Goal: Task Accomplishment & Management: Manage account settings

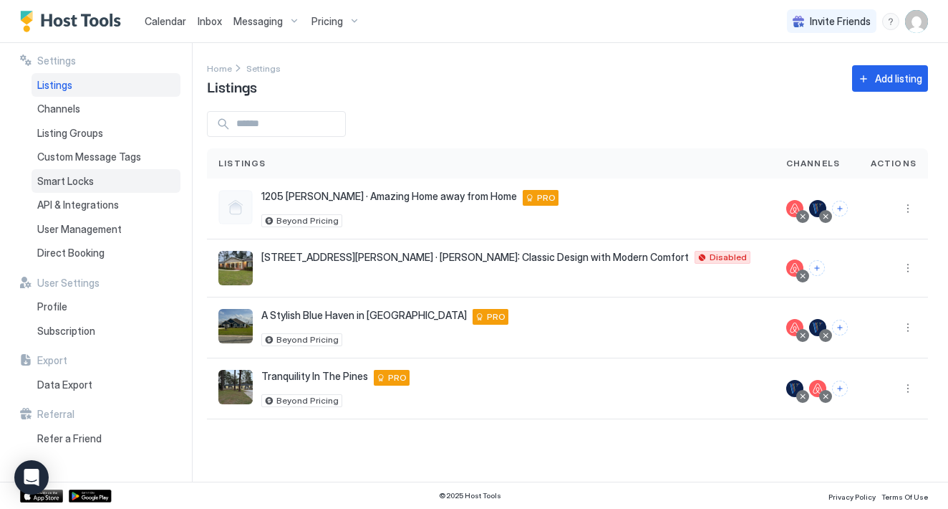
click at [84, 178] on span "Smart Locks" at bounding box center [65, 181] width 57 height 13
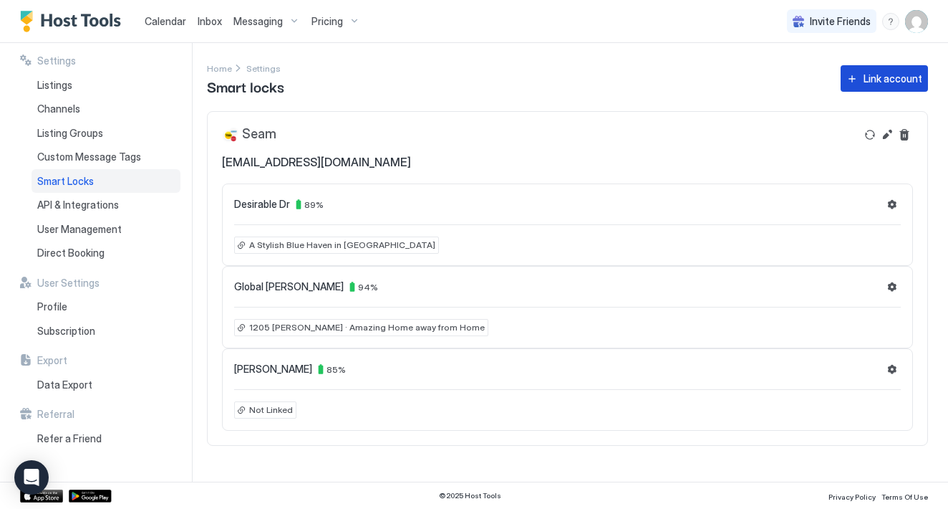
click at [859, 82] on button "Link account" at bounding box center [884, 78] width 87 height 27
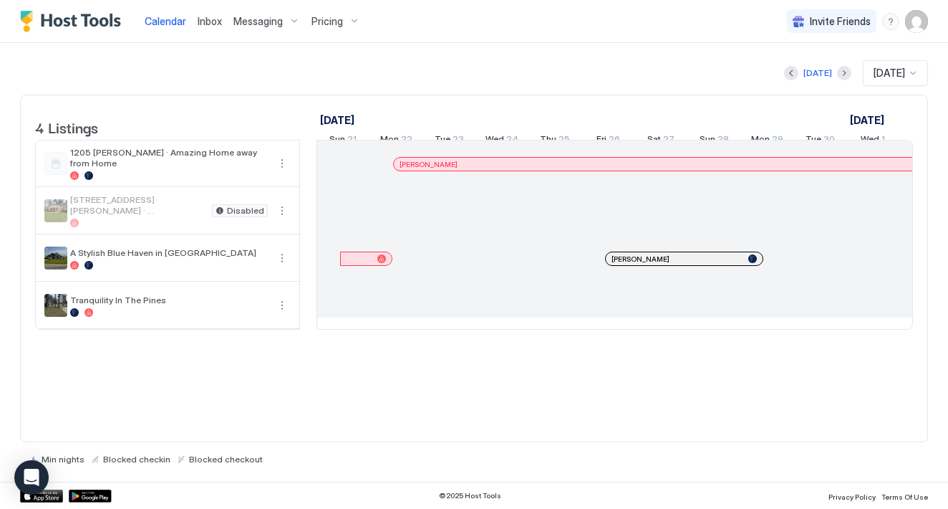
scroll to position [0, 796]
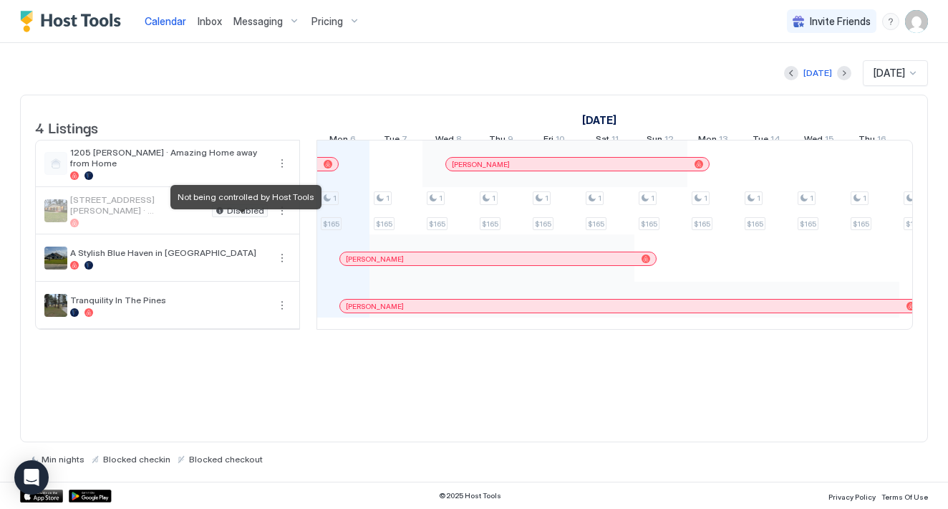
click at [250, 211] on span "Disabled" at bounding box center [245, 211] width 37 height 0
click at [889, 21] on div "menu" at bounding box center [890, 21] width 17 height 17
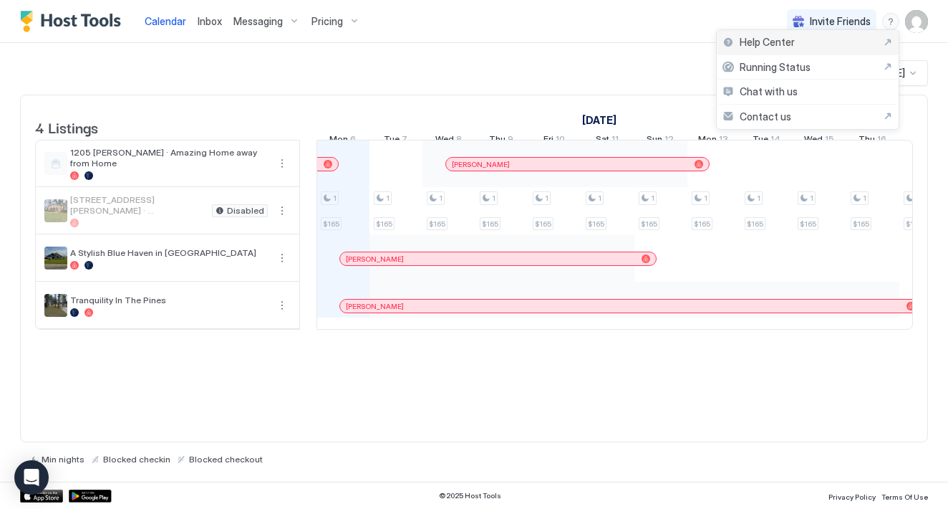
click at [821, 43] on div "Help Center" at bounding box center [808, 42] width 170 height 13
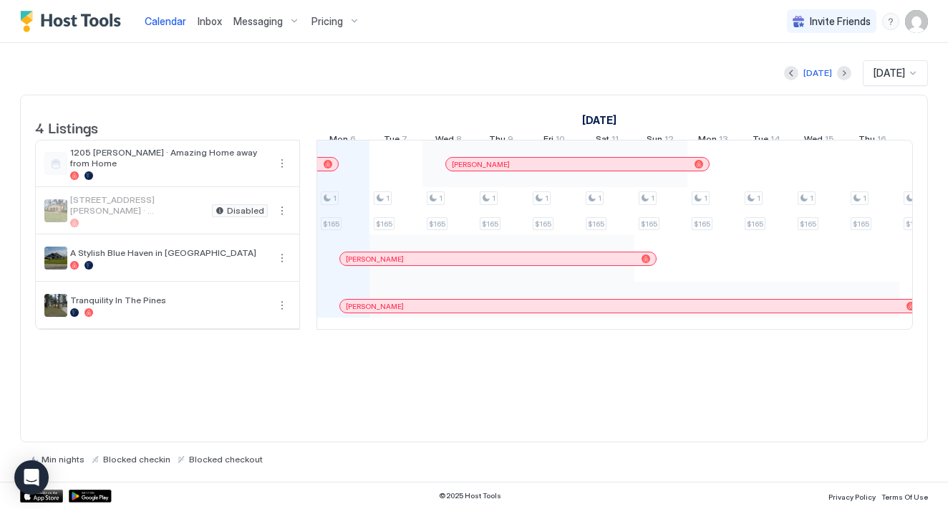
click at [167, 216] on span "[STREET_ADDRESS][PERSON_NAME] · [PERSON_NAME]: Classic Design with Modern Comfo…" at bounding box center [138, 204] width 136 height 21
click at [281, 218] on button "More options" at bounding box center [282, 210] width 17 height 17
click at [261, 289] on span "Listing Settings" at bounding box center [258, 288] width 64 height 11
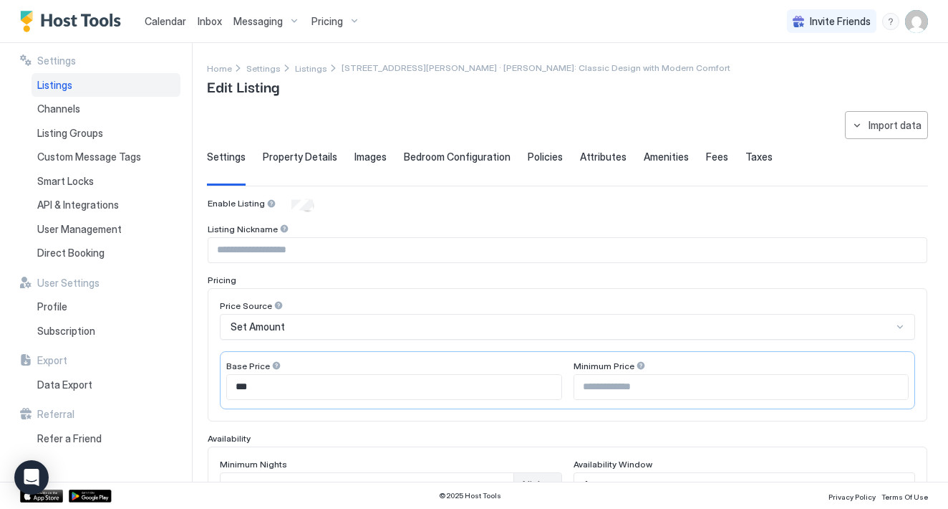
click at [318, 251] on input "Input Field" at bounding box center [567, 250] width 718 height 24
type input "**********"
click at [322, 324] on div "Set Amount" at bounding box center [562, 326] width 662 height 13
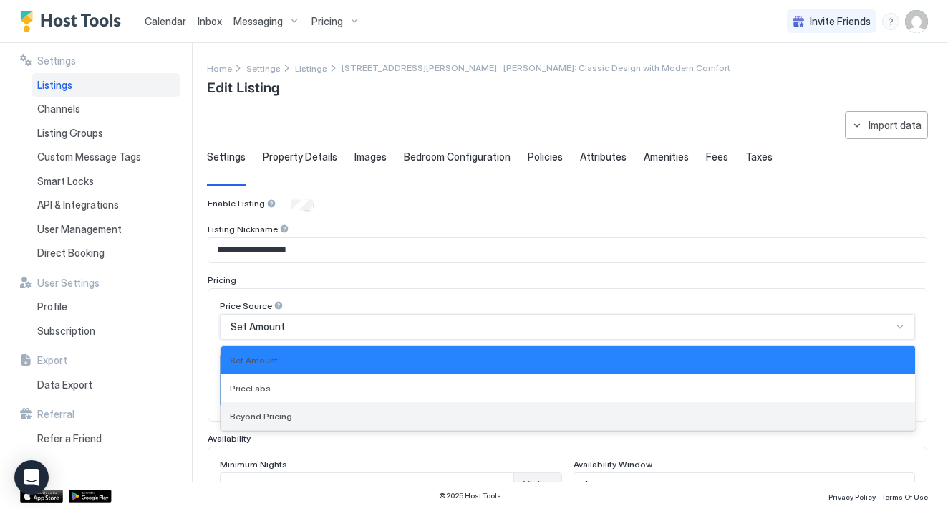
click at [291, 416] on div "Beyond Pricing" at bounding box center [568, 415] width 677 height 11
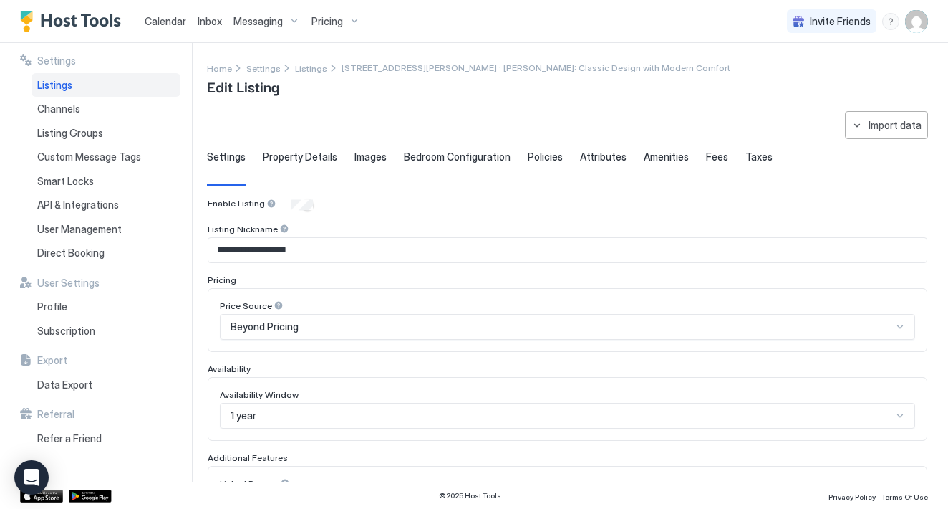
click at [202, 341] on div "**********" at bounding box center [474, 262] width 948 height 438
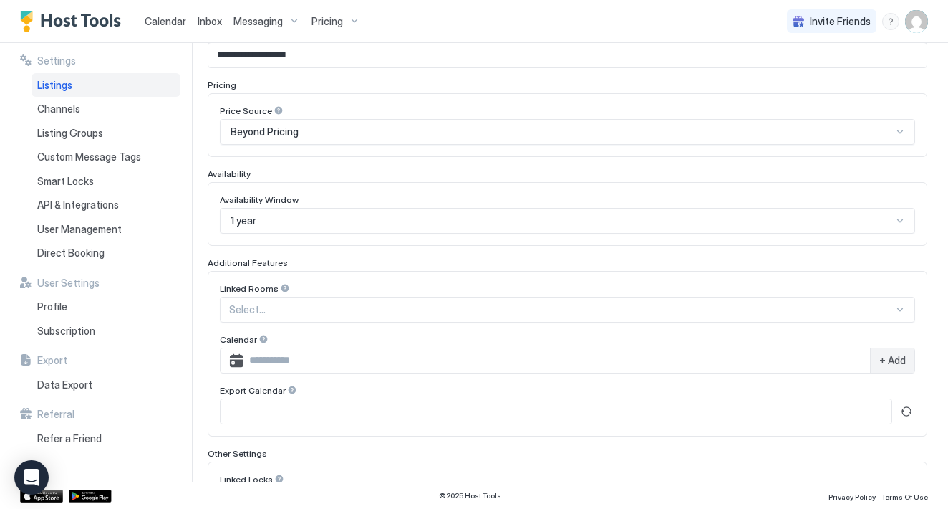
scroll to position [216, 0]
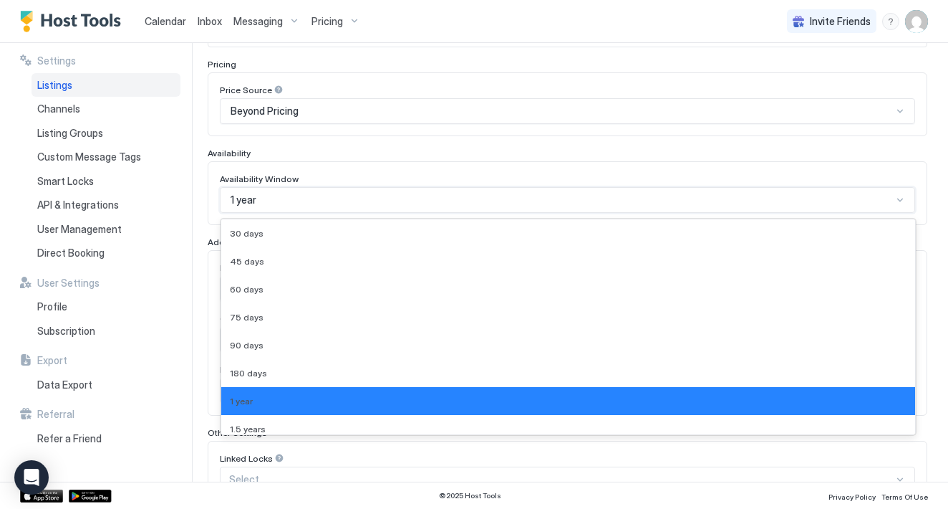
click at [292, 204] on div "1 year" at bounding box center [562, 199] width 662 height 13
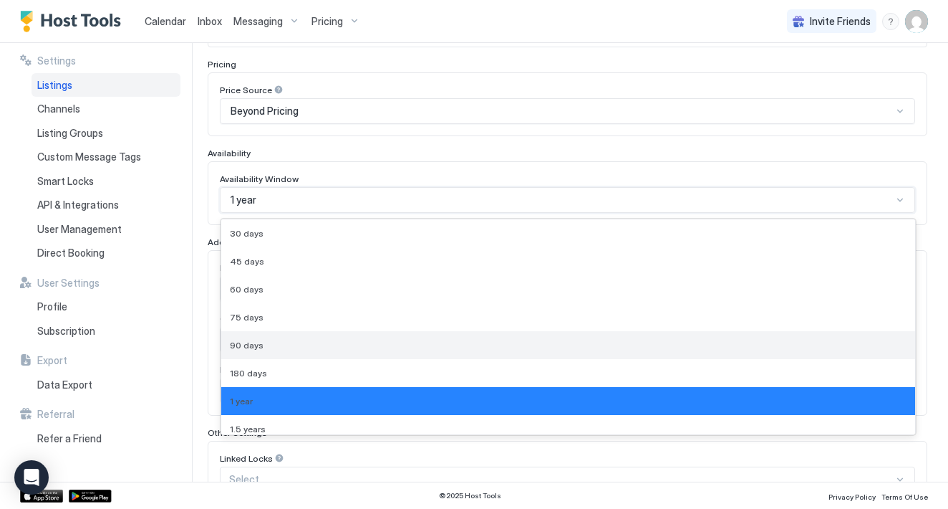
click at [262, 346] on div "90 days" at bounding box center [568, 345] width 677 height 11
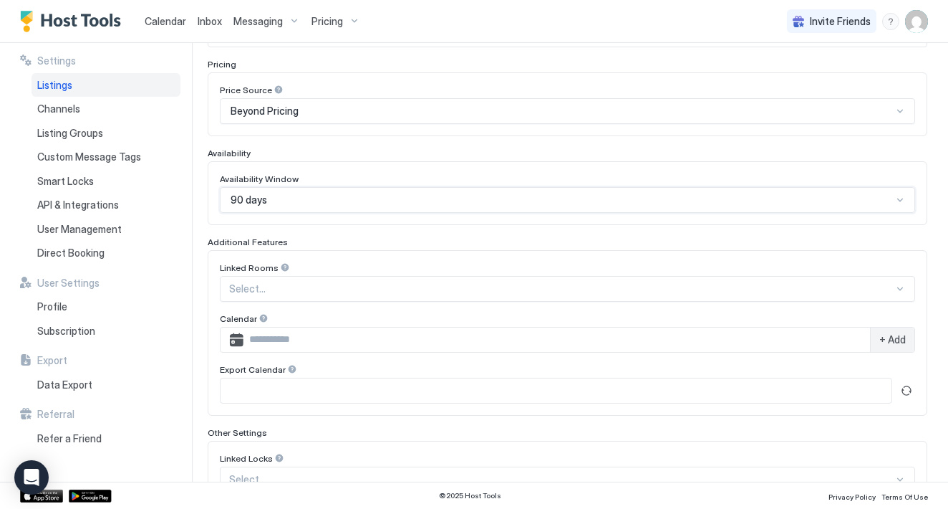
click at [199, 224] on div "**********" at bounding box center [474, 262] width 948 height 438
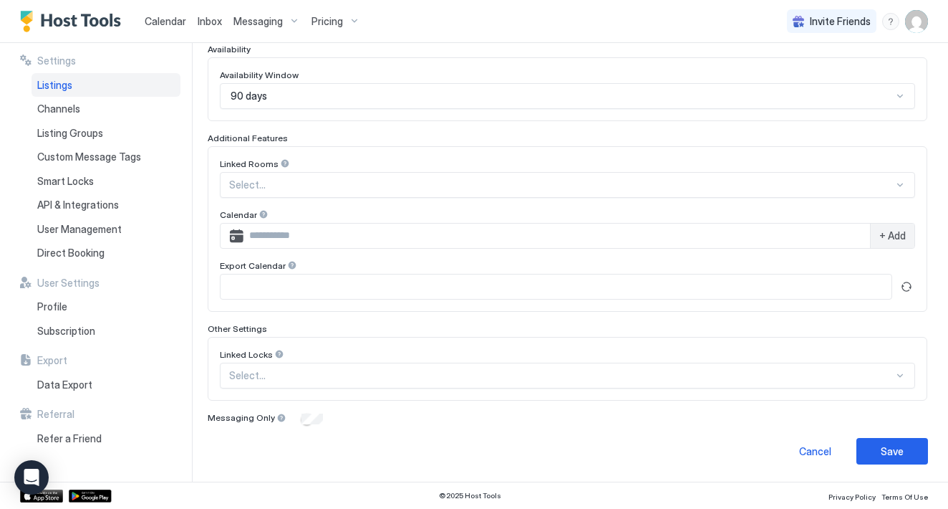
scroll to position [319, 0]
click at [892, 455] on div "Save" at bounding box center [892, 451] width 23 height 15
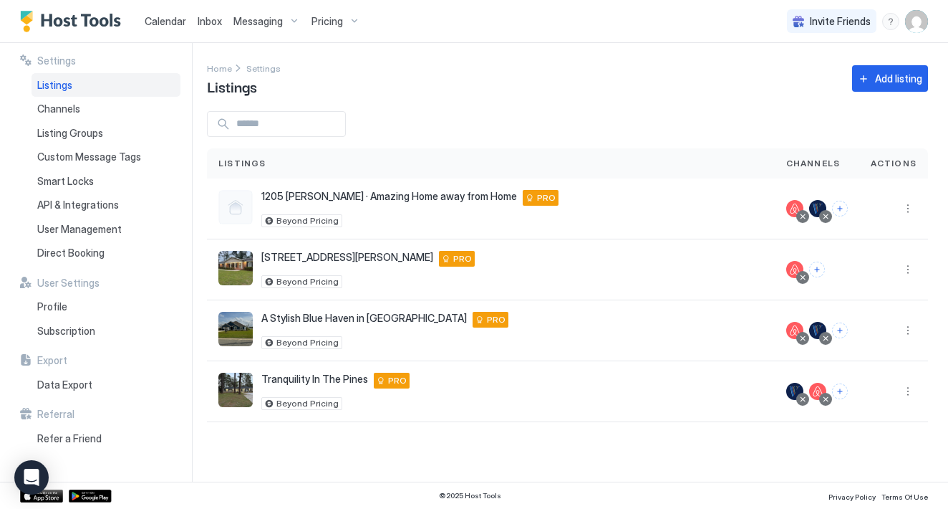
click at [96, 85] on div "Listings" at bounding box center [106, 85] width 149 height 24
click at [158, 23] on span "Calendar" at bounding box center [166, 21] width 42 height 12
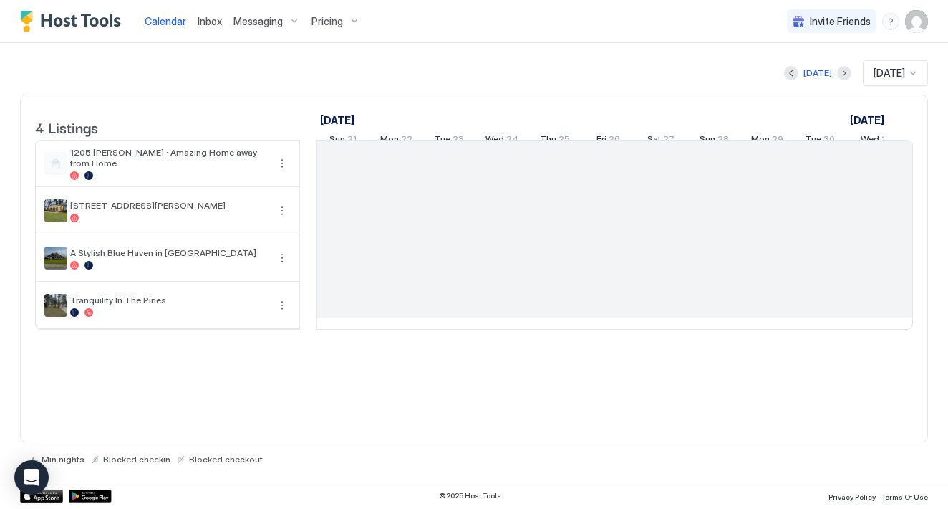
scroll to position [0, 796]
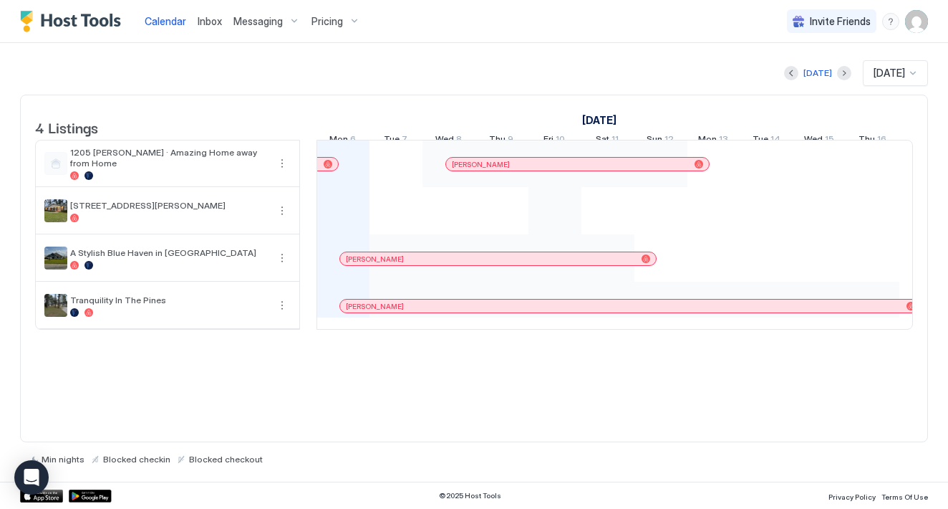
click at [557, 221] on div "Tyler Worley Ashty Mindy Roberta Holder Quintarrius Pollard David Nelms Marques…" at bounding box center [873, 234] width 2703 height 188
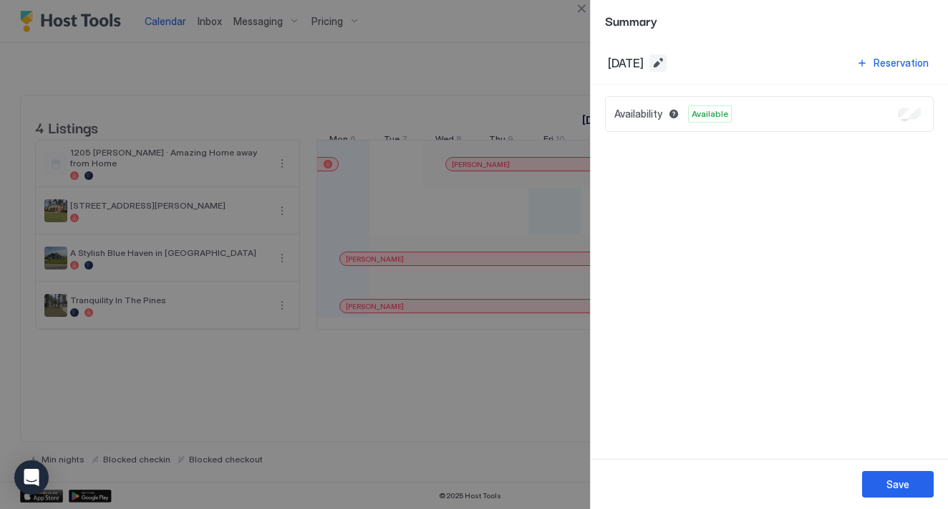
click at [667, 68] on button "Edit date range" at bounding box center [658, 62] width 17 height 17
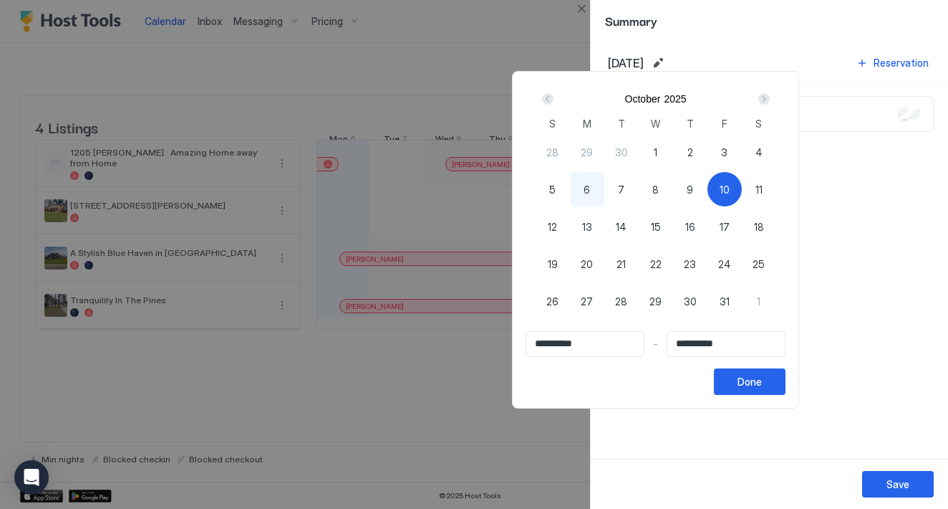
click at [730, 195] on span "10" at bounding box center [725, 189] width 10 height 15
click at [730, 187] on span "10" at bounding box center [725, 189] width 10 height 15
type input "**********"
click at [592, 227] on span "13" at bounding box center [587, 226] width 10 height 15
type input "**********"
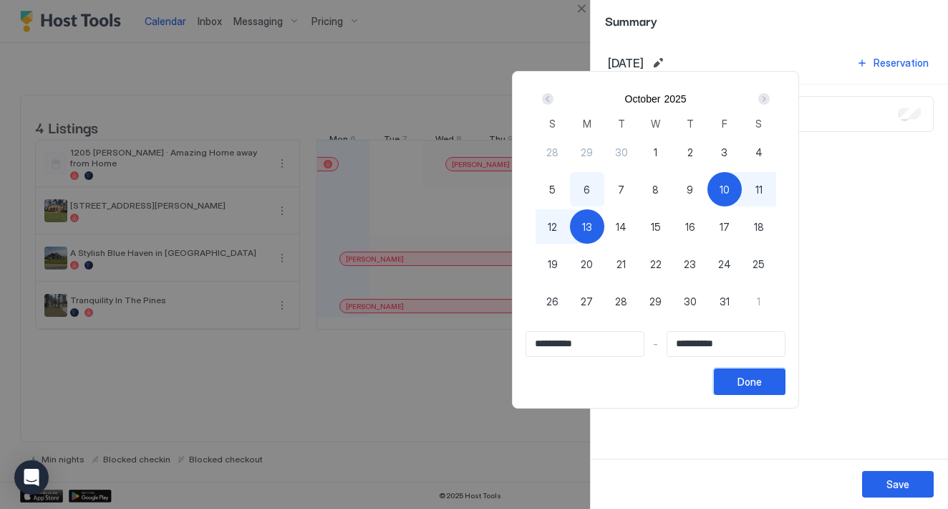
click at [786, 389] on button "Done" at bounding box center [750, 381] width 72 height 27
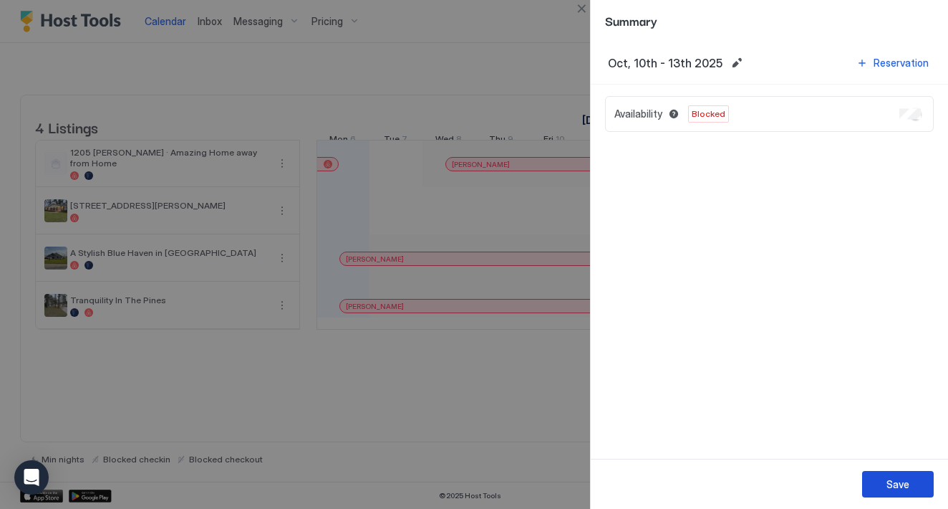
click at [903, 476] on button "Save" at bounding box center [898, 484] width 72 height 27
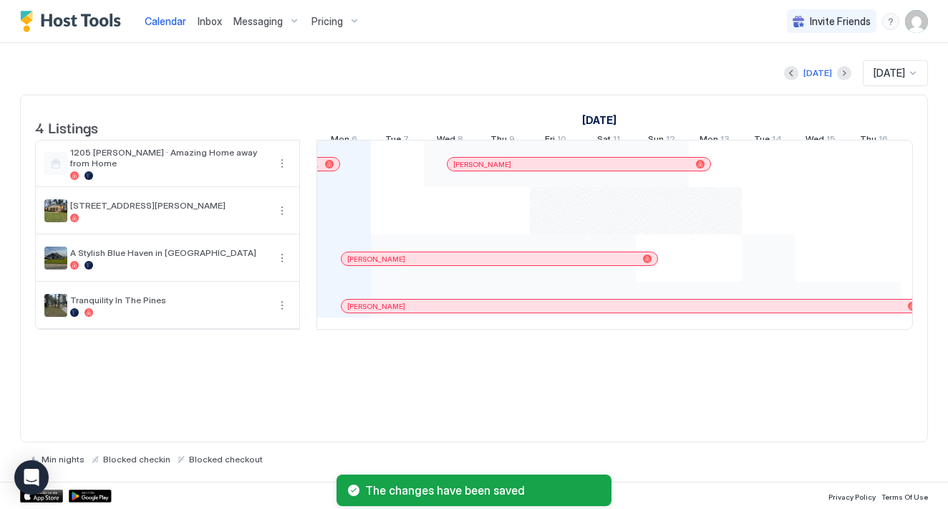
scroll to position [0, 0]
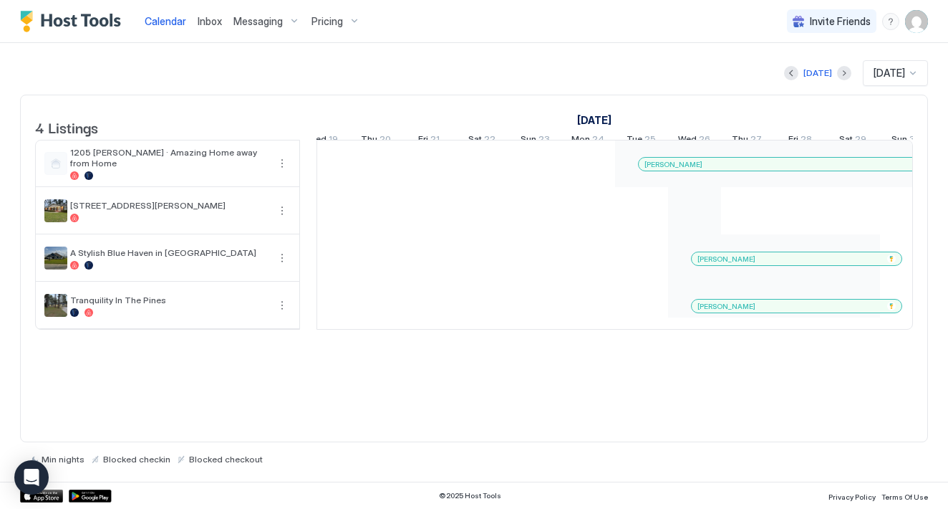
click at [684, 230] on div "Racole Jackson Kelli Jordan Dawn Bruce Nick Jackson" at bounding box center [641, 234] width 2703 height 188
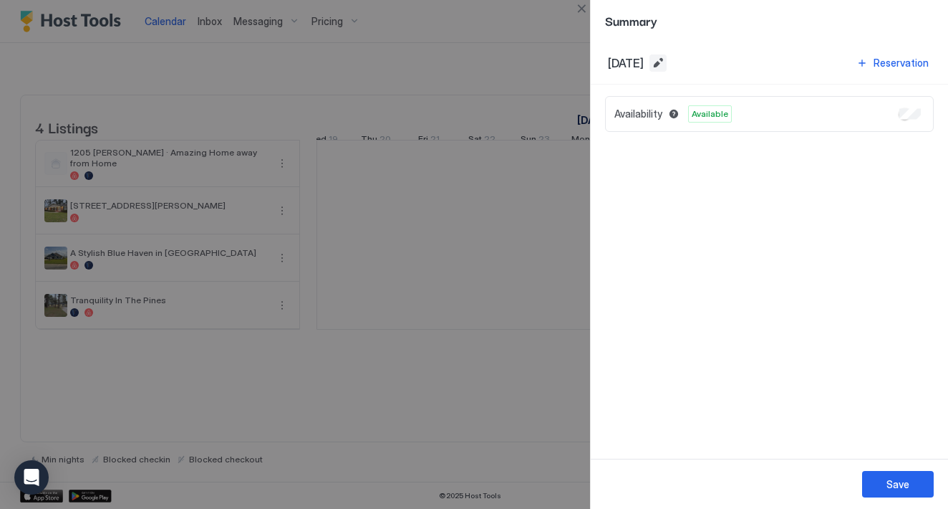
click at [667, 62] on button "Edit date range" at bounding box center [658, 62] width 17 height 17
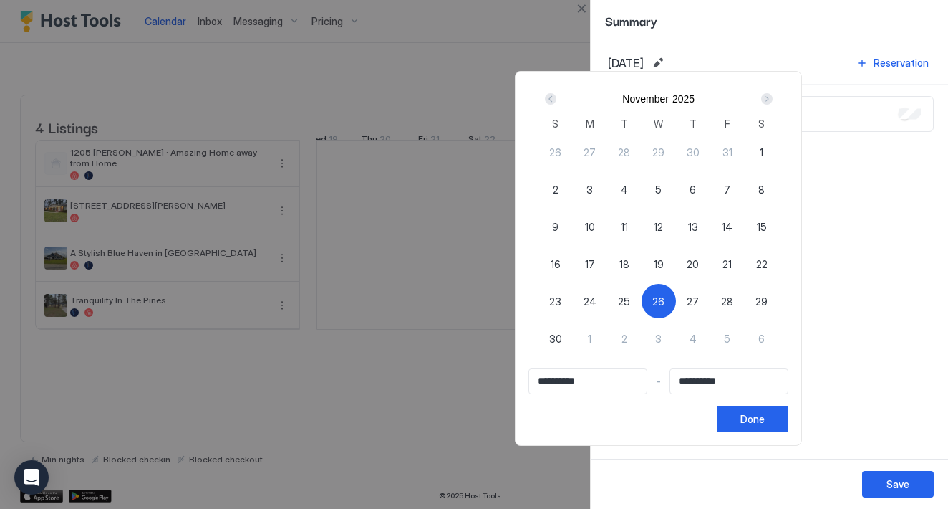
click at [562, 341] on span "30" at bounding box center [555, 338] width 13 height 15
type input "**********"
click at [665, 299] on span "26" at bounding box center [659, 301] width 12 height 15
type input "**********"
click at [562, 344] on span "30" at bounding box center [555, 338] width 13 height 15
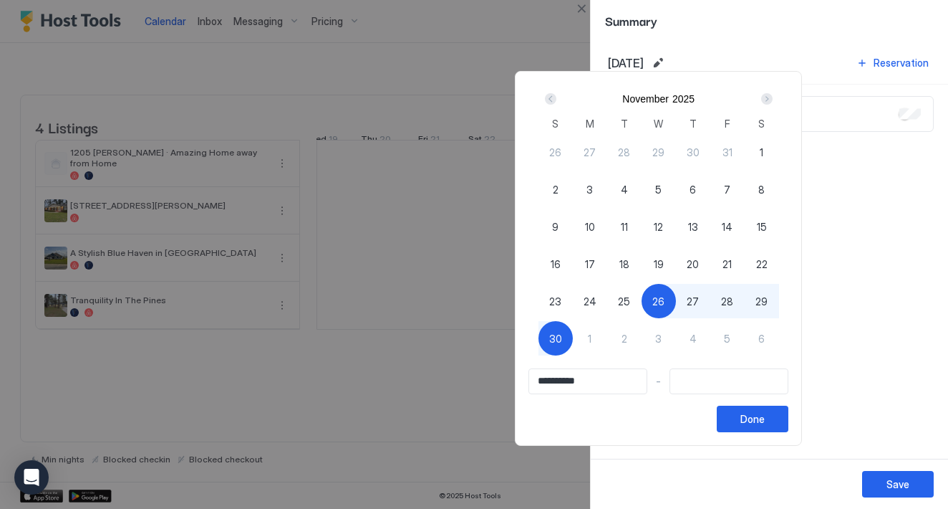
type input "**********"
click at [765, 418] on div "Done" at bounding box center [753, 418] width 24 height 15
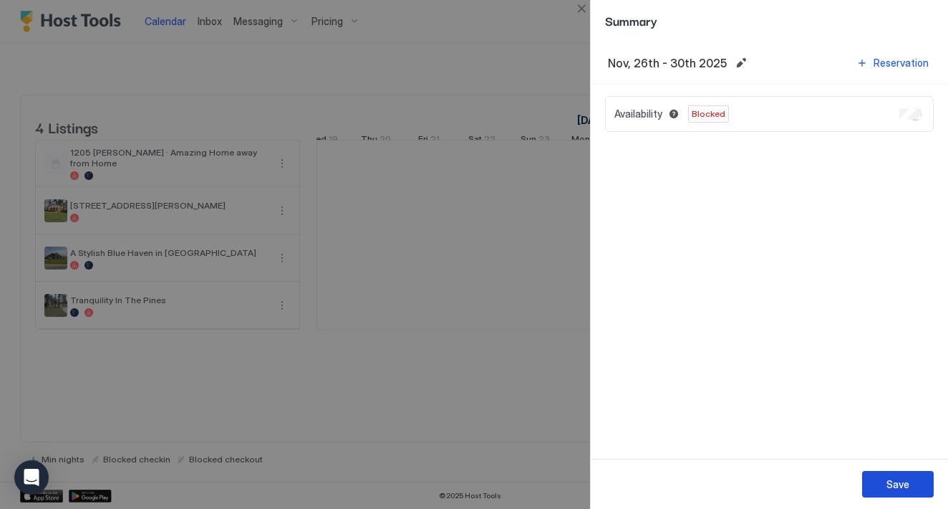
click at [893, 481] on div "Save" at bounding box center [898, 483] width 23 height 15
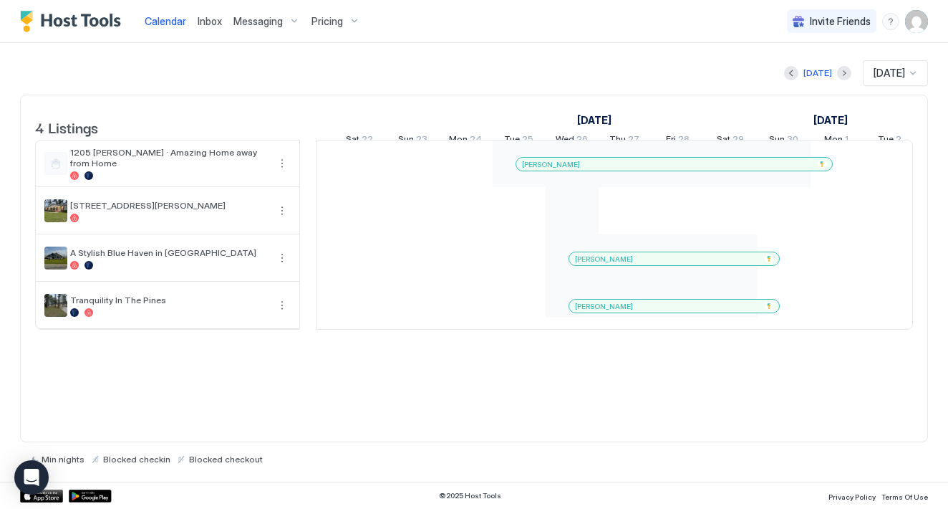
click at [580, 218] on div "Racole Jackson Kelli Jordan Dawn Bruce Nick Jackson" at bounding box center [519, 234] width 2703 height 188
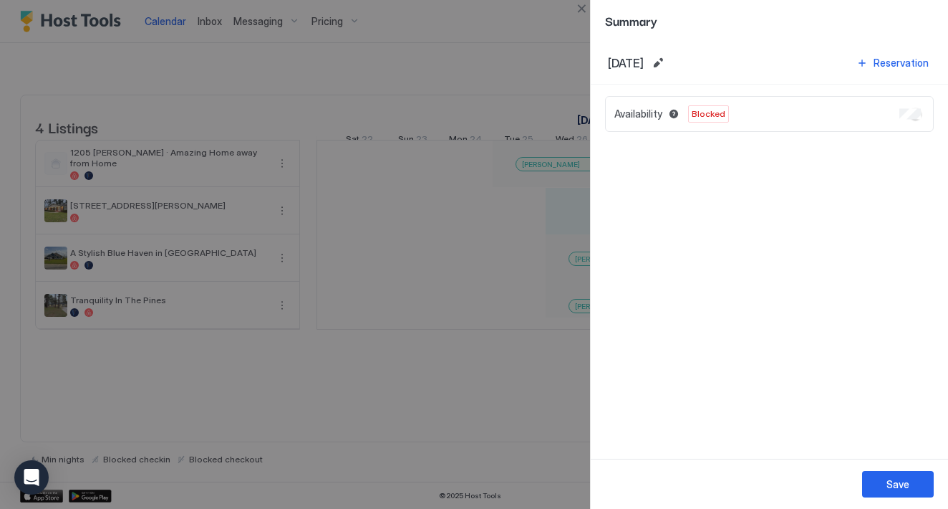
click at [530, 420] on div at bounding box center [474, 254] width 948 height 509
click at [514, 366] on div at bounding box center [474, 254] width 948 height 509
click at [522, 393] on div at bounding box center [474, 254] width 948 height 509
click at [912, 482] on button "Save" at bounding box center [898, 484] width 72 height 27
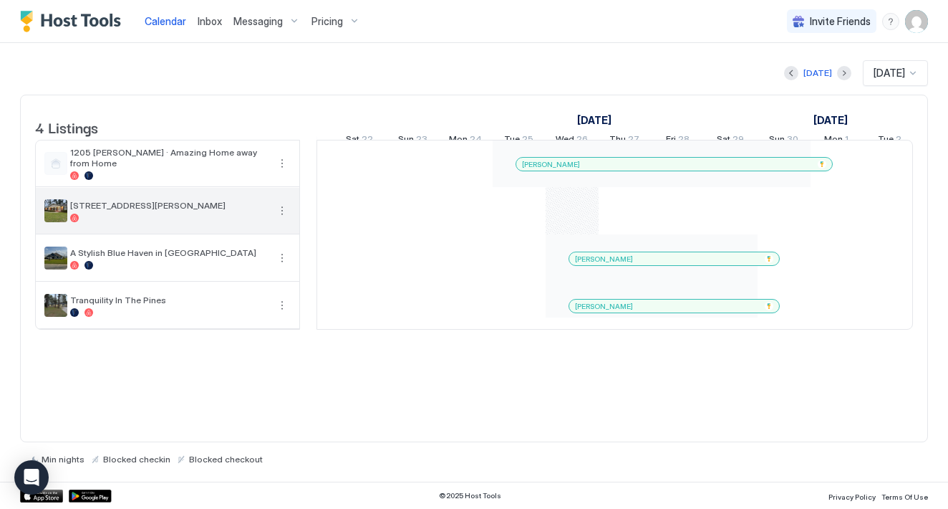
click at [284, 219] on button "More options" at bounding box center [282, 210] width 17 height 17
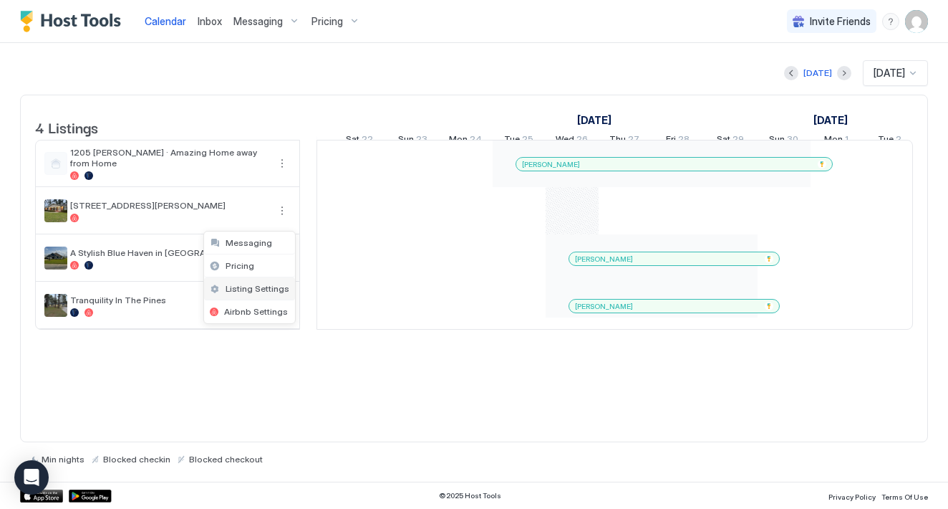
click at [265, 291] on span "Listing Settings" at bounding box center [258, 288] width 64 height 11
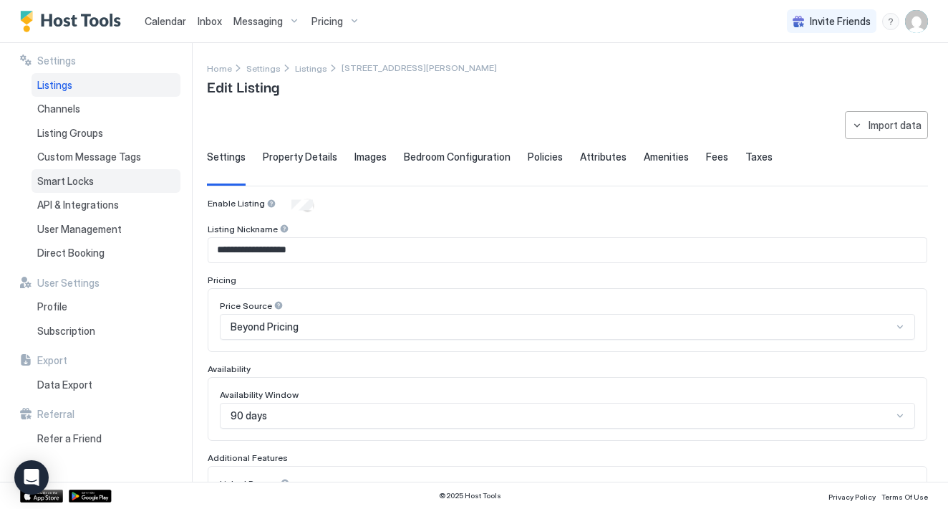
click at [101, 180] on div "Smart Locks" at bounding box center [106, 181] width 149 height 24
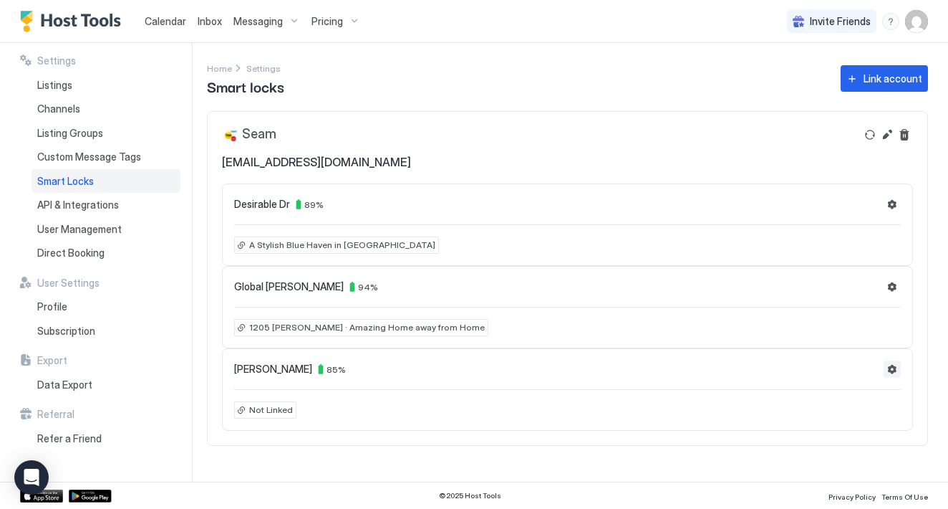
click at [893, 368] on button "Settings" at bounding box center [892, 368] width 17 height 17
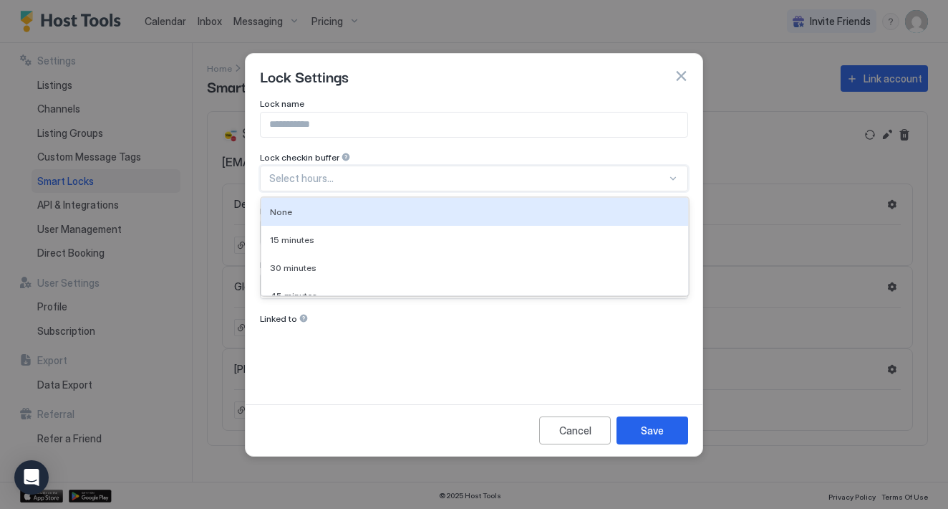
click at [369, 180] on div at bounding box center [468, 178] width 398 height 13
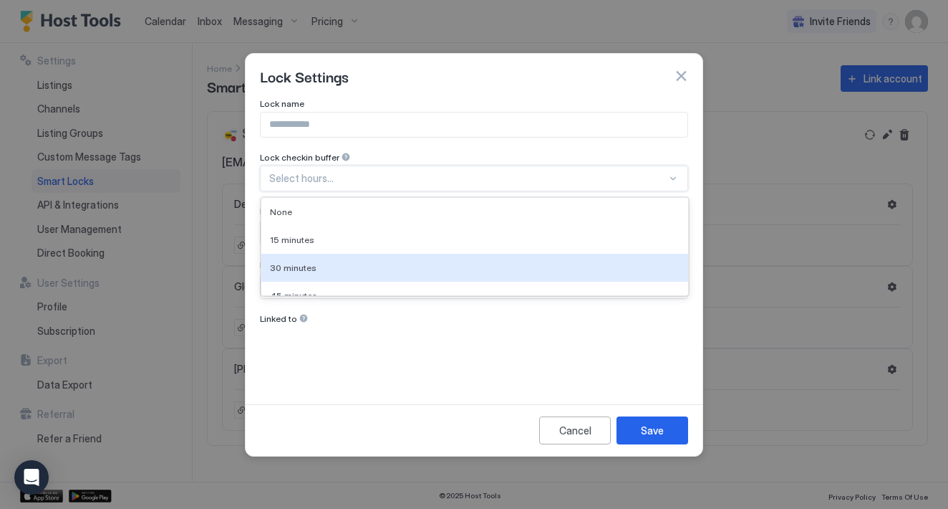
click at [423, 368] on div "Lock name Lock checkin buffer 30 minutes, 3 of 10. 10 results available. Use Up…" at bounding box center [474, 241] width 428 height 286
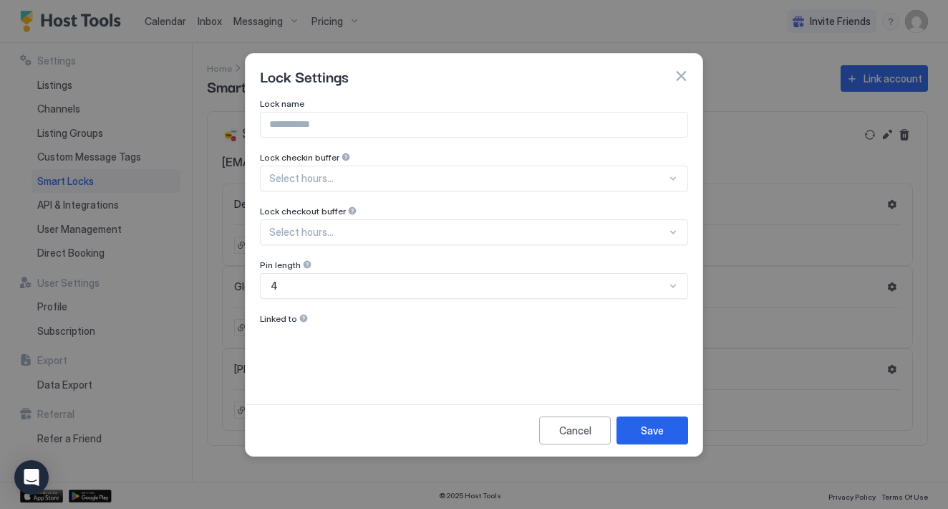
click at [430, 179] on div at bounding box center [468, 178] width 398 height 13
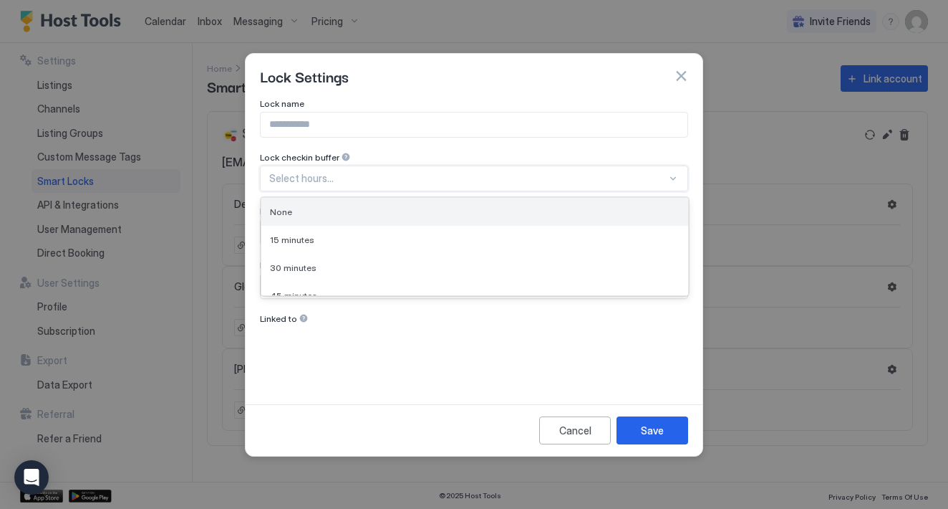
click at [377, 215] on div "None" at bounding box center [475, 211] width 410 height 11
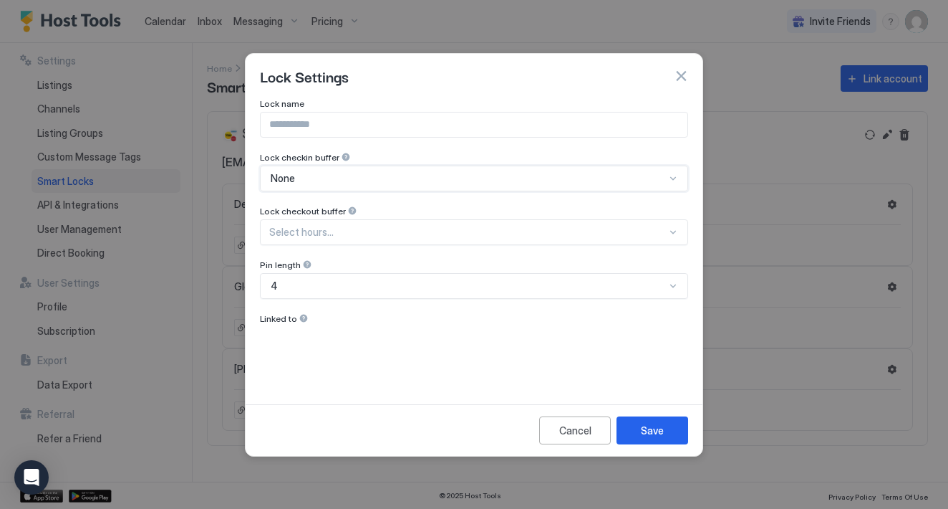
scroll to position [69, 0]
click at [365, 235] on div "Select hours..." at bounding box center [474, 232] width 428 height 26
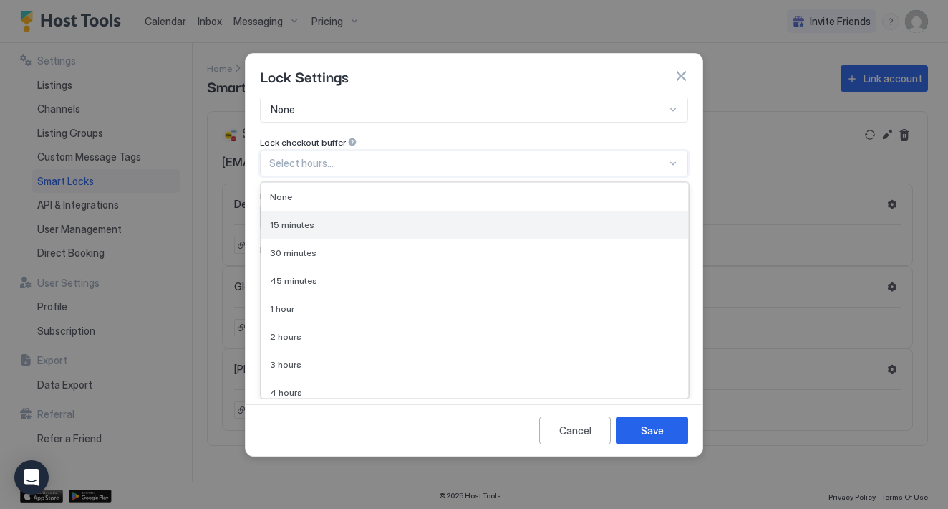
click at [362, 223] on div "15 minutes" at bounding box center [475, 224] width 410 height 11
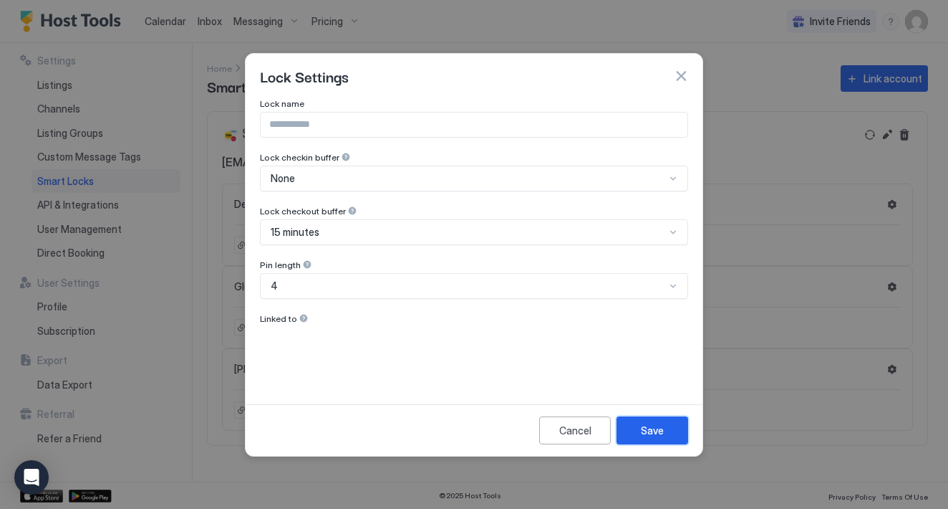
click at [655, 430] on div "Save" at bounding box center [652, 430] width 23 height 15
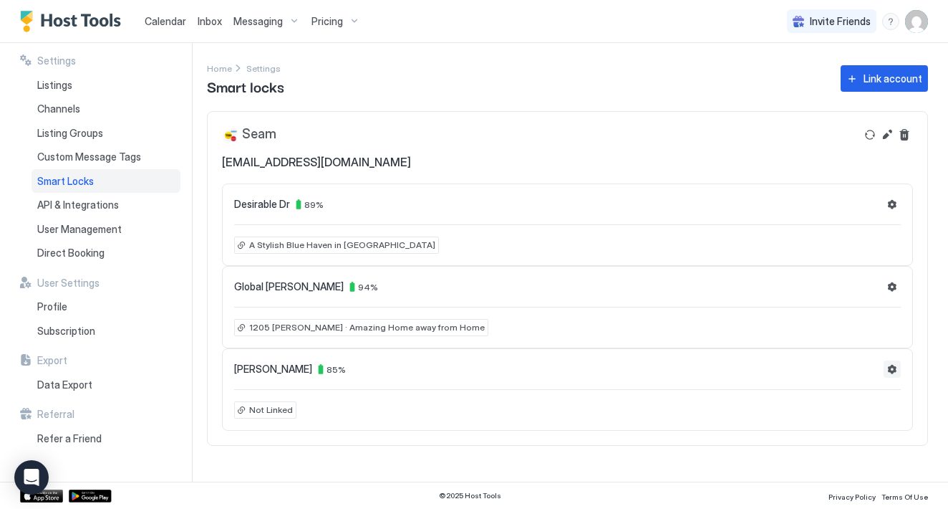
click at [891, 371] on button "Settings" at bounding box center [892, 368] width 17 height 17
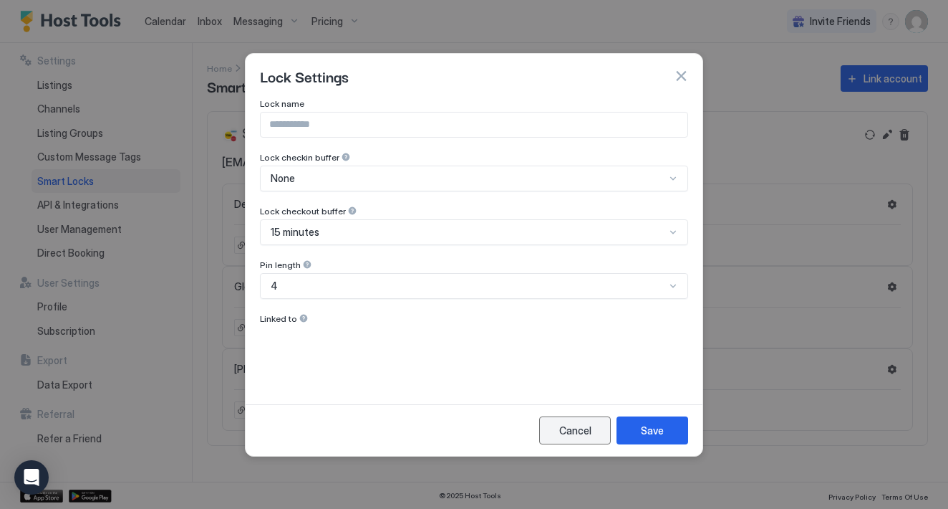
click at [581, 425] on div "Cancel" at bounding box center [575, 430] width 32 height 15
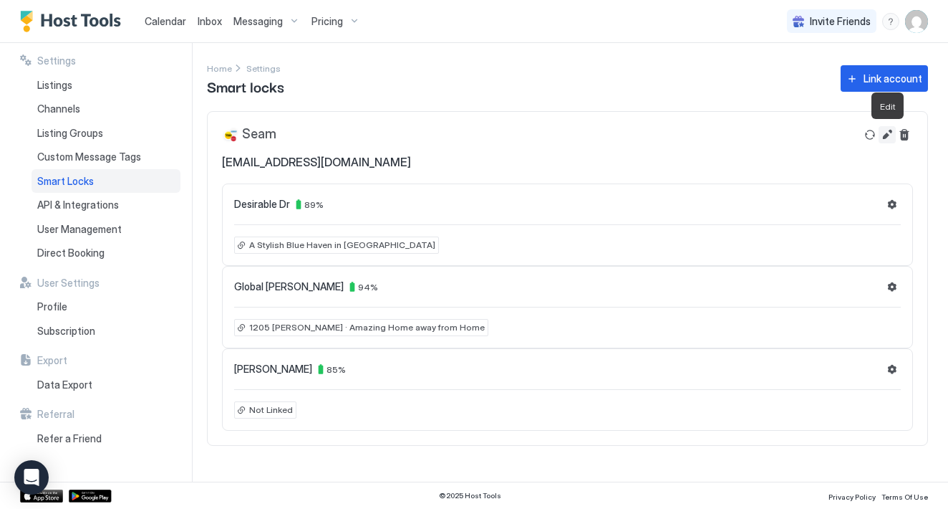
click at [885, 134] on button "Edit" at bounding box center [887, 134] width 17 height 17
click at [891, 206] on button "Settings" at bounding box center [892, 204] width 17 height 17
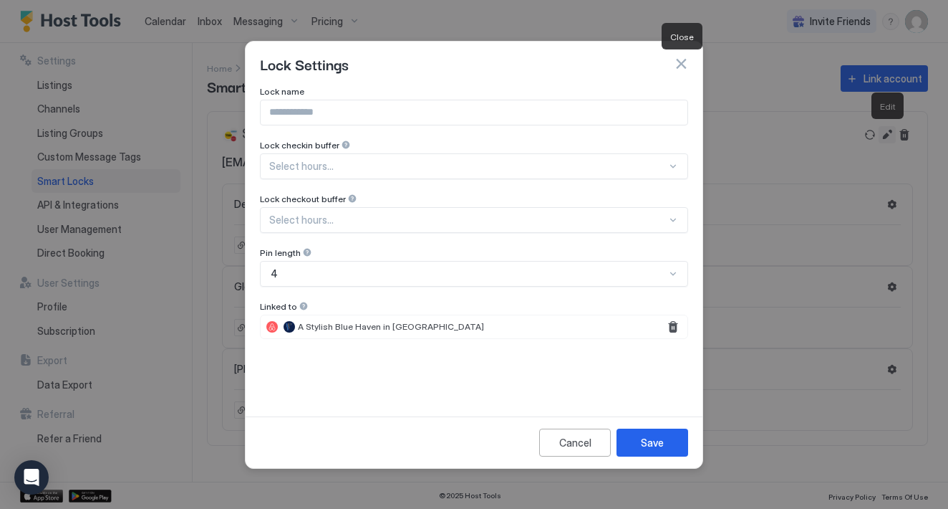
click at [680, 62] on button "button" at bounding box center [681, 64] width 14 height 14
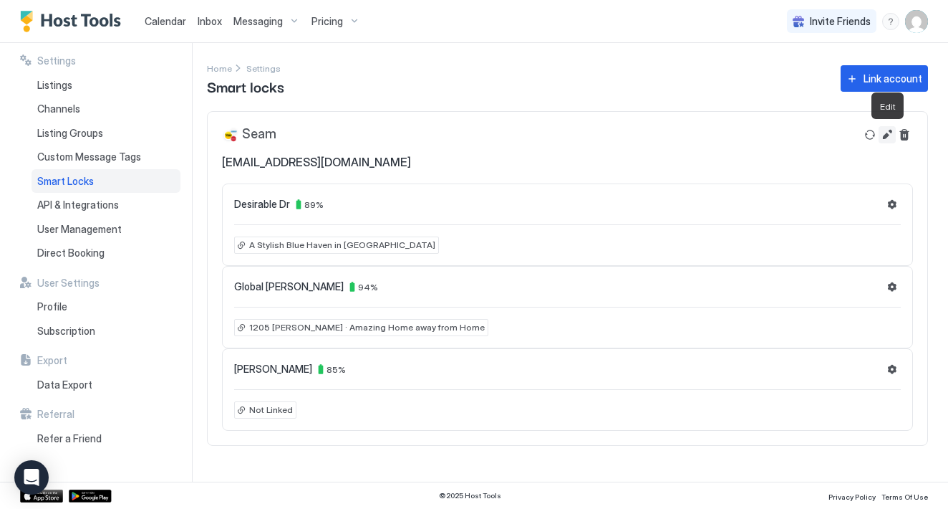
click at [281, 407] on span "Not Linked" at bounding box center [271, 409] width 44 height 13
click at [241, 410] on div "Not Linked" at bounding box center [265, 409] width 62 height 17
click at [70, 74] on div "Listings" at bounding box center [106, 85] width 149 height 24
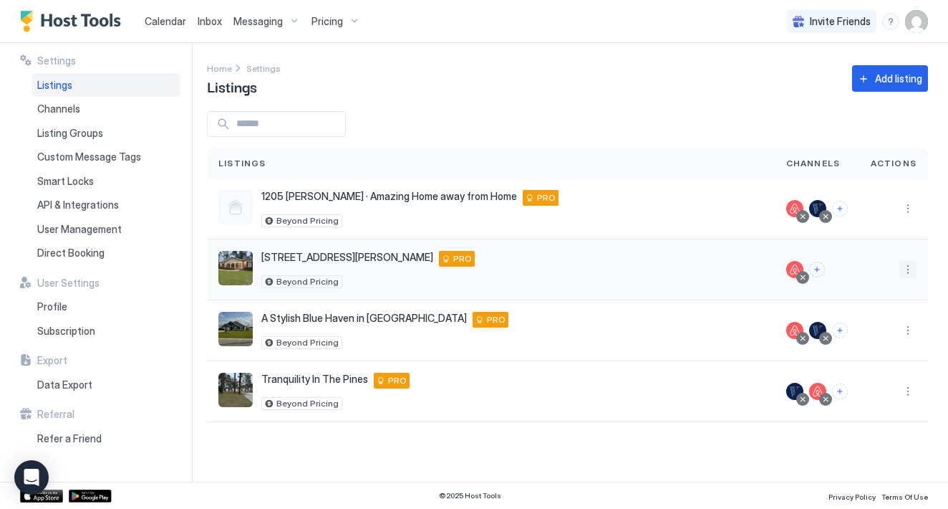
click at [908, 274] on button "More options" at bounding box center [908, 269] width 17 height 17
click at [874, 335] on span "Listing Settings" at bounding box center [876, 335] width 64 height 11
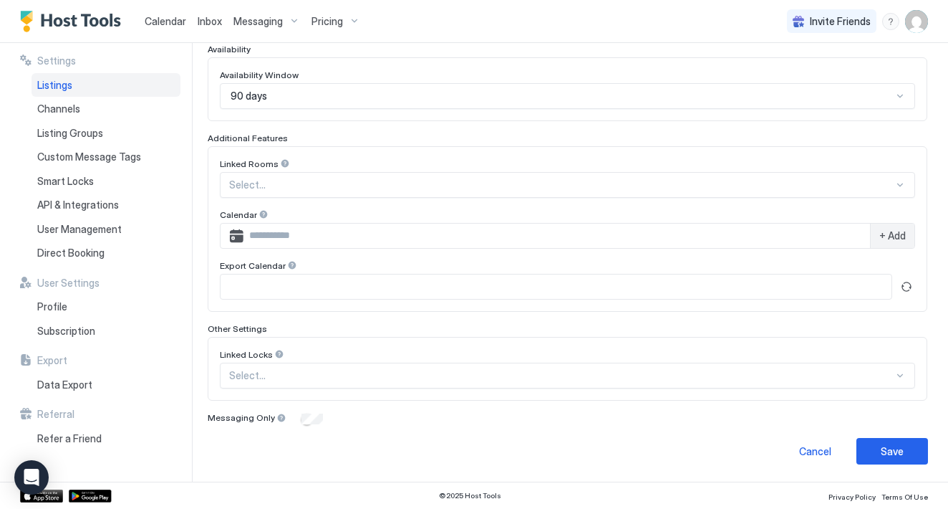
scroll to position [319, 0]
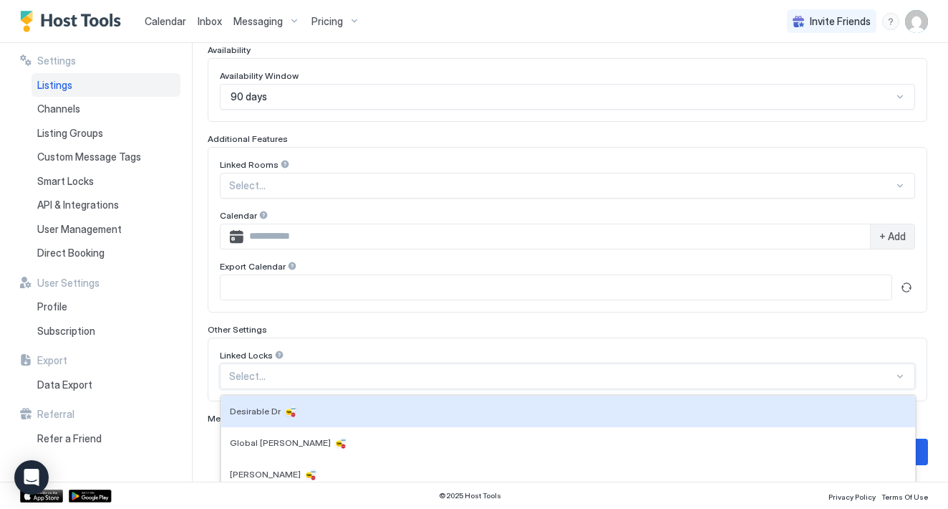
click at [462, 374] on div "Select..." at bounding box center [568, 376] width 696 height 26
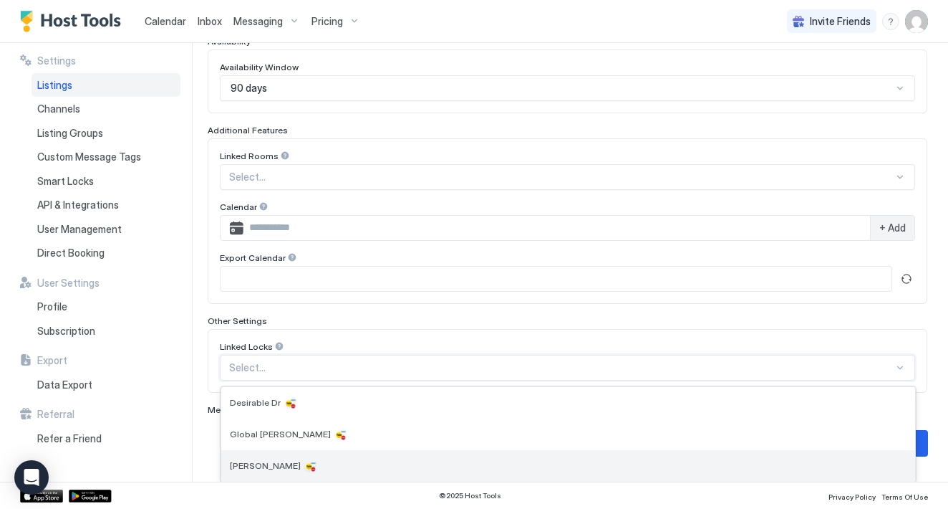
click at [352, 464] on div "Jerry Jones" at bounding box center [568, 465] width 677 height 14
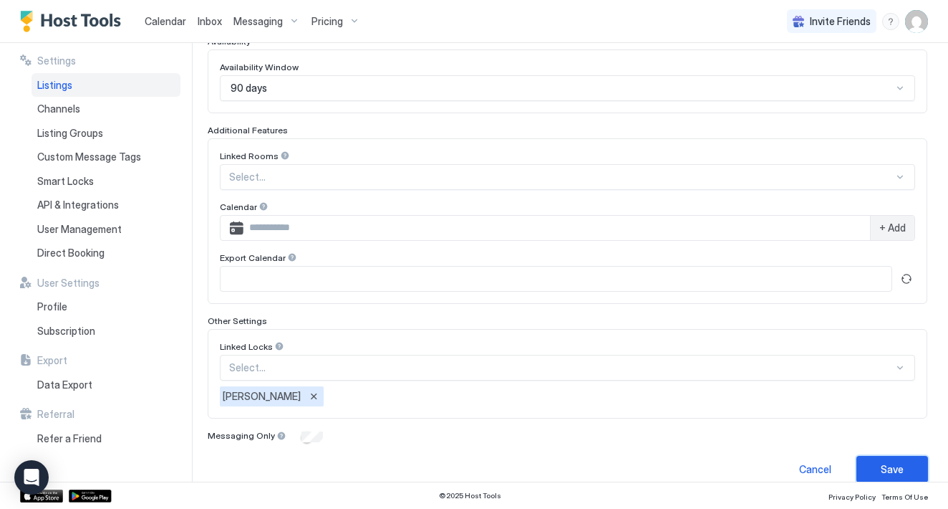
click at [885, 474] on div "Save" at bounding box center [892, 468] width 23 height 15
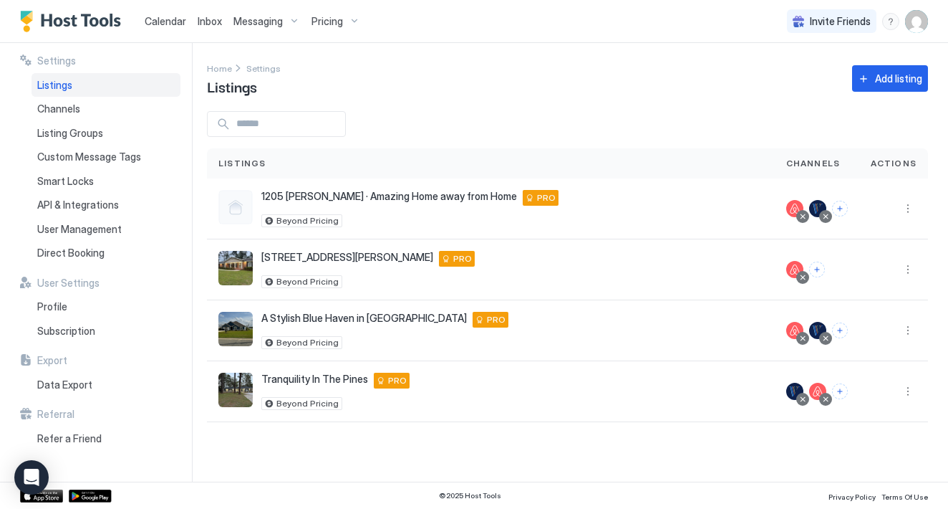
click at [89, 85] on div "Listings" at bounding box center [106, 85] width 149 height 24
click at [82, 175] on span "Smart Locks" at bounding box center [65, 181] width 57 height 13
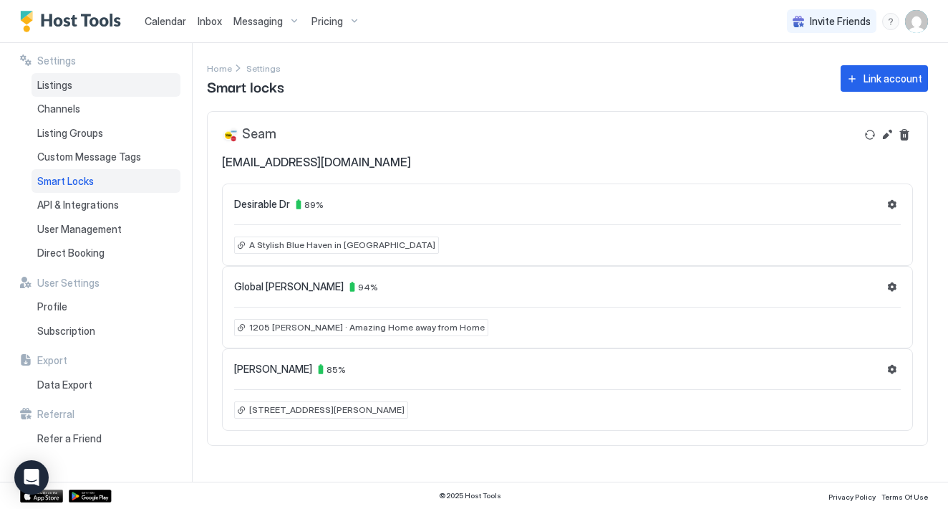
click at [69, 86] on span "Listings" at bounding box center [54, 85] width 35 height 13
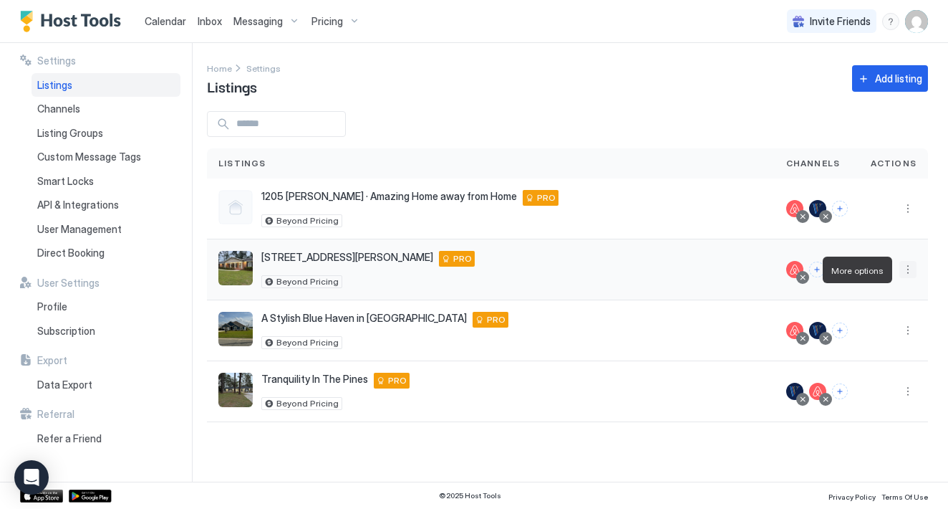
click at [908, 274] on button "More options" at bounding box center [908, 269] width 17 height 17
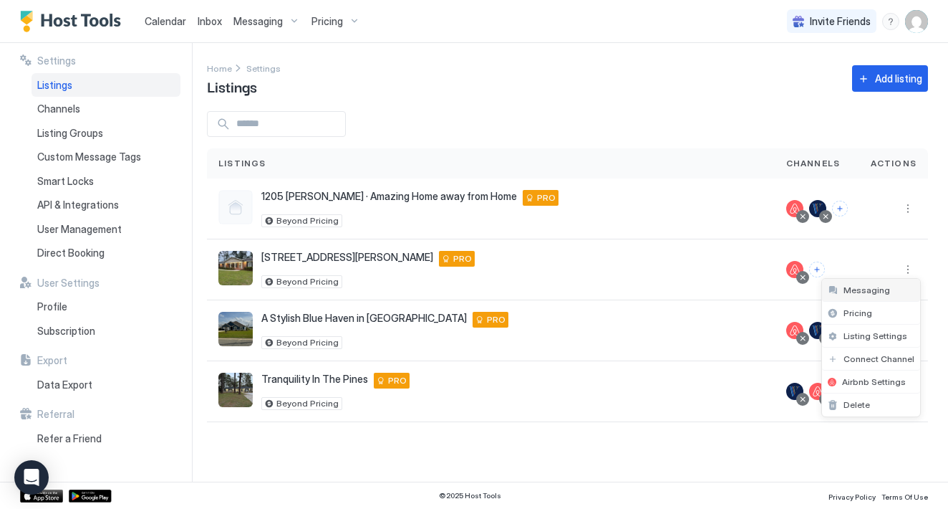
click at [876, 290] on span "Messaging" at bounding box center [867, 289] width 47 height 11
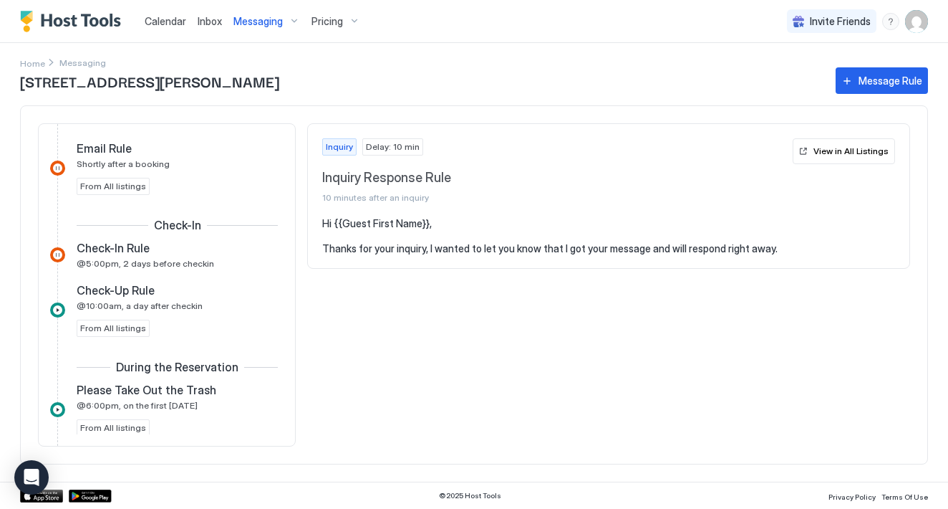
scroll to position [344, 0]
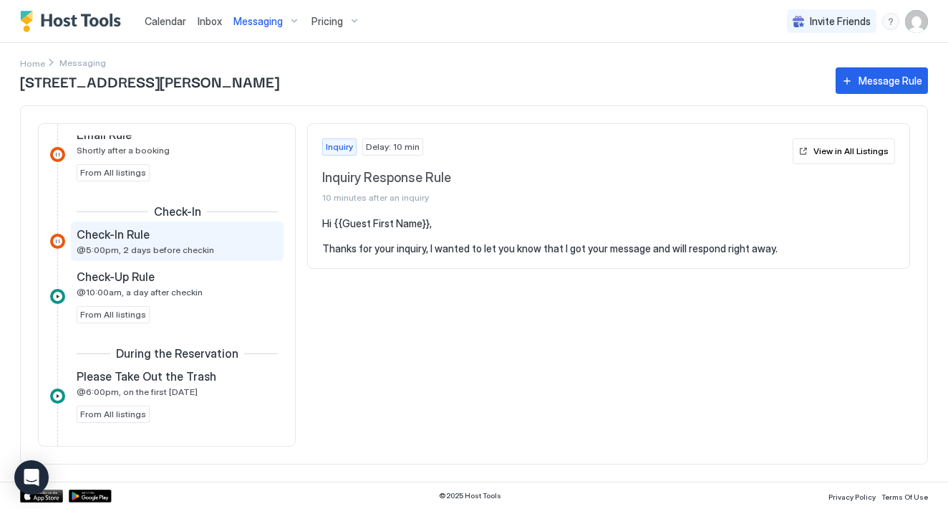
click at [161, 248] on span "@5:00pm, 2 days before checkin" at bounding box center [146, 249] width 138 height 11
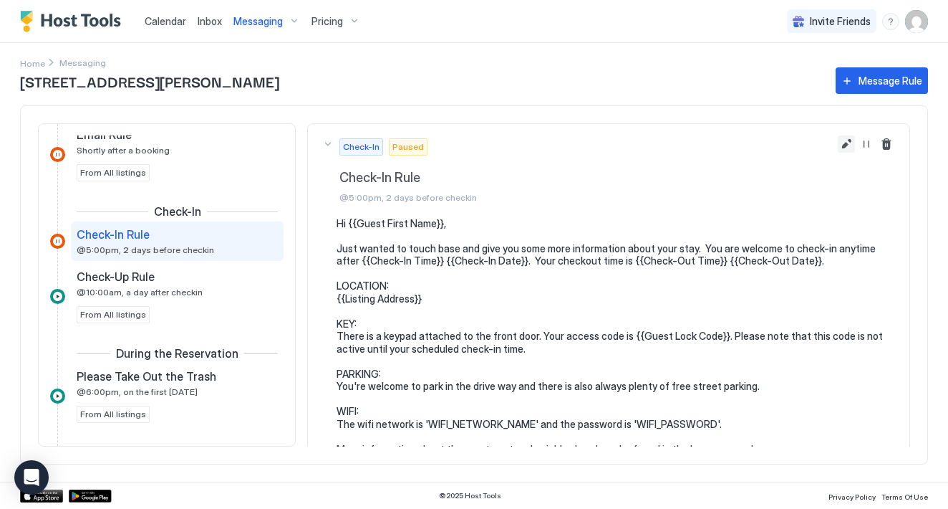
click at [850, 140] on button "Edit message rule" at bounding box center [846, 143] width 17 height 17
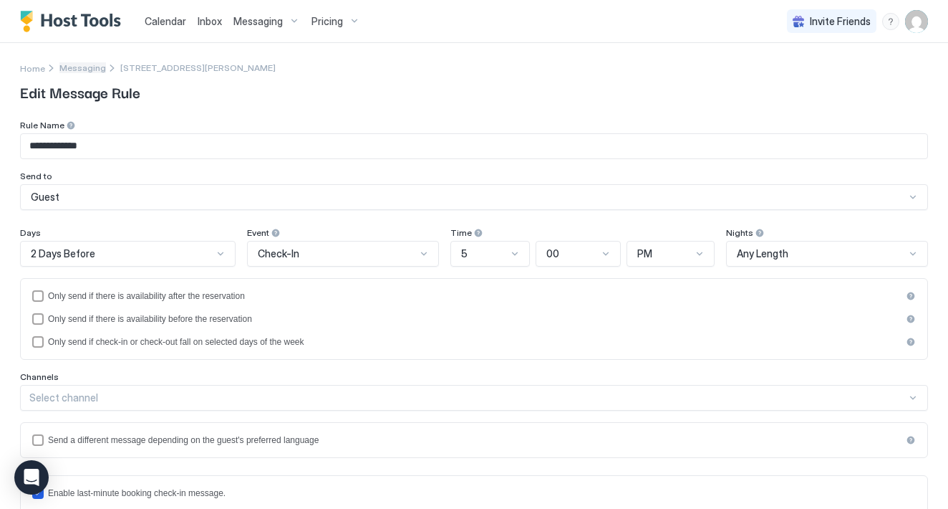
click at [90, 66] on span "Messaging" at bounding box center [82, 67] width 47 height 11
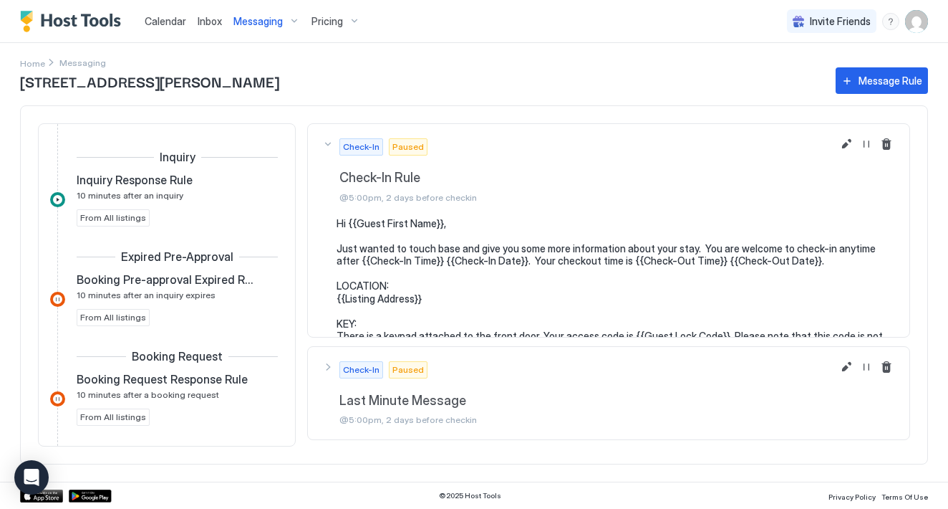
scroll to position [302, 0]
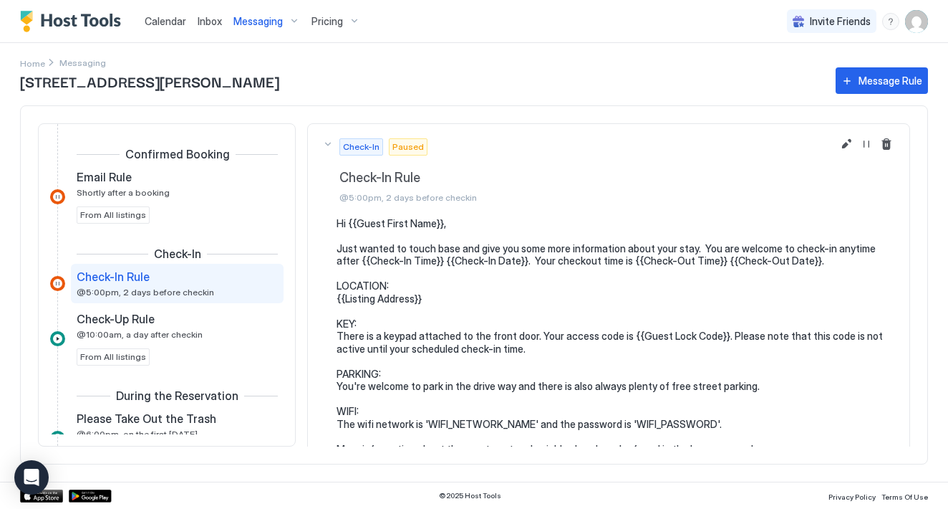
click at [916, 21] on img "User profile" at bounding box center [916, 21] width 23 height 23
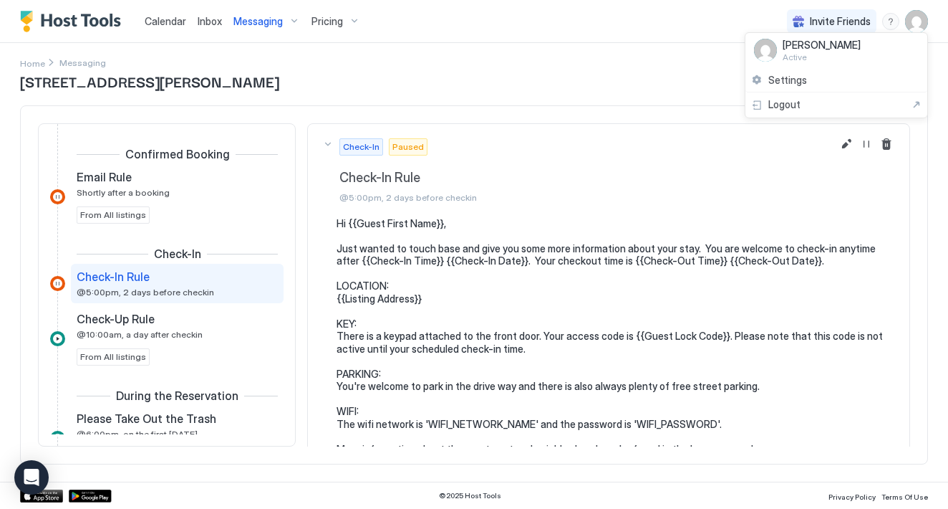
click at [420, 72] on div at bounding box center [474, 254] width 948 height 509
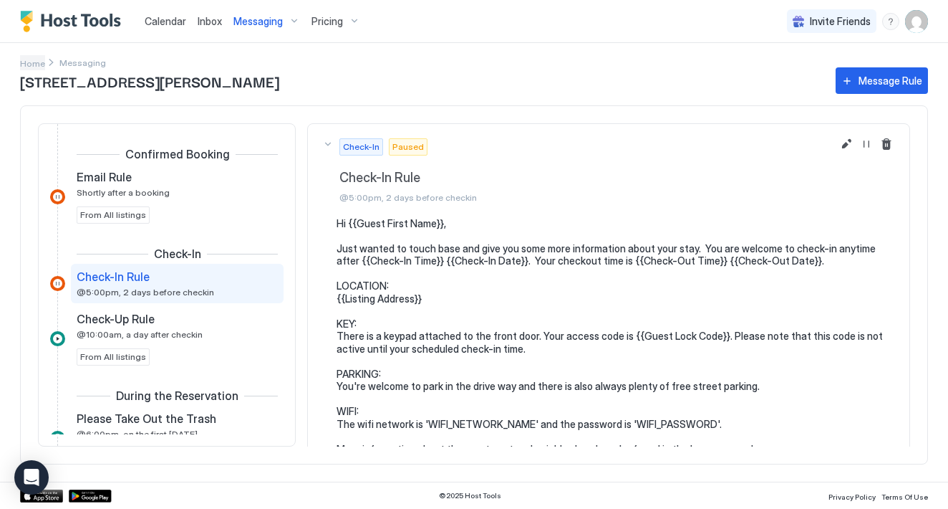
click at [28, 59] on span "Home" at bounding box center [32, 63] width 25 height 11
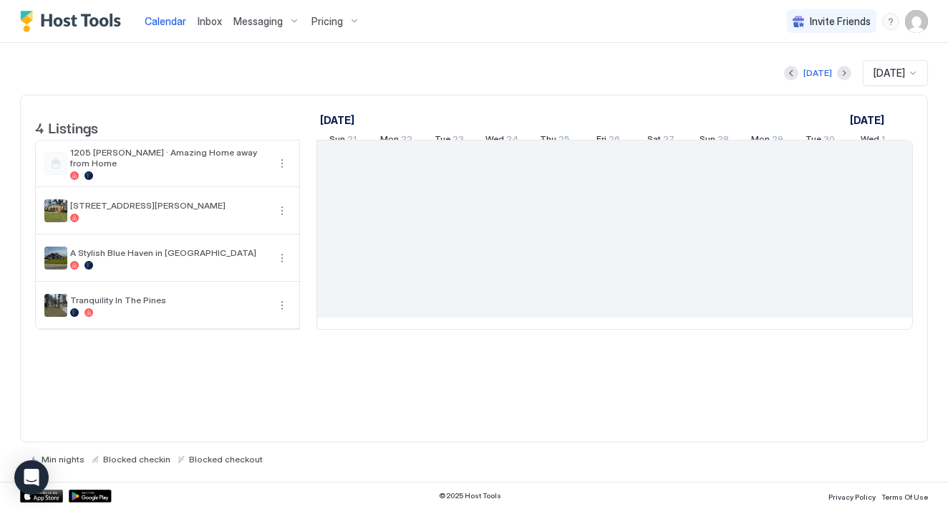
scroll to position [0, 796]
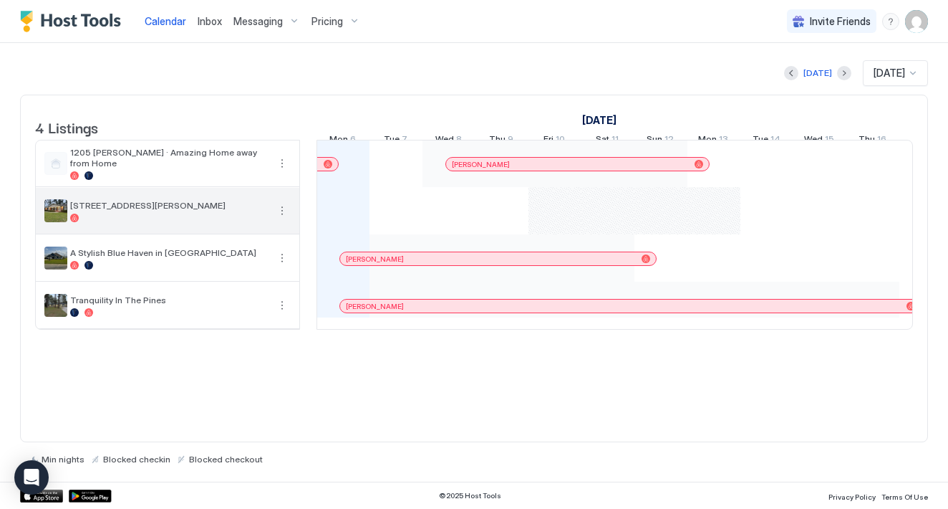
click at [166, 222] on div at bounding box center [169, 217] width 198 height 9
click at [284, 219] on button "More options" at bounding box center [282, 210] width 17 height 17
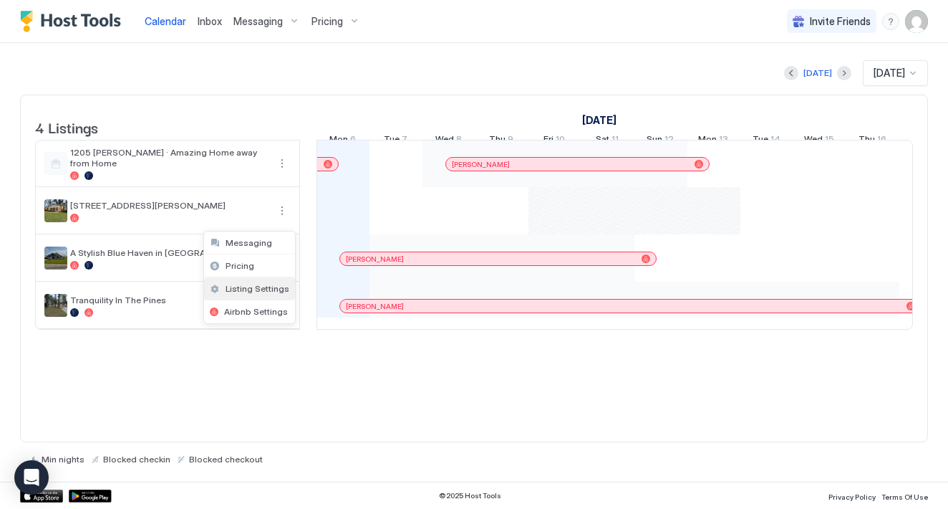
click at [256, 293] on span "Listing Settings" at bounding box center [258, 288] width 64 height 11
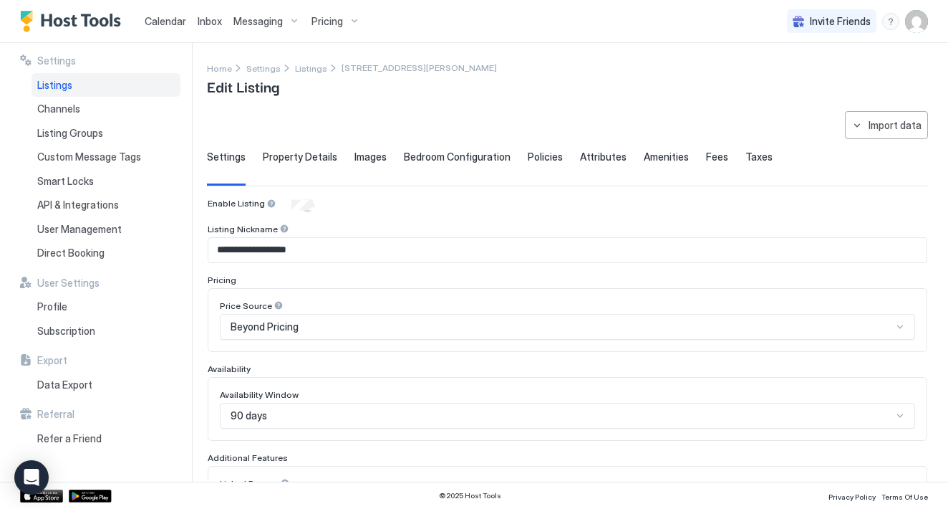
click at [295, 160] on span "Property Details" at bounding box center [300, 156] width 74 height 13
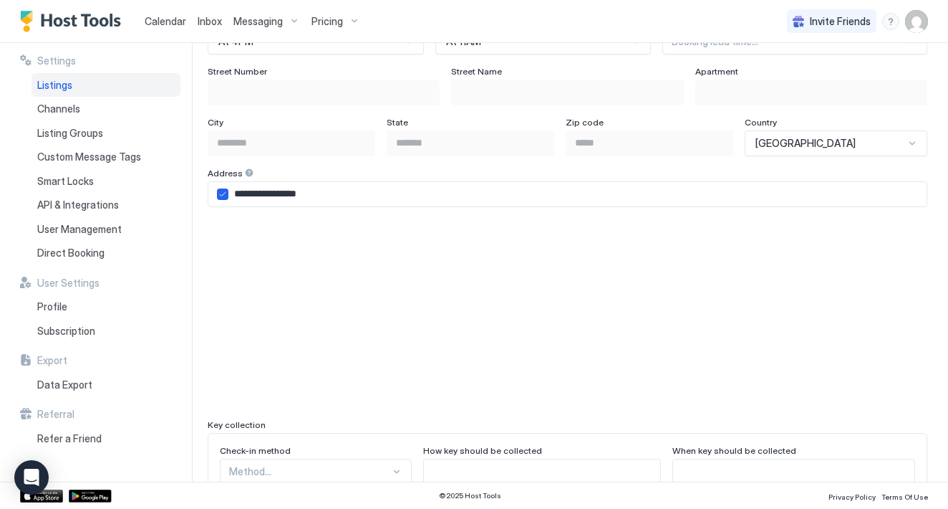
scroll to position [935, 0]
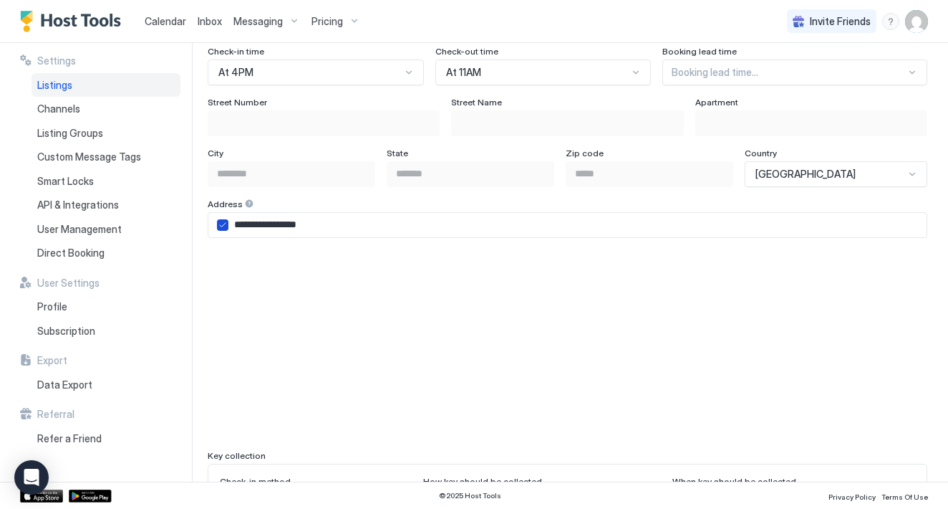
click at [223, 224] on icon "airbnbAddress" at bounding box center [223, 225] width 6 height 4
type input "**********"
type input "*"
type input "**********"
type input "**"
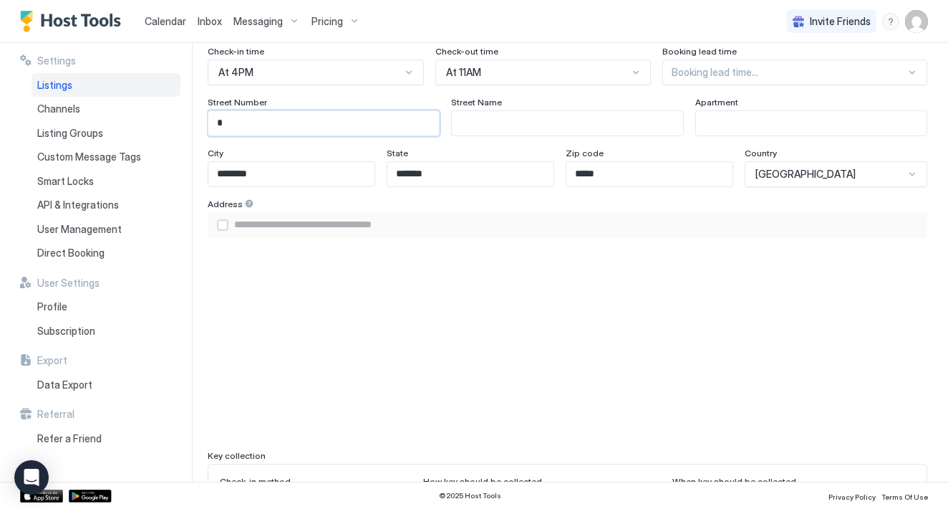
type input "**********"
type input "***"
type input "**********"
type input "****"
type input "**********"
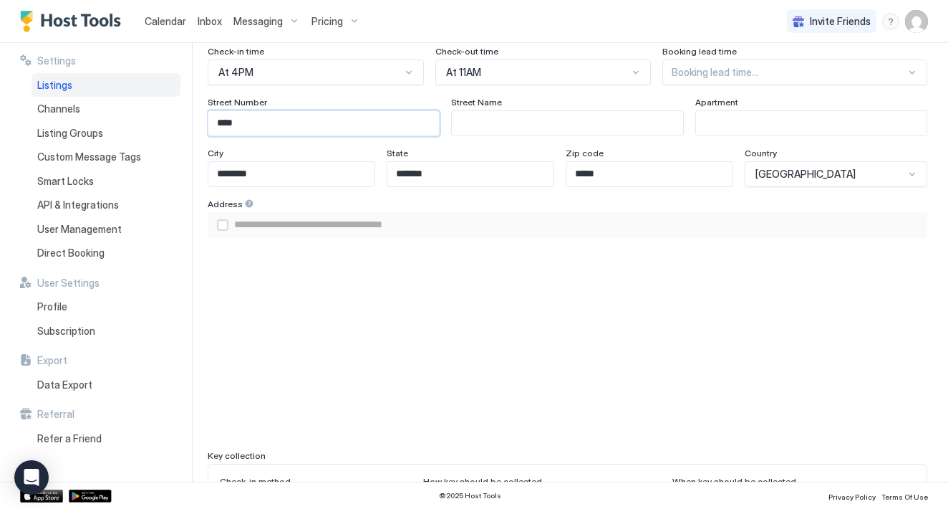
type input "****"
type input "*"
type input "**********"
type input "**"
type input "**********"
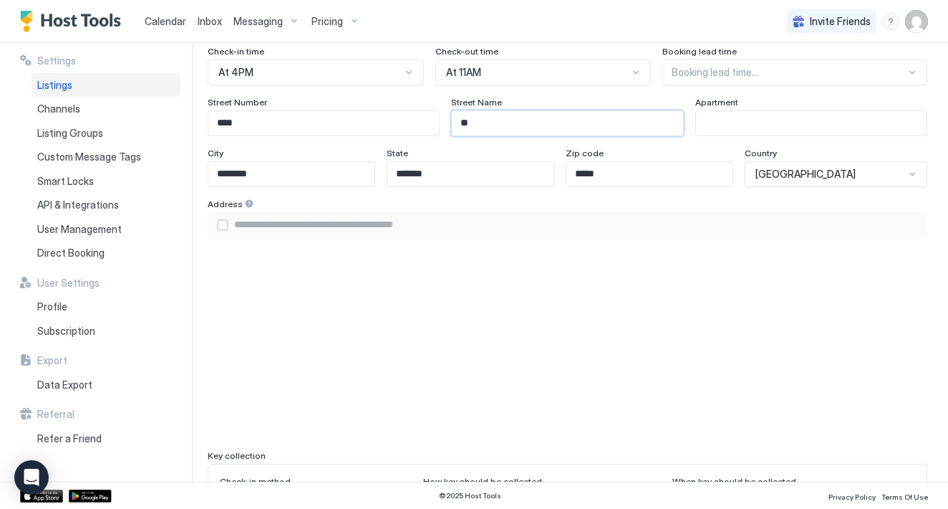
type input "***"
type input "**********"
type input "****"
type input "**********"
type input "*****"
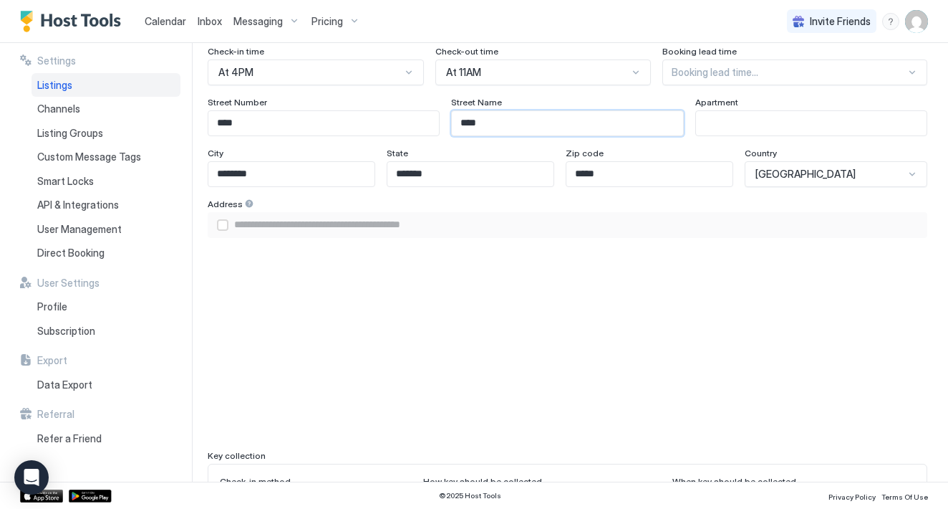
type input "**********"
type input "*******"
type input "**********"
type input "********"
type input "**********"
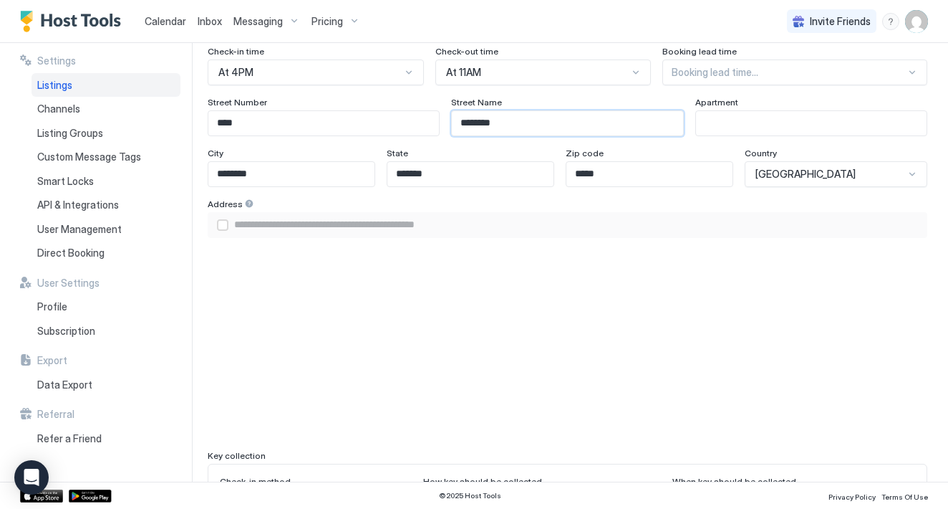
type input "*********"
type input "**********"
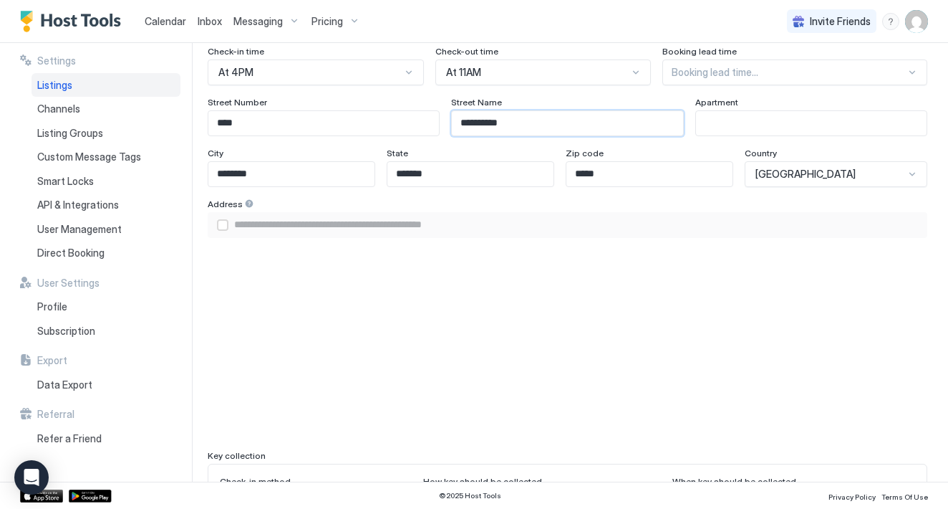
type input "**********"
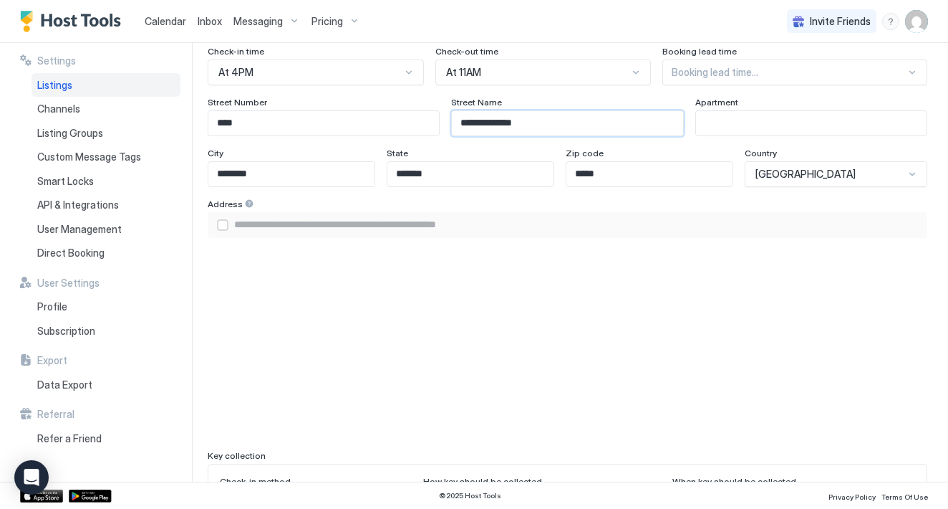
type input "**********"
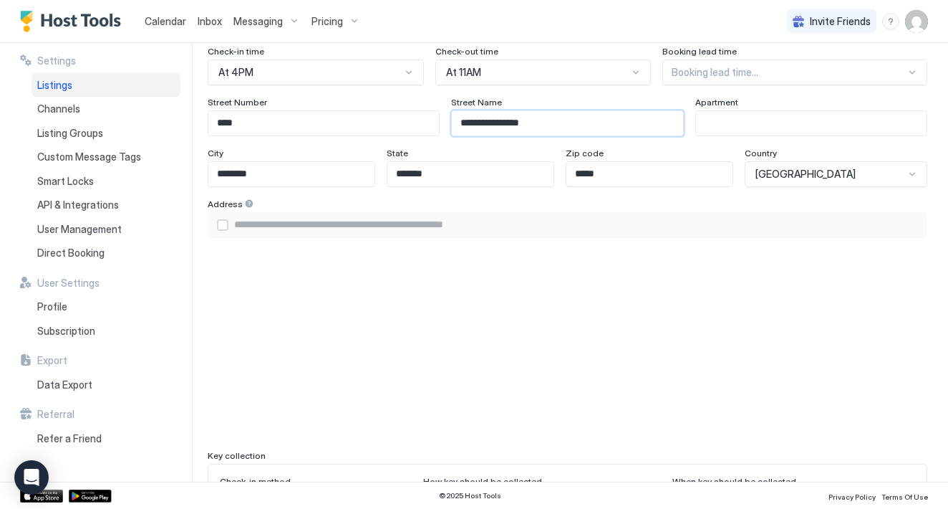
type input "**********"
click at [226, 223] on div "airbnbAddress" at bounding box center [222, 224] width 11 height 11
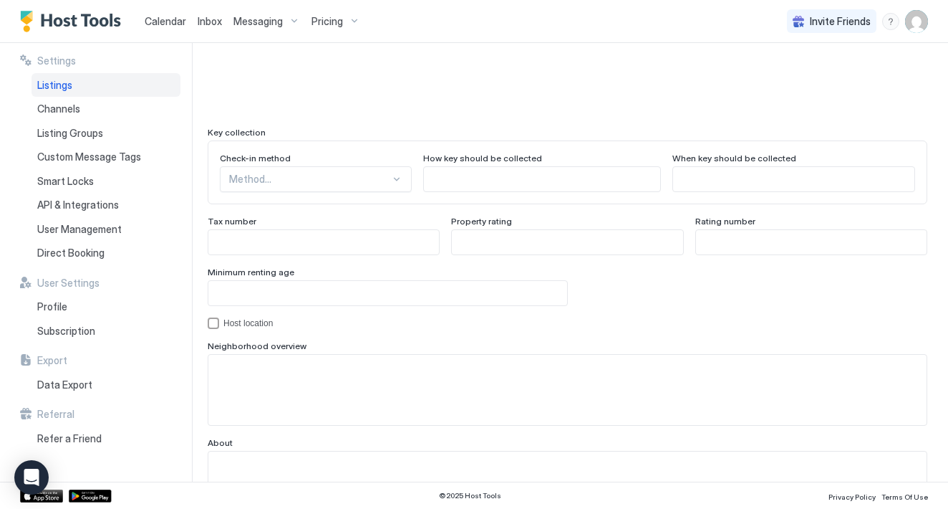
scroll to position [1271, 0]
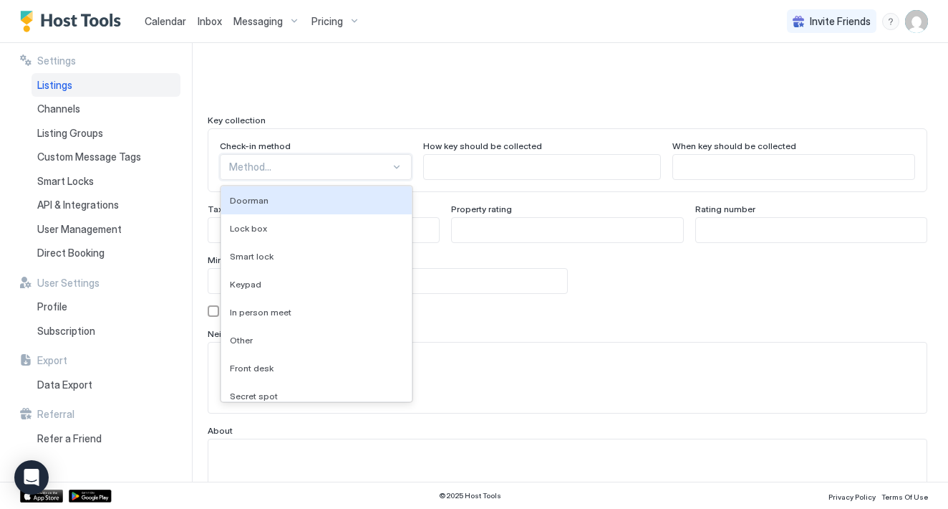
click at [347, 167] on div at bounding box center [309, 166] width 161 height 13
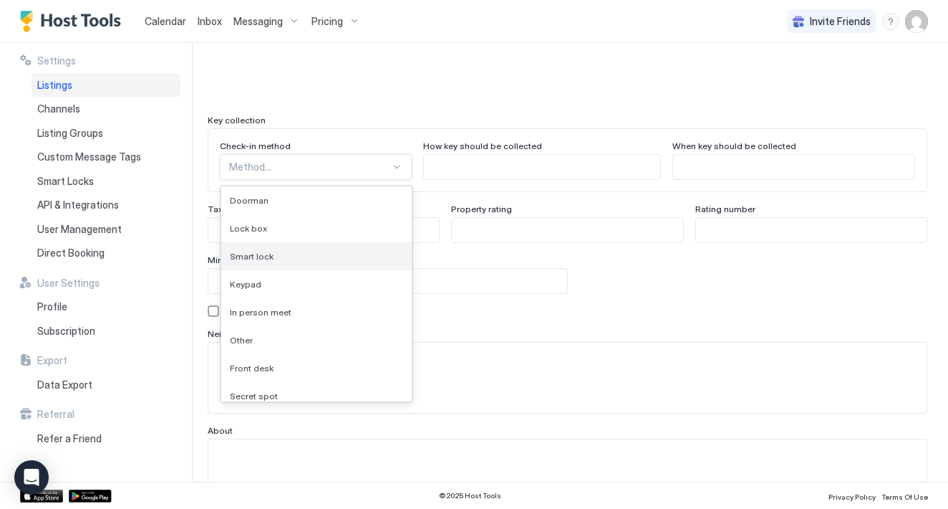
click at [322, 257] on div "Smart lock" at bounding box center [316, 256] width 173 height 11
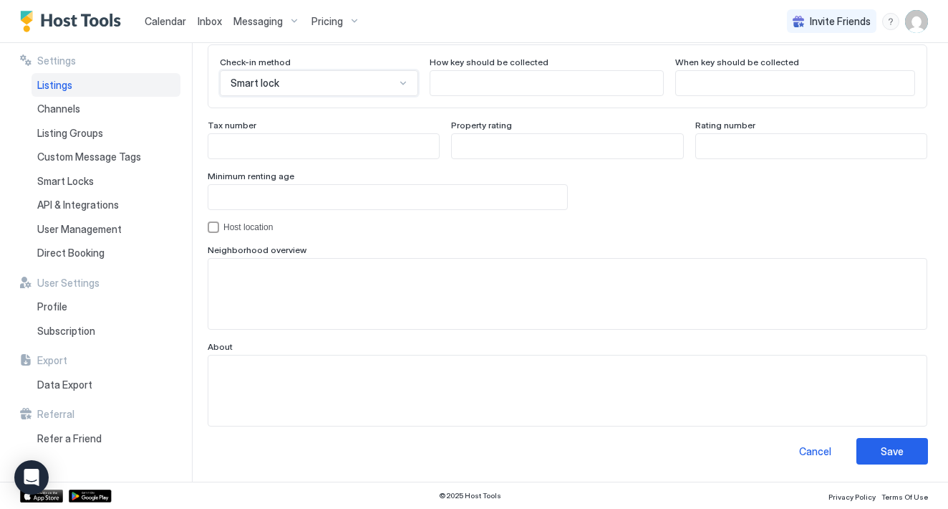
scroll to position [1354, 0]
click at [880, 450] on button "Save" at bounding box center [893, 451] width 72 height 27
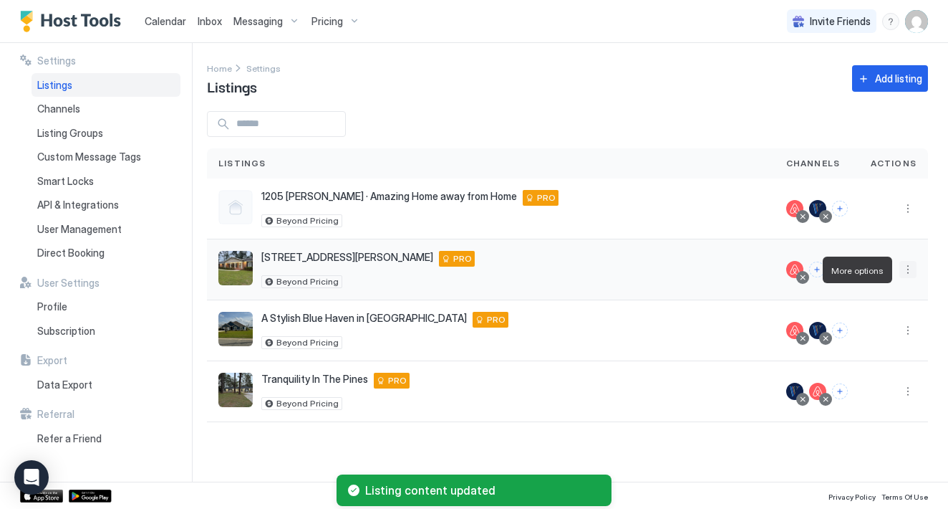
click at [910, 271] on button "More options" at bounding box center [908, 269] width 17 height 17
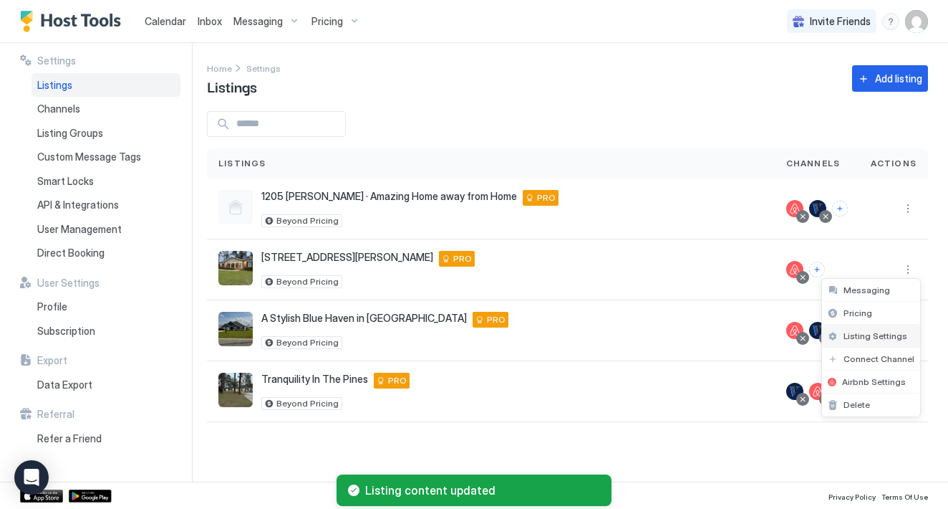
click at [875, 336] on span "Listing Settings" at bounding box center [876, 335] width 64 height 11
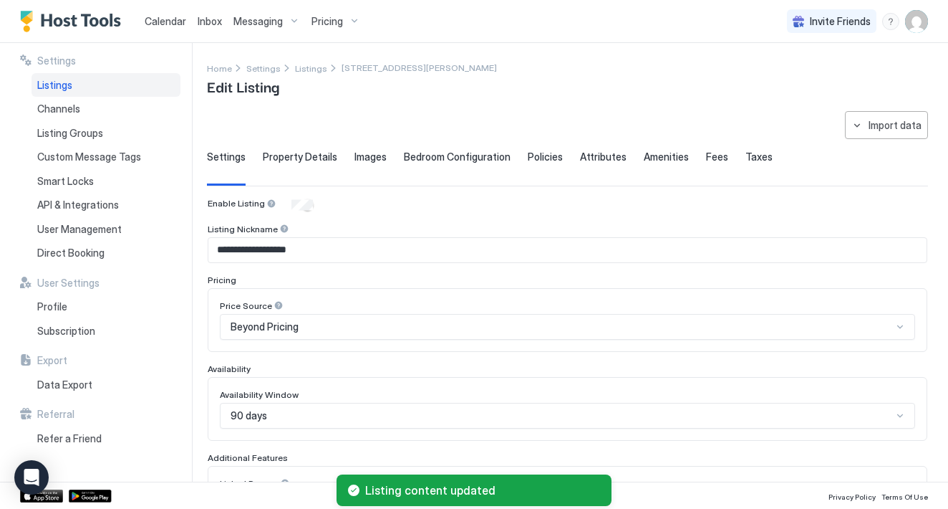
type input "****"
type input "**********"
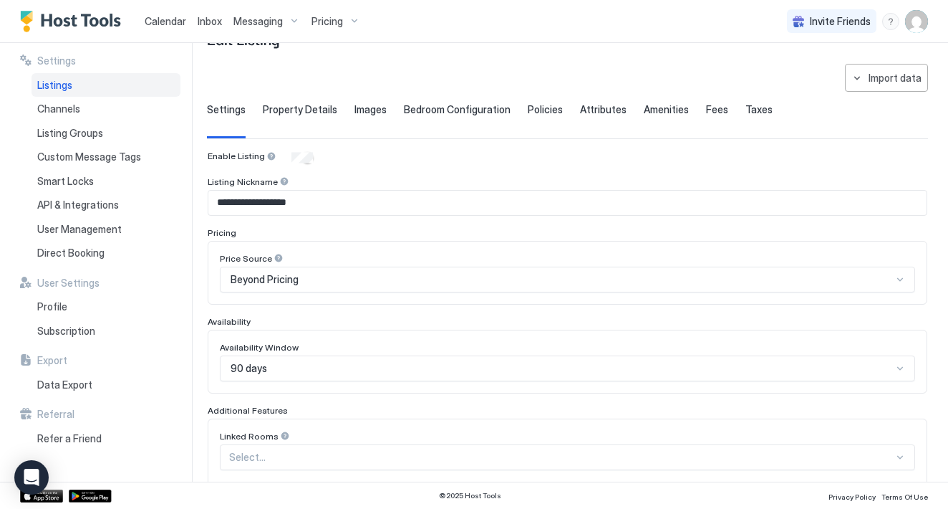
scroll to position [32, 0]
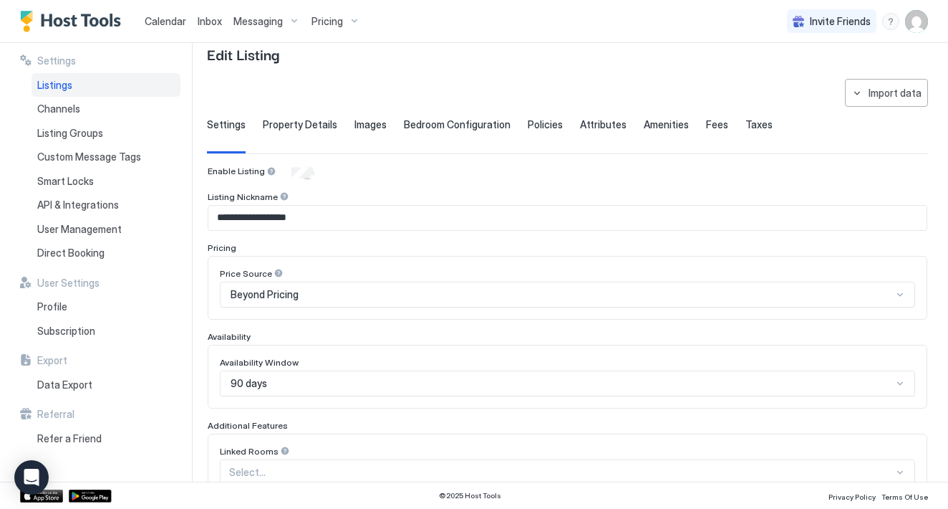
click at [304, 130] on span "Property Details" at bounding box center [300, 124] width 74 height 13
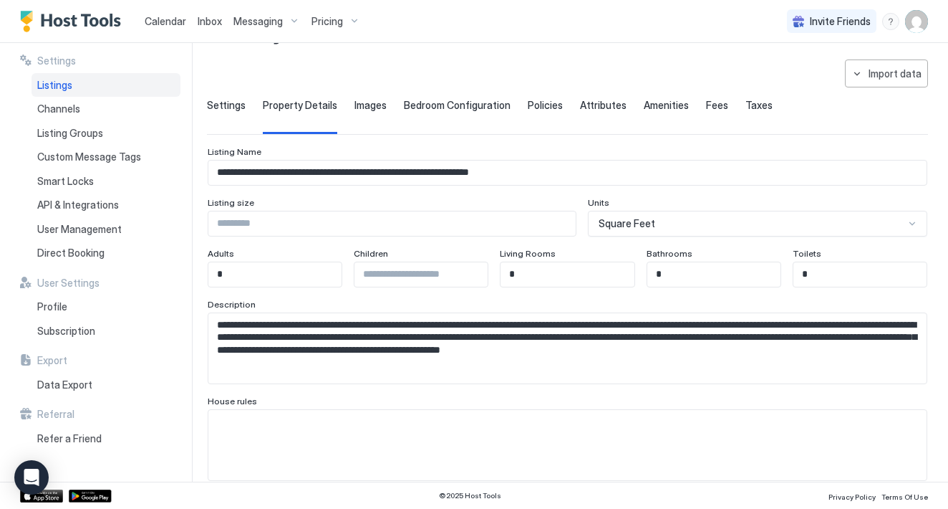
scroll to position [7, 0]
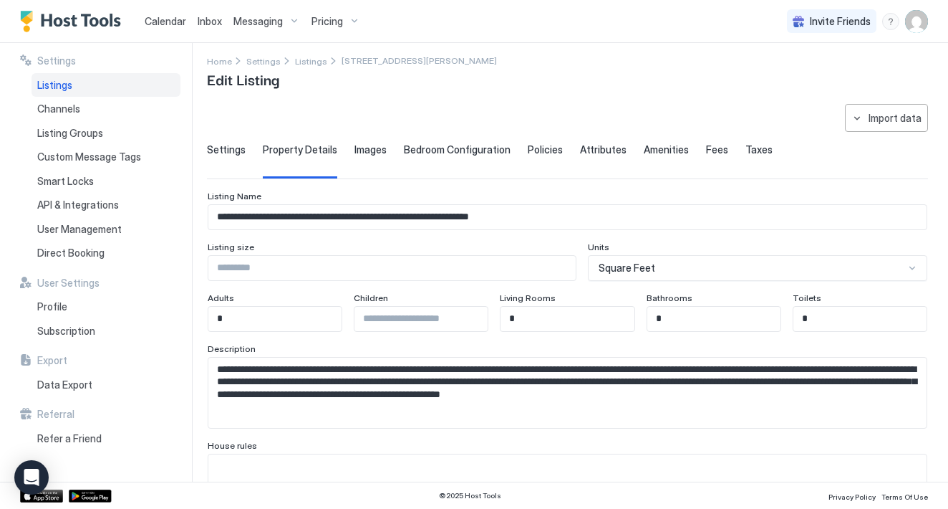
click at [370, 152] on span "Images" at bounding box center [371, 149] width 32 height 13
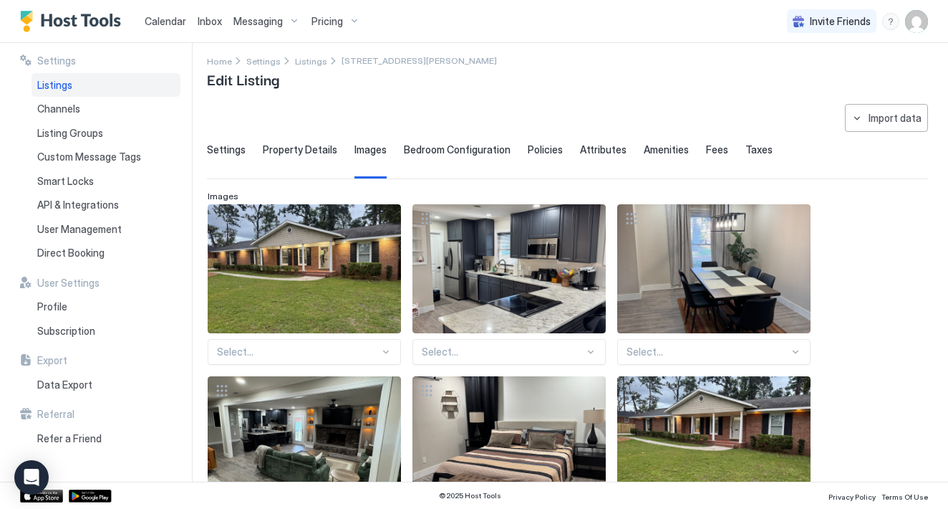
click at [438, 155] on span "Bedroom Configuration" at bounding box center [457, 149] width 107 height 13
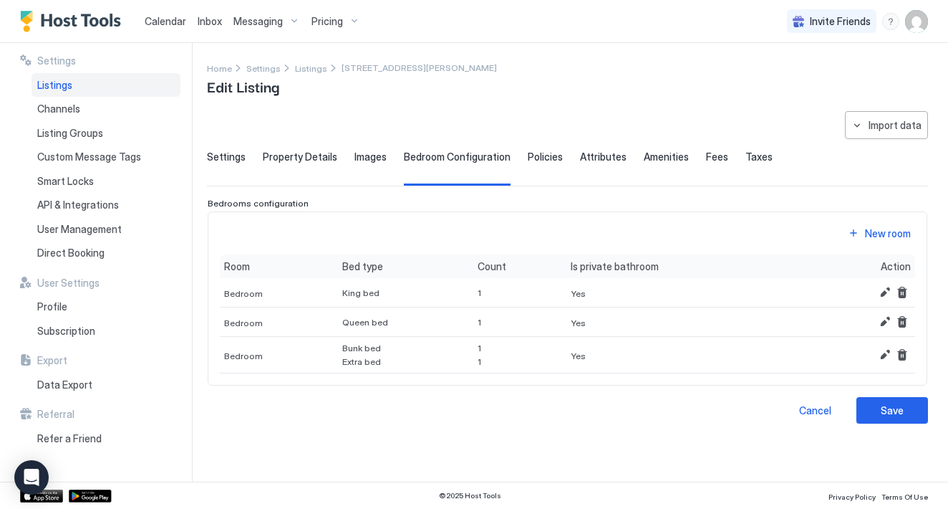
click at [544, 162] on span "Policies" at bounding box center [545, 156] width 35 height 13
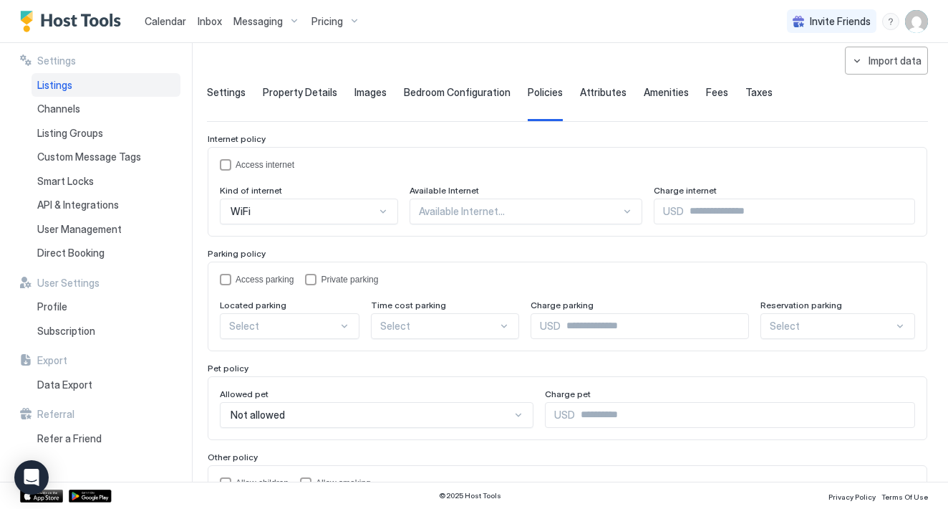
scroll to position [66, 0]
click at [227, 165] on div "accessInternet" at bounding box center [225, 163] width 11 height 11
click at [446, 213] on div "Available Internet..." at bounding box center [520, 209] width 202 height 13
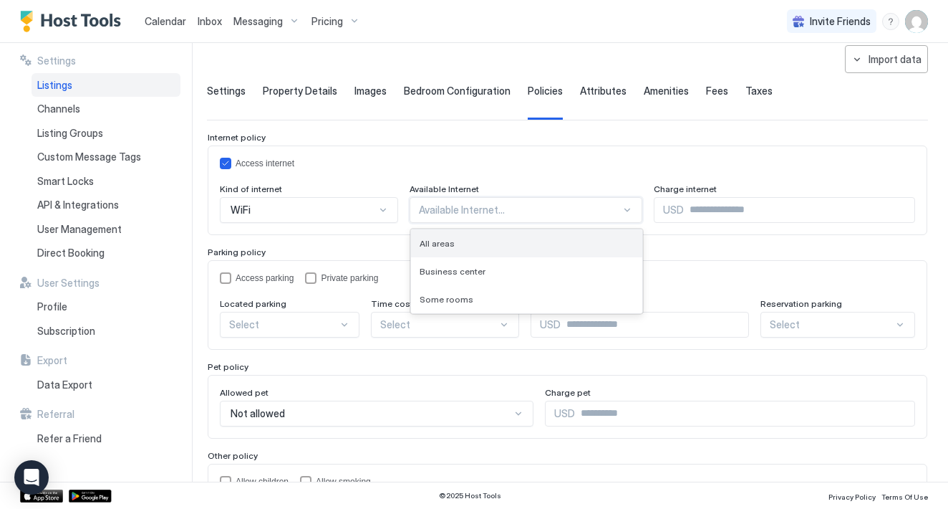
click at [488, 236] on div "All areas" at bounding box center [526, 243] width 231 height 28
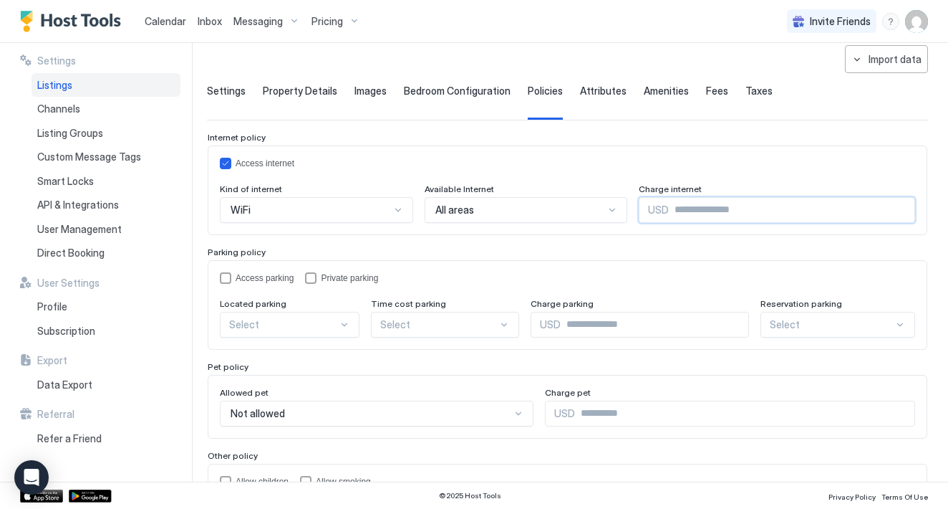
click at [672, 208] on input "Input Field" at bounding box center [792, 210] width 246 height 24
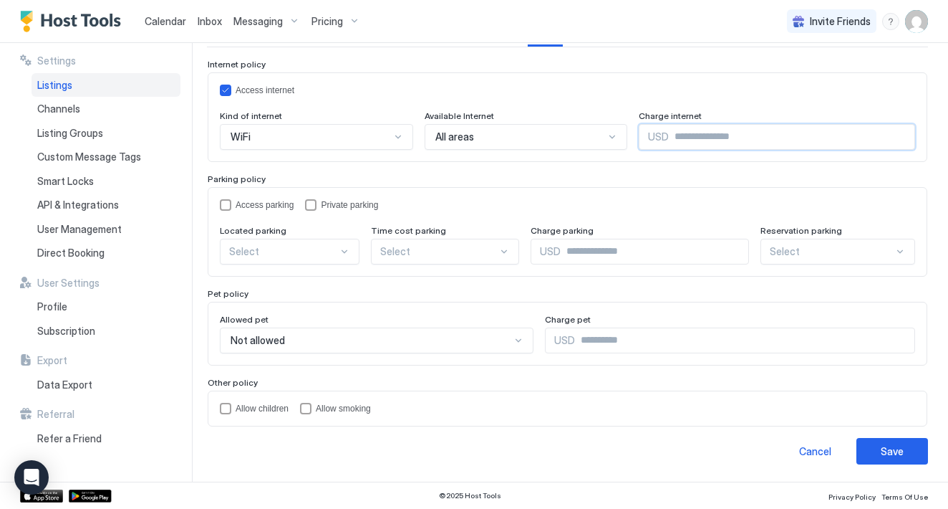
scroll to position [138, 0]
click at [229, 206] on div "accessParking" at bounding box center [225, 205] width 11 height 11
click at [315, 205] on div "privateParking" at bounding box center [310, 205] width 11 height 11
click at [340, 250] on div "Select" at bounding box center [290, 252] width 140 height 26
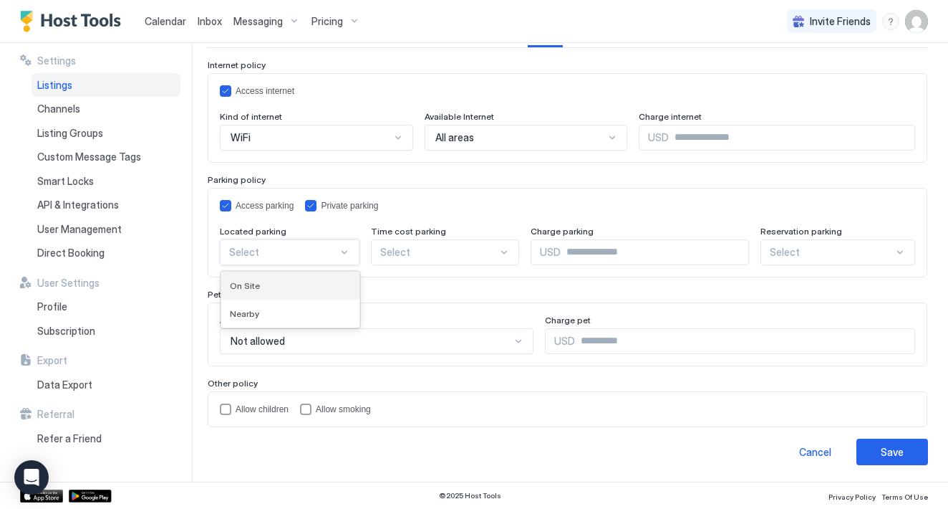
click at [308, 287] on div "On Site" at bounding box center [290, 285] width 121 height 11
click at [227, 410] on div "childrenAllowed" at bounding box center [225, 408] width 11 height 11
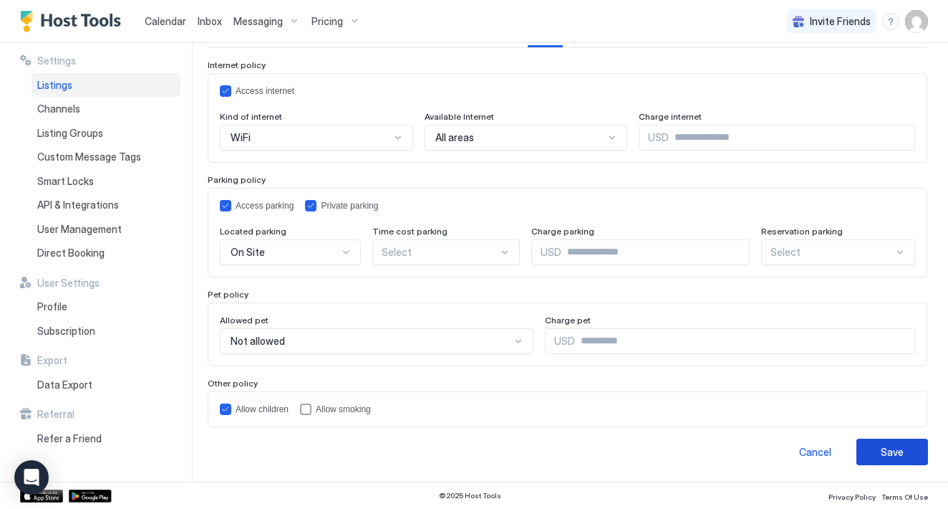
click at [883, 450] on div "Save" at bounding box center [892, 451] width 23 height 15
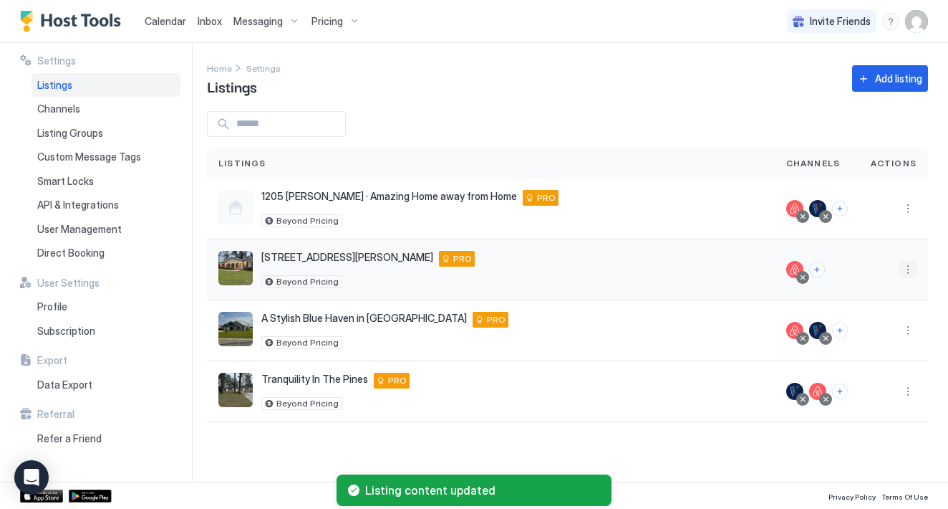
click at [908, 261] on button "More options" at bounding box center [908, 269] width 17 height 17
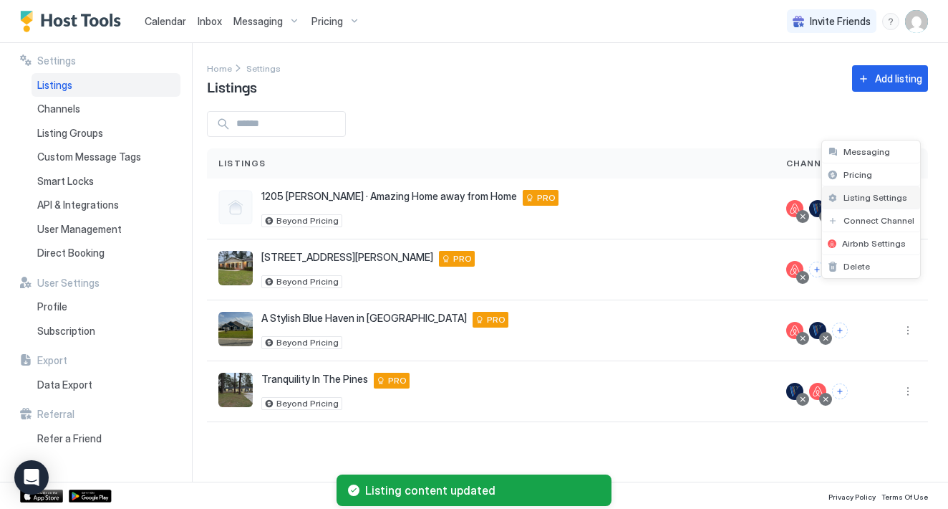
click at [875, 200] on span "Listing Settings" at bounding box center [876, 197] width 64 height 11
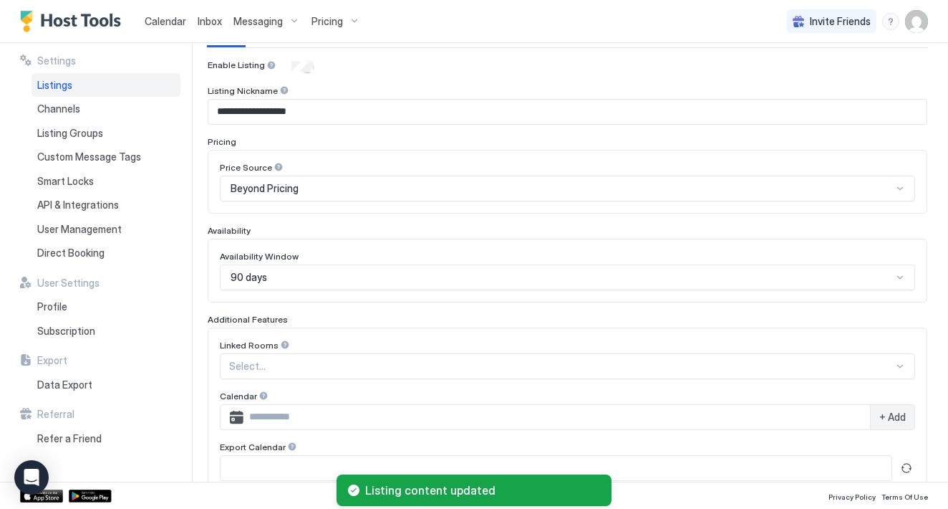
scroll to position [107, 0]
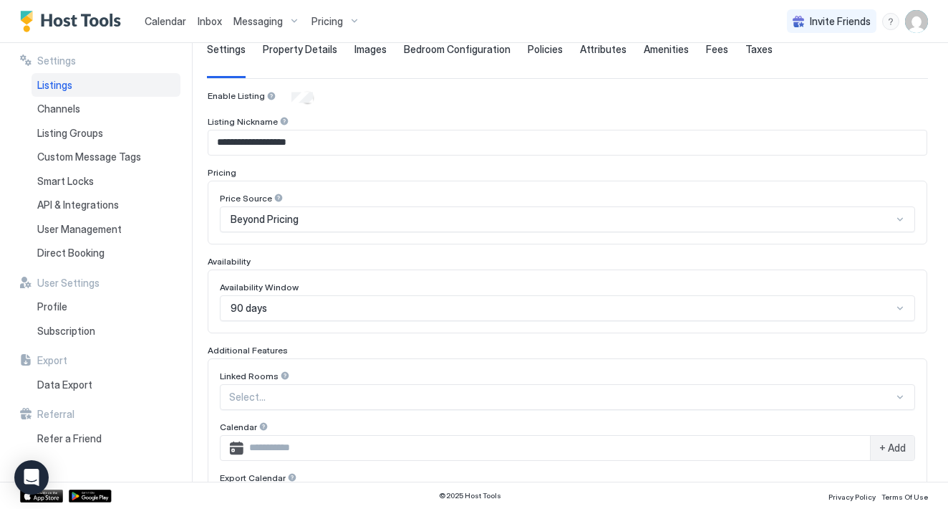
click at [370, 48] on span "Images" at bounding box center [371, 49] width 32 height 13
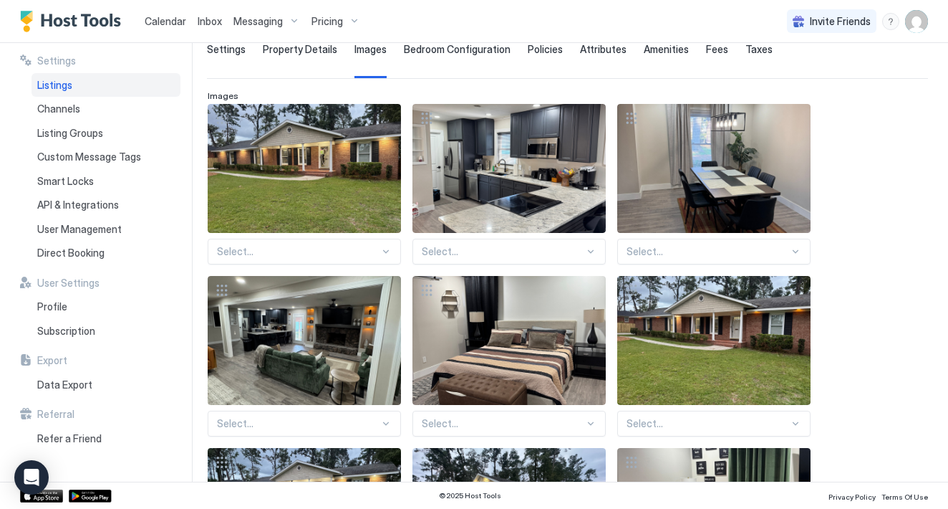
click at [438, 54] on span "Bedroom Configuration" at bounding box center [457, 49] width 107 height 13
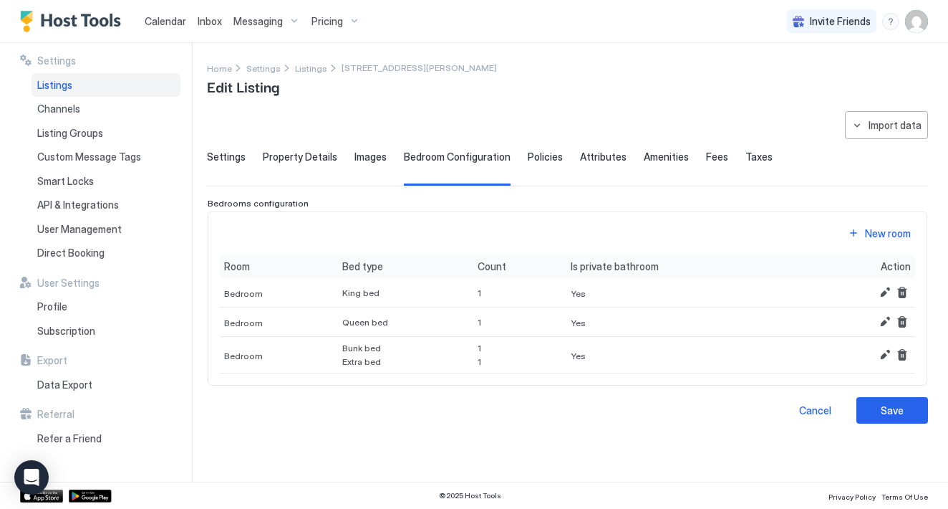
scroll to position [0, 0]
click at [531, 158] on span "Policies" at bounding box center [545, 156] width 35 height 13
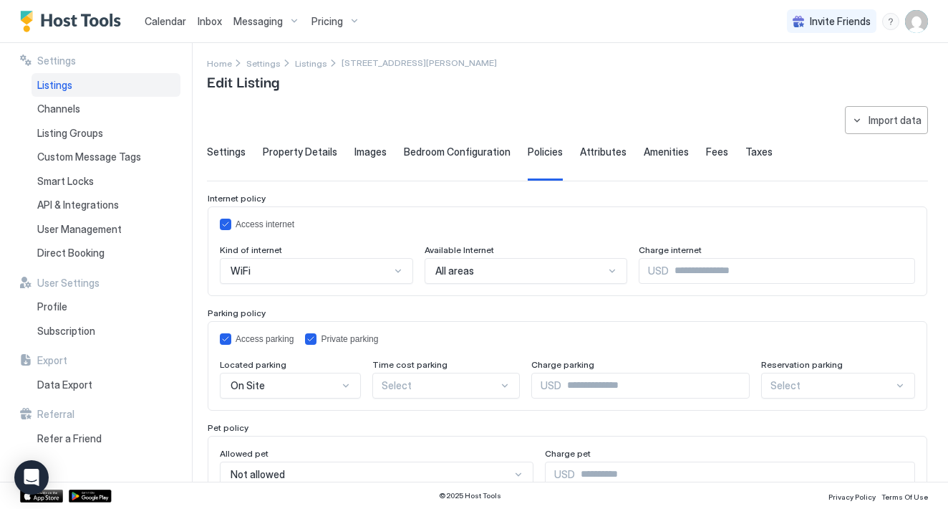
scroll to position [4, 0]
click at [581, 155] on span "Attributes" at bounding box center [603, 152] width 47 height 13
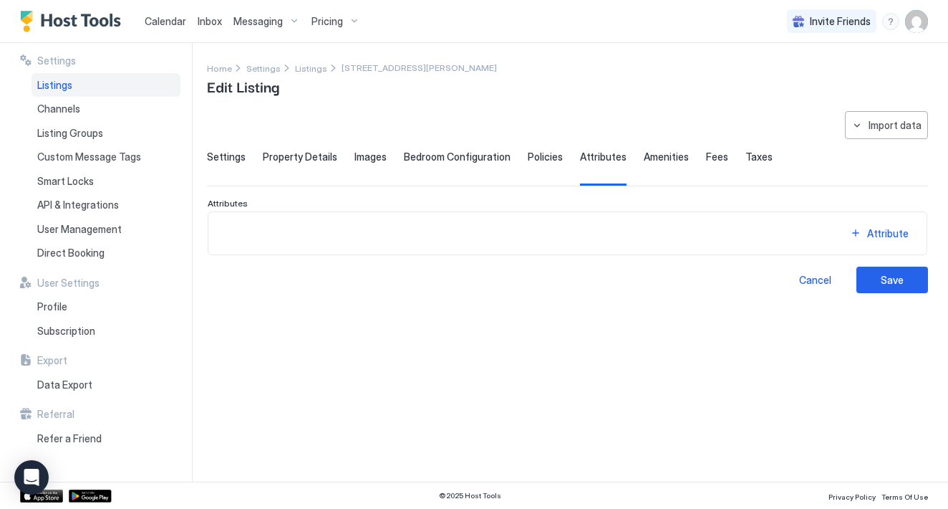
scroll to position [0, 0]
click at [650, 158] on span "Amenities" at bounding box center [666, 156] width 45 height 13
click at [706, 159] on span "Fees" at bounding box center [717, 156] width 22 height 13
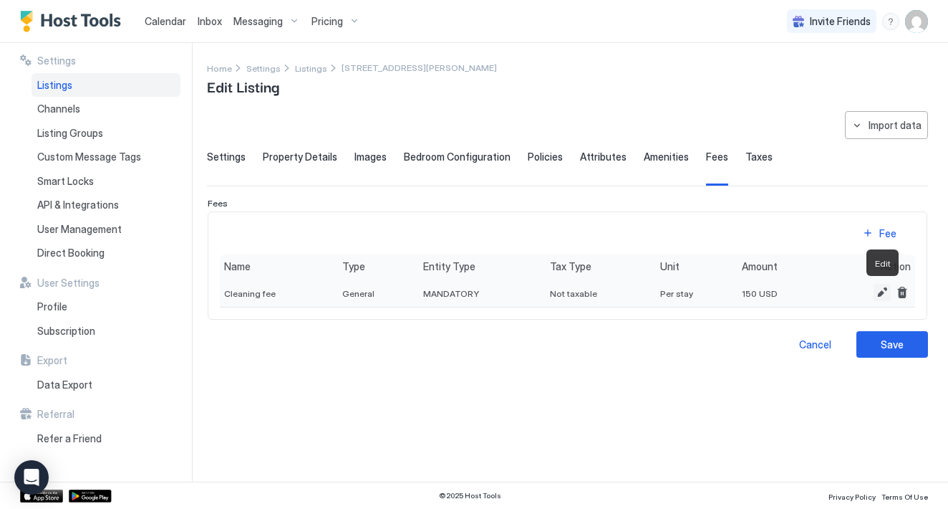
click at [880, 292] on button "Edit" at bounding box center [882, 292] width 17 height 17
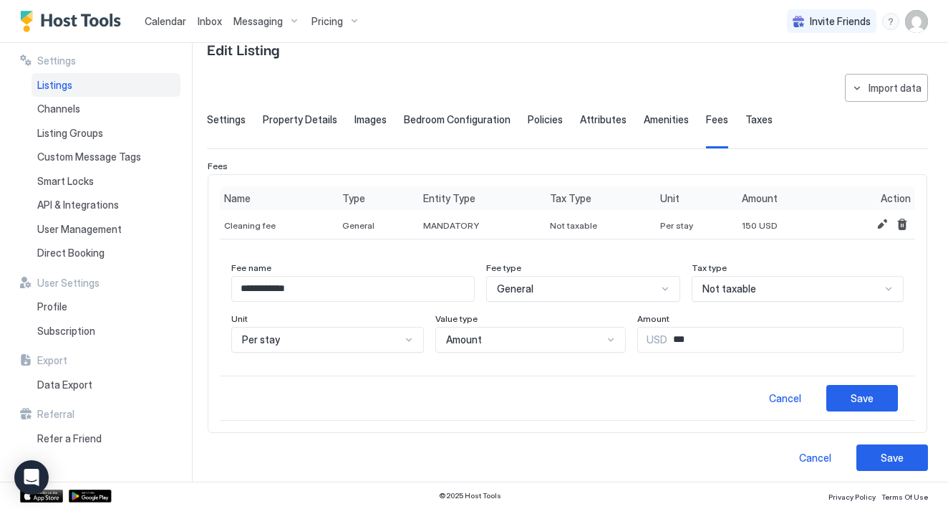
scroll to position [40, 0]
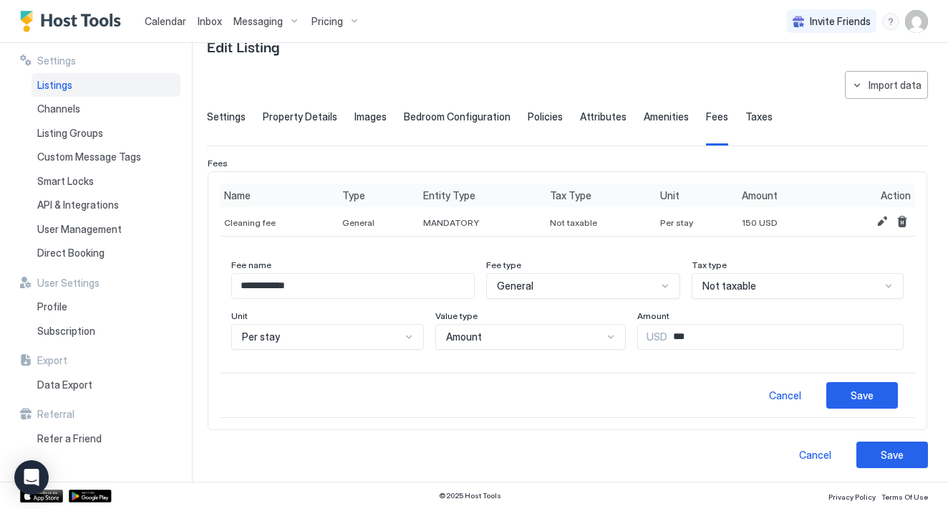
click at [756, 115] on span "Taxes" at bounding box center [759, 116] width 27 height 13
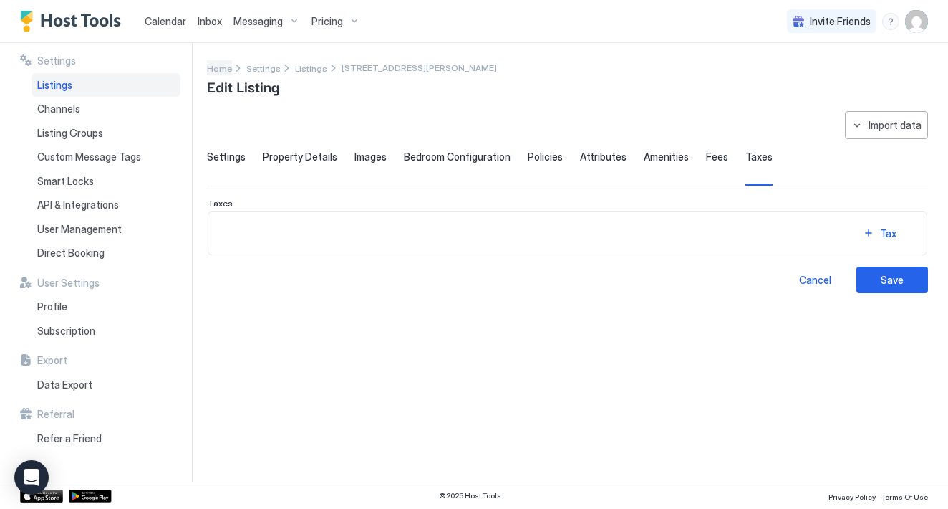
click at [222, 69] on span "Home" at bounding box center [219, 68] width 25 height 11
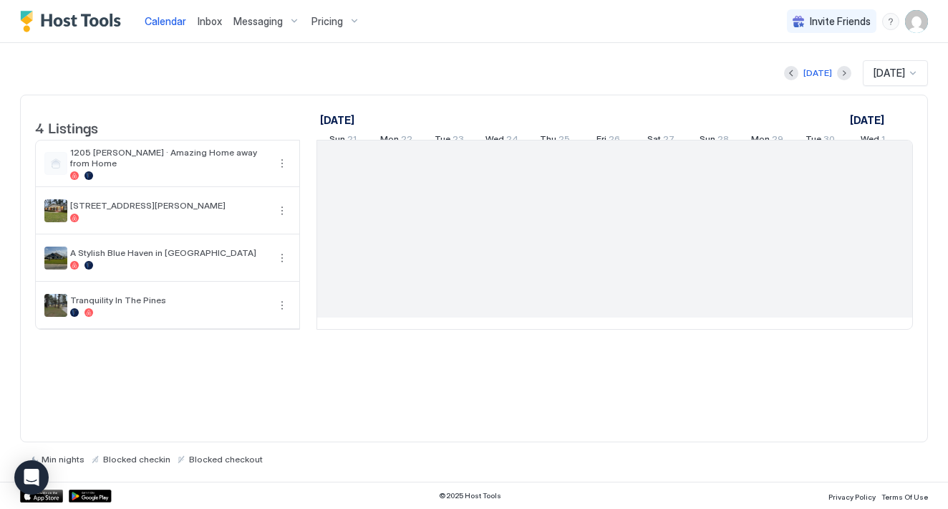
scroll to position [0, 796]
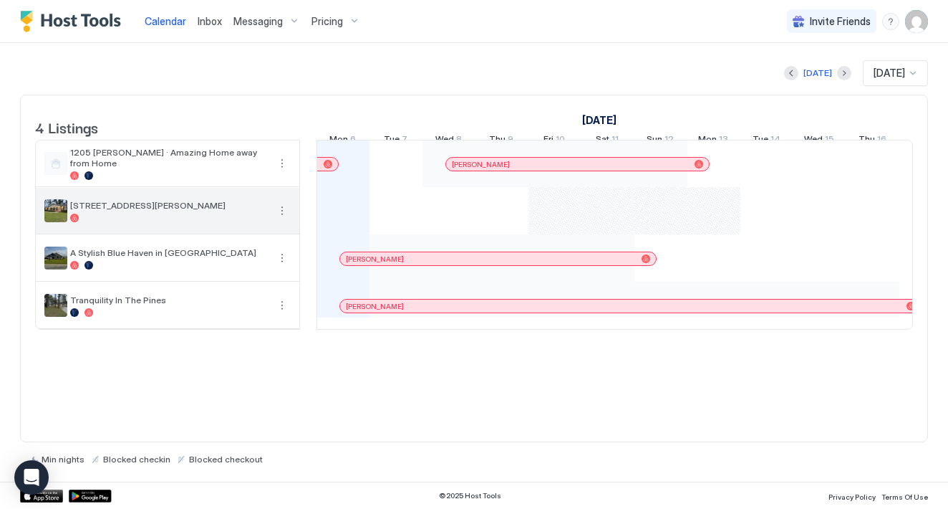
click at [279, 219] on button "More options" at bounding box center [282, 210] width 17 height 17
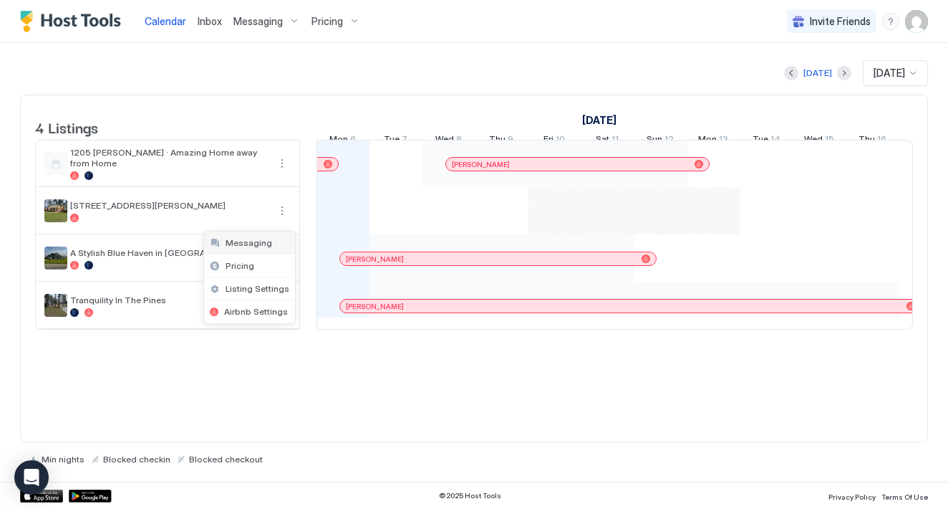
click at [266, 241] on span "Messaging" at bounding box center [249, 242] width 47 height 11
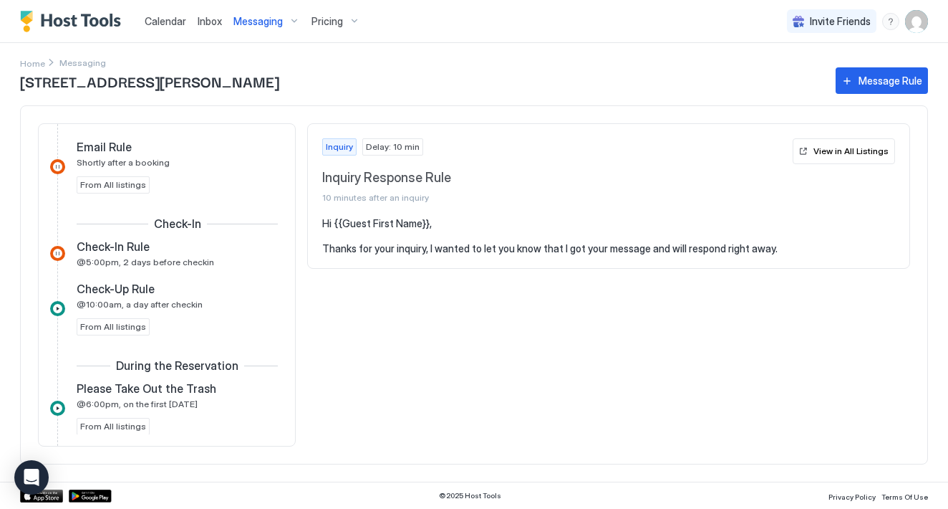
scroll to position [332, 0]
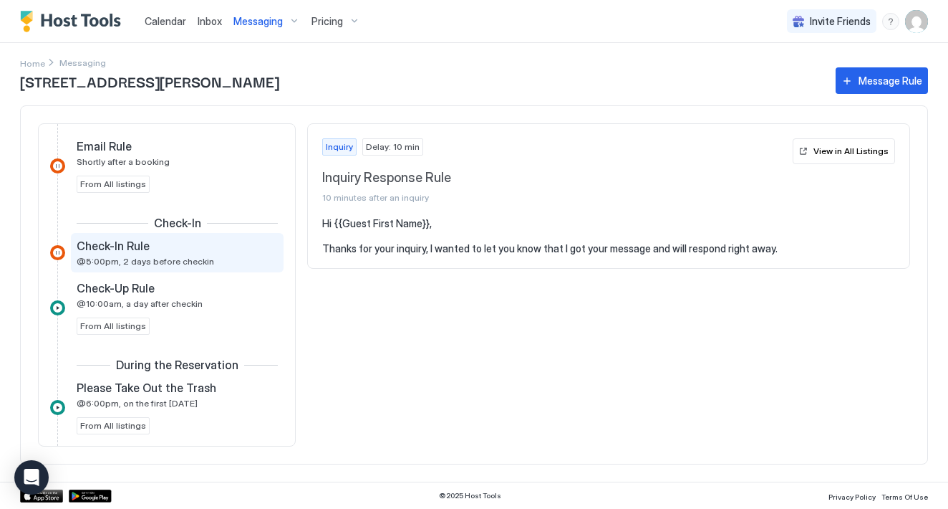
click at [189, 256] on span "@5:00pm, 2 days before checkin" at bounding box center [146, 261] width 138 height 11
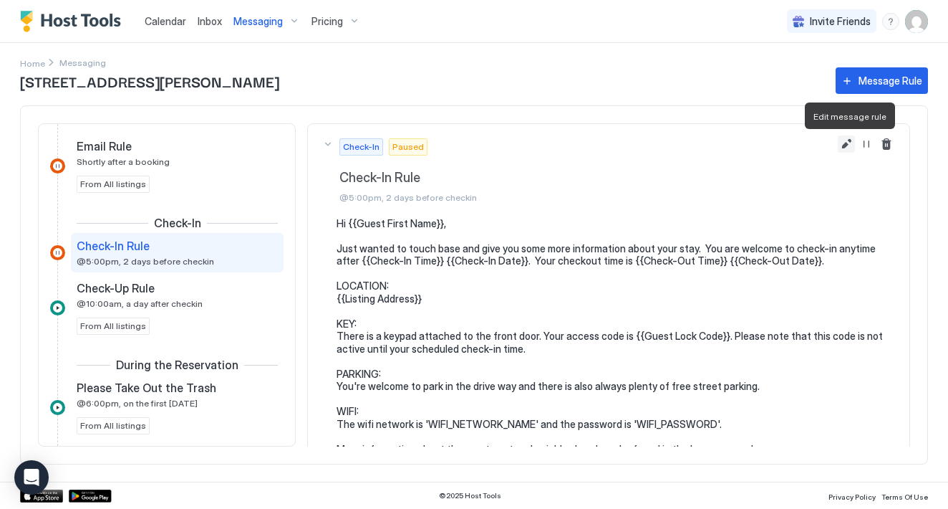
click at [850, 143] on button "Edit message rule" at bounding box center [846, 143] width 17 height 17
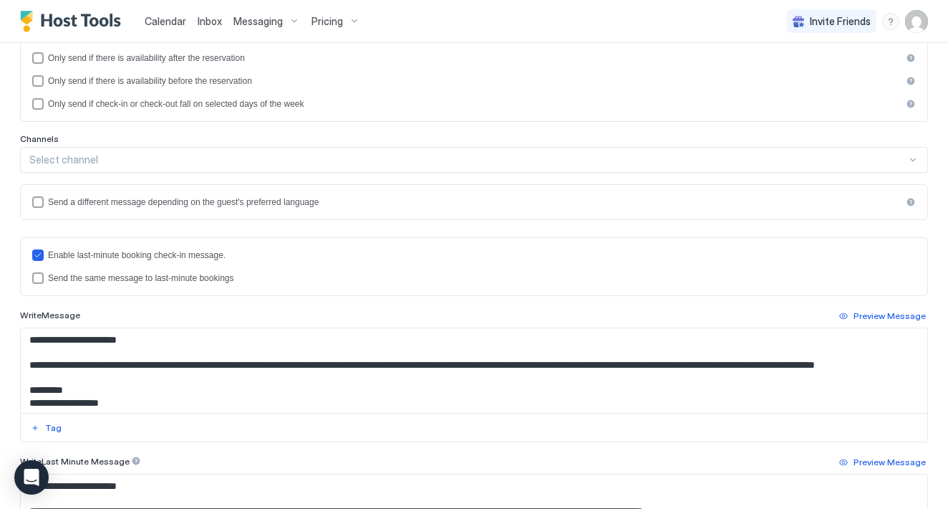
scroll to position [246, 0]
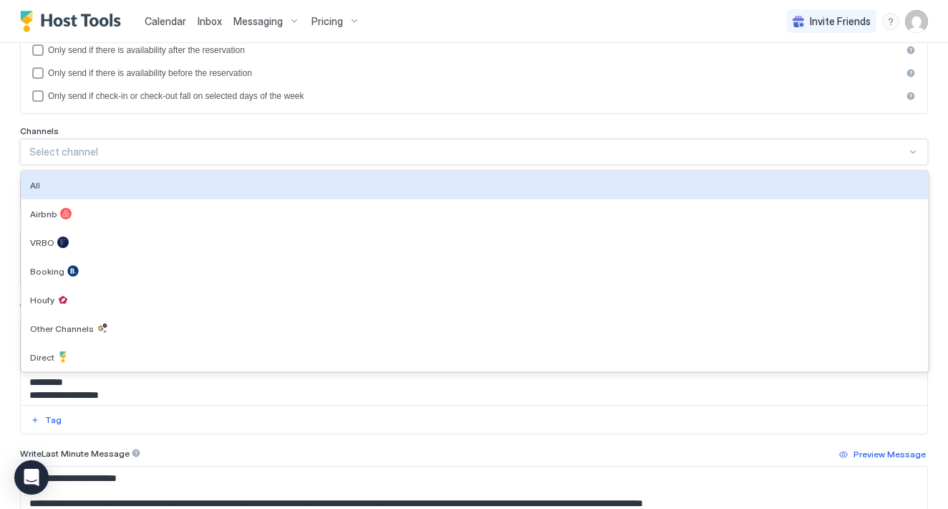
click at [294, 156] on div "Select channel" at bounding box center [467, 151] width 877 height 13
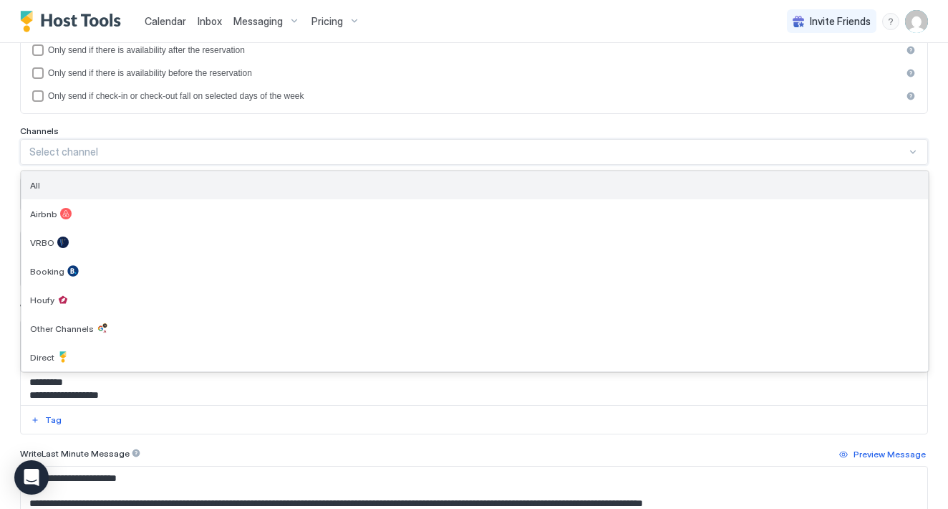
click at [256, 180] on div "All" at bounding box center [475, 185] width 890 height 11
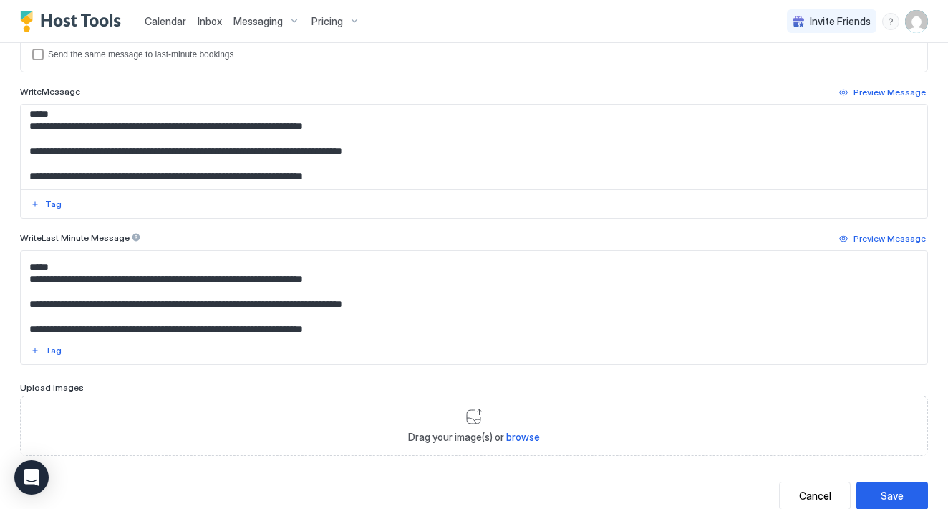
scroll to position [158, 0]
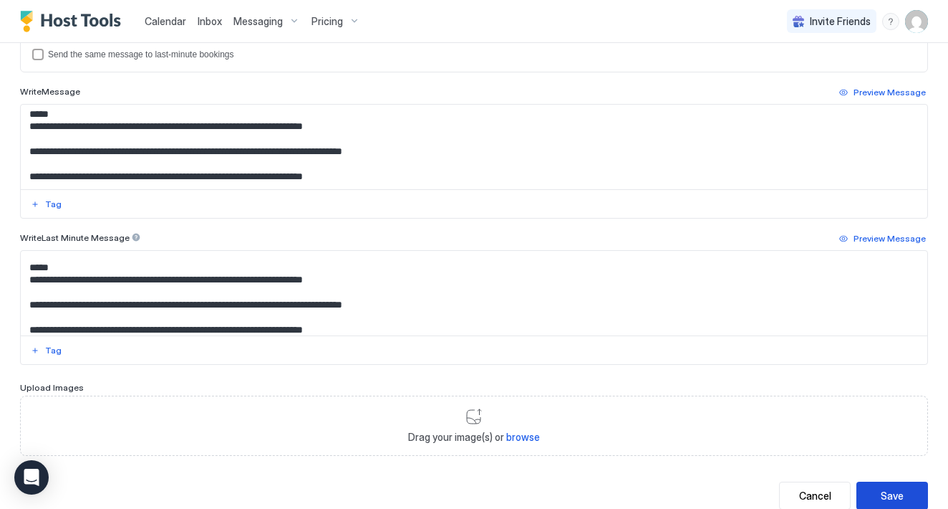
click at [877, 491] on button "Save" at bounding box center [893, 495] width 72 height 28
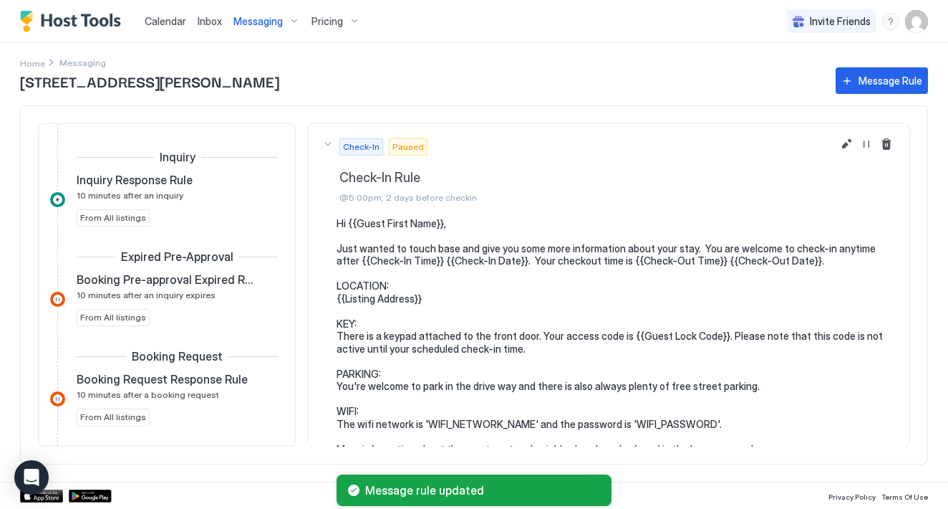
scroll to position [302, 0]
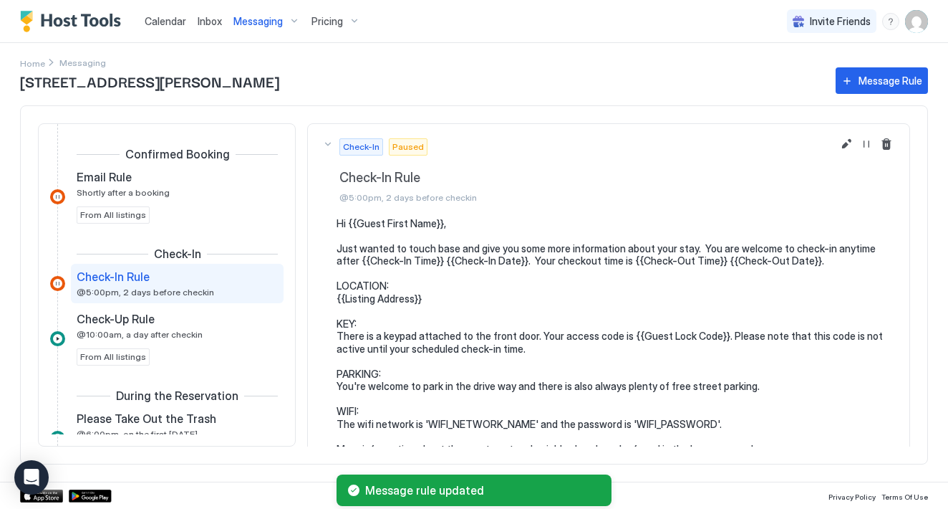
click at [58, 281] on div at bounding box center [57, 283] width 15 height 15
click at [867, 140] on button "Resume Message Rule" at bounding box center [866, 143] width 17 height 17
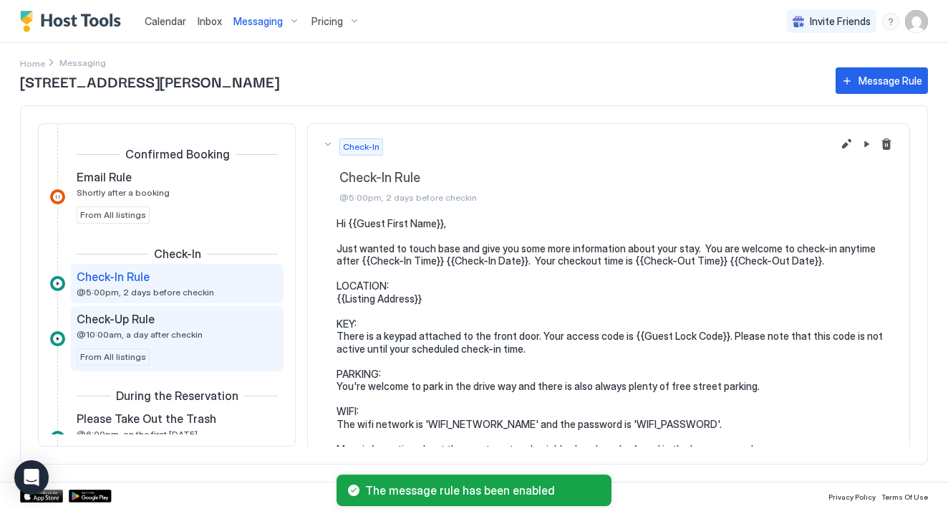
click at [186, 332] on span "@10:00am, a day after checkin" at bounding box center [140, 334] width 126 height 11
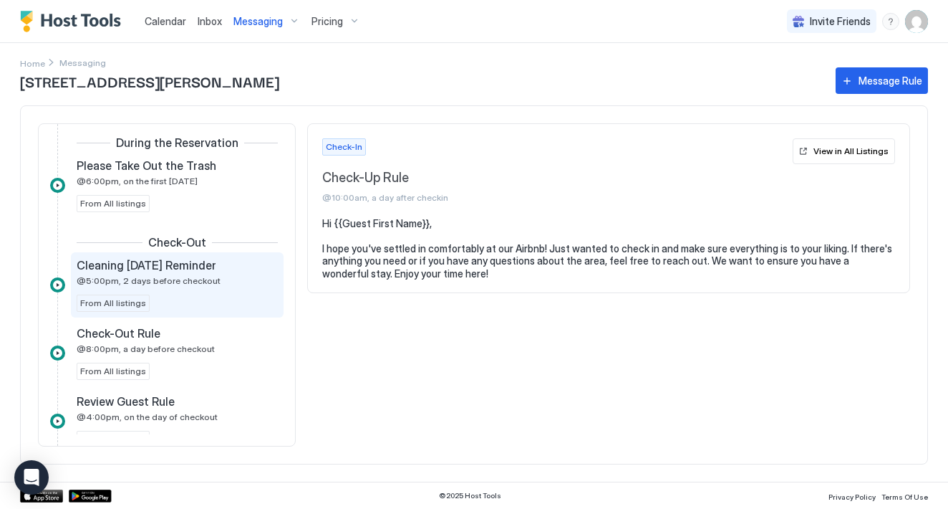
scroll to position [566, 0]
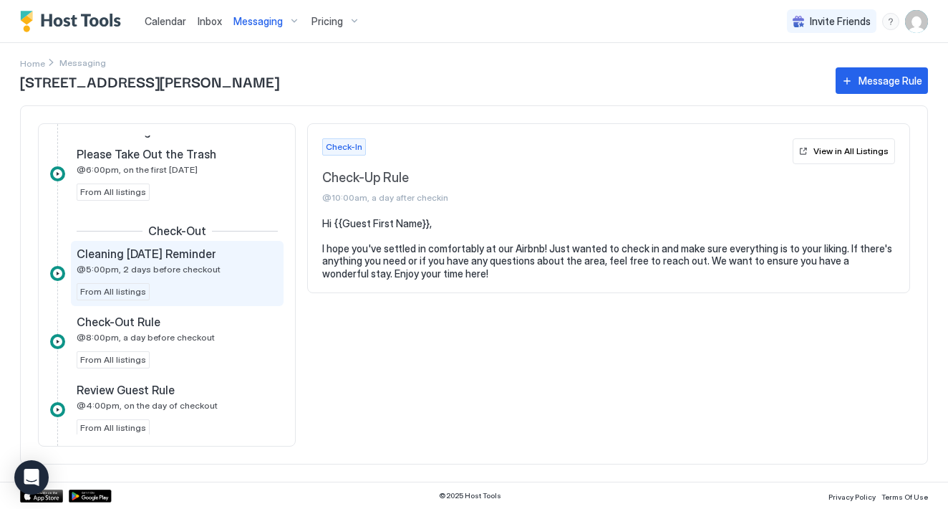
click at [210, 277] on div "Cleaning Tomorrow Reminder @5:00pm, 2 days before checkout From All listings" at bounding box center [177, 273] width 201 height 54
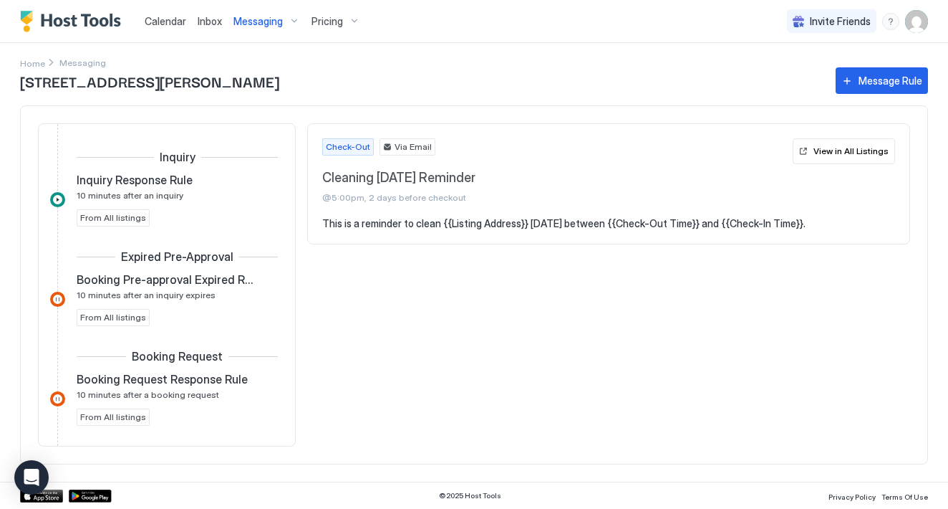
click at [83, 62] on span "Messaging" at bounding box center [82, 62] width 47 height 11
click at [35, 64] on div "2406 Jerry Jones Dr Message Rule Inquiry Inquiry Response Rule 10 minutes after…" at bounding box center [474, 272] width 908 height 417
click at [35, 60] on span "Home" at bounding box center [32, 63] width 25 height 11
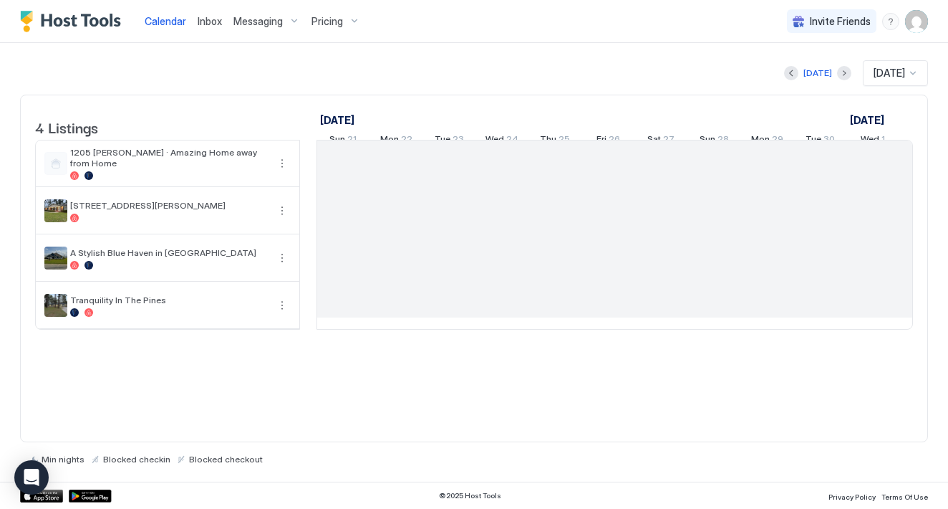
scroll to position [0, 796]
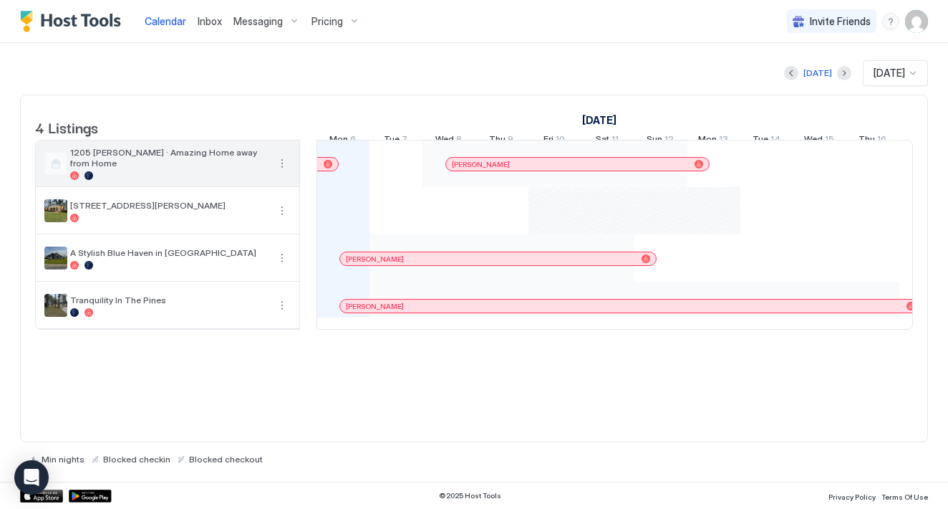
click at [284, 171] on button "More options" at bounding box center [282, 163] width 17 height 17
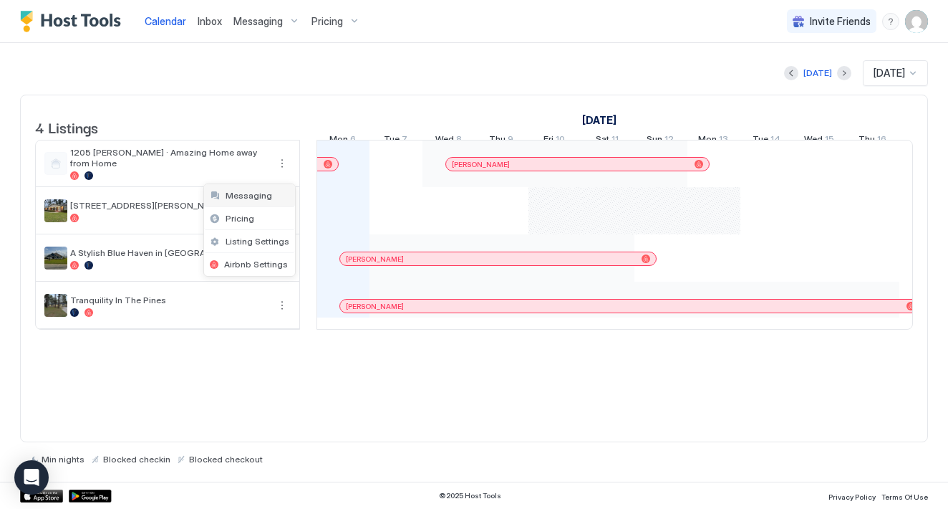
click at [266, 194] on span "Messaging" at bounding box center [249, 195] width 47 height 11
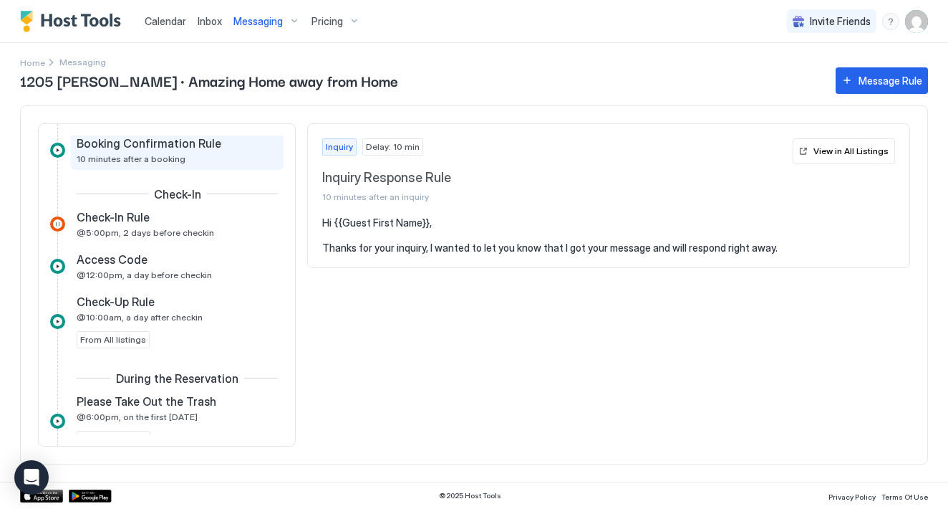
scroll to position [404, 0]
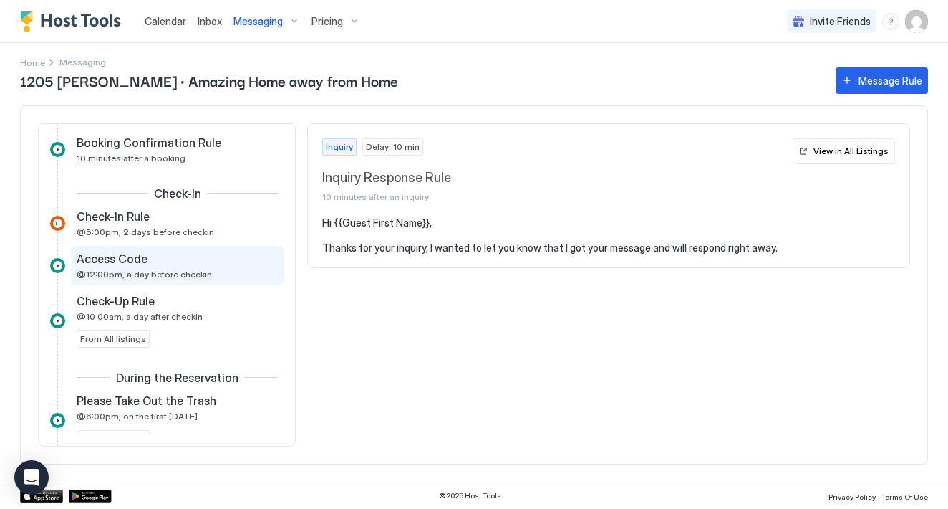
click at [212, 264] on div "Access Code" at bounding box center [167, 258] width 181 height 14
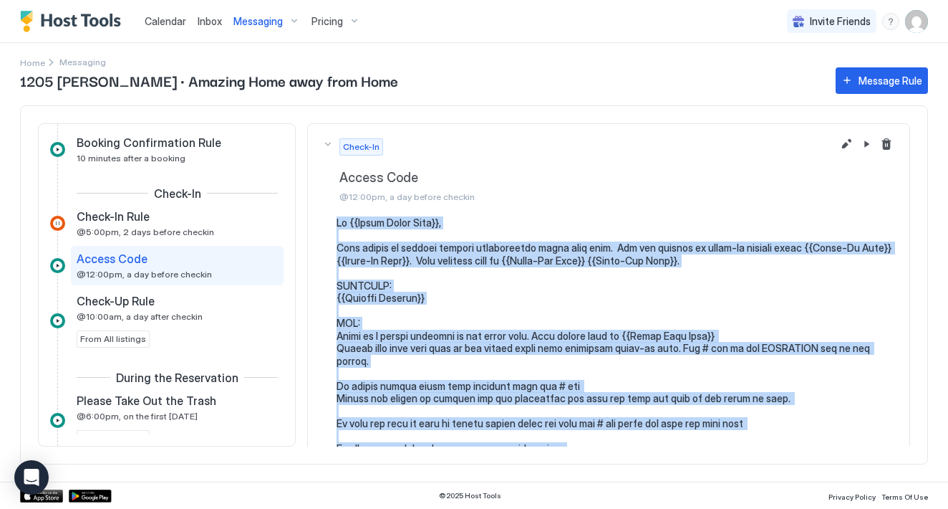
drag, startPoint x: 709, startPoint y: 334, endPoint x: 335, endPoint y: 218, distance: 392.0
click at [335, 218] on section at bounding box center [609, 405] width 602 height 378
copy pre "Hi {{Guest First Name}}, Just wanted to provide further instructions about your…"
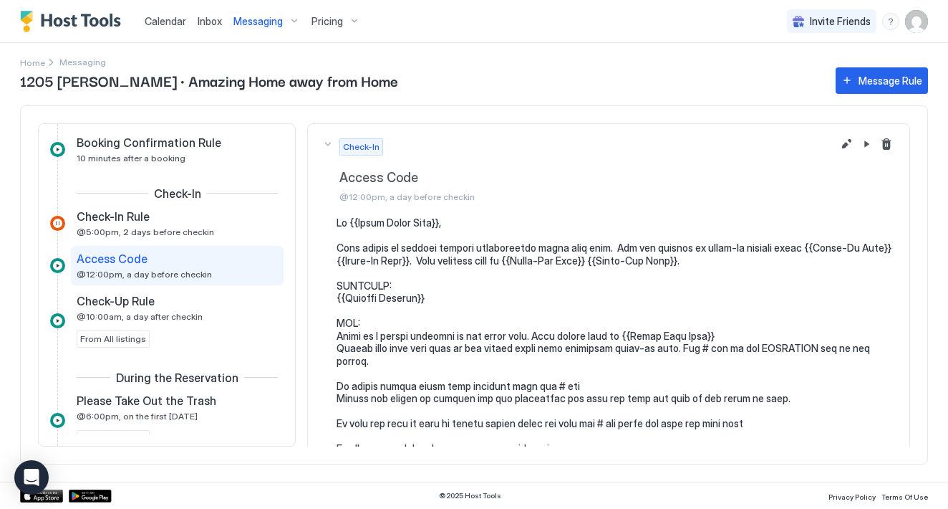
click at [543, 74] on span "1205 [PERSON_NAME] · Amazing Home away from Home" at bounding box center [421, 79] width 802 height 21
click at [35, 62] on span "Home" at bounding box center [32, 62] width 25 height 11
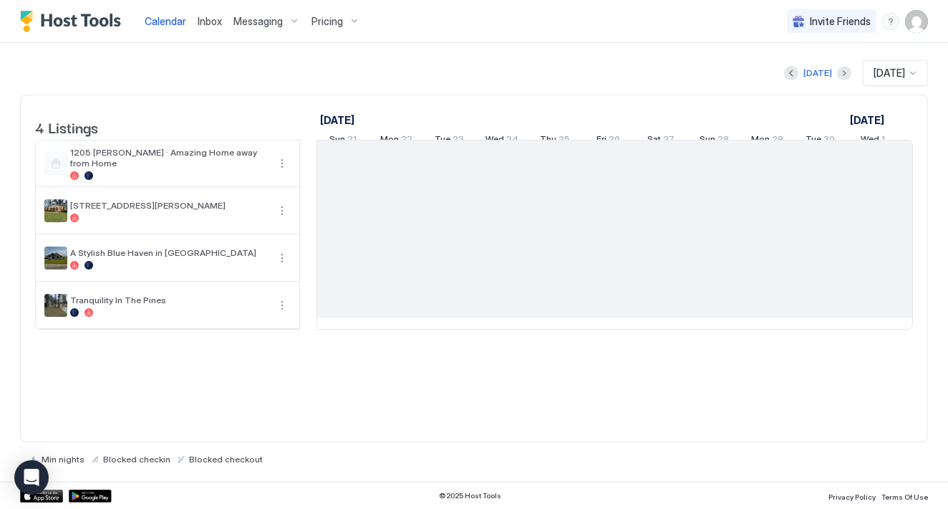
scroll to position [0, 796]
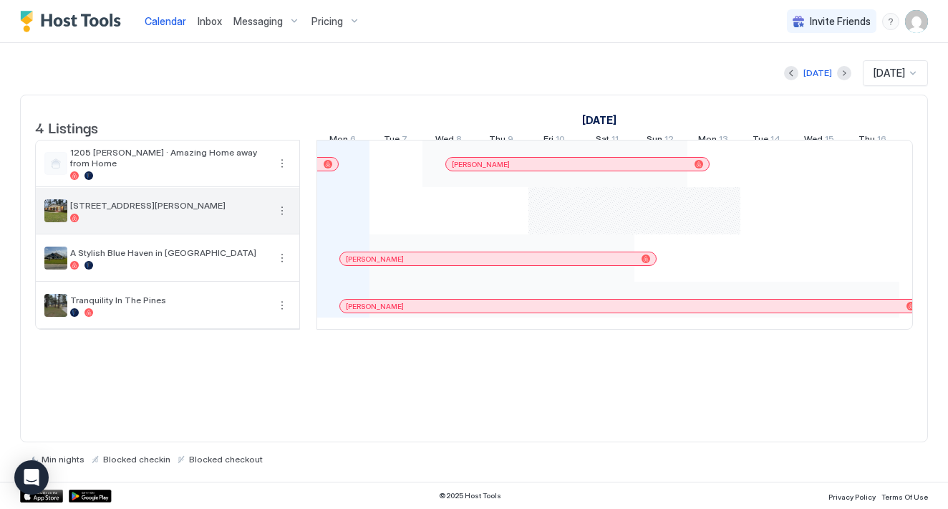
click at [281, 219] on button "More options" at bounding box center [282, 210] width 17 height 17
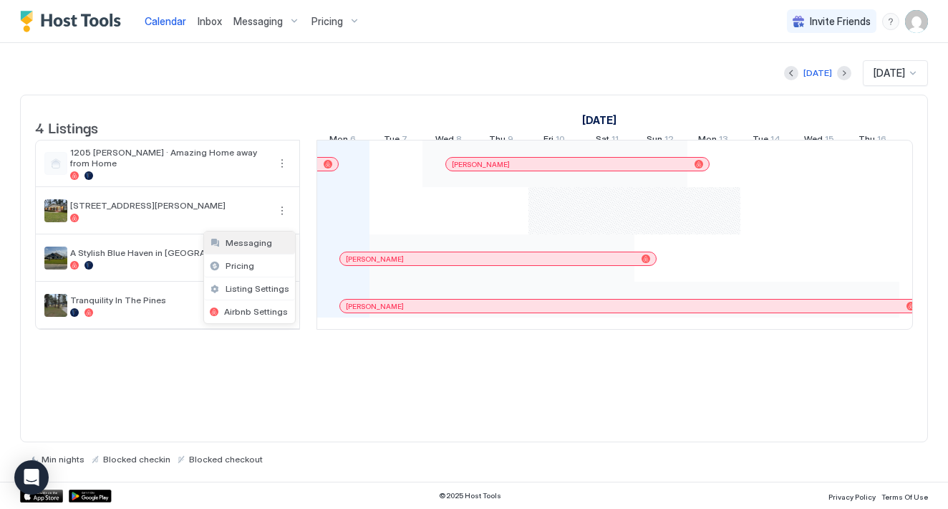
click at [271, 242] on div "Messaging" at bounding box center [249, 242] width 91 height 23
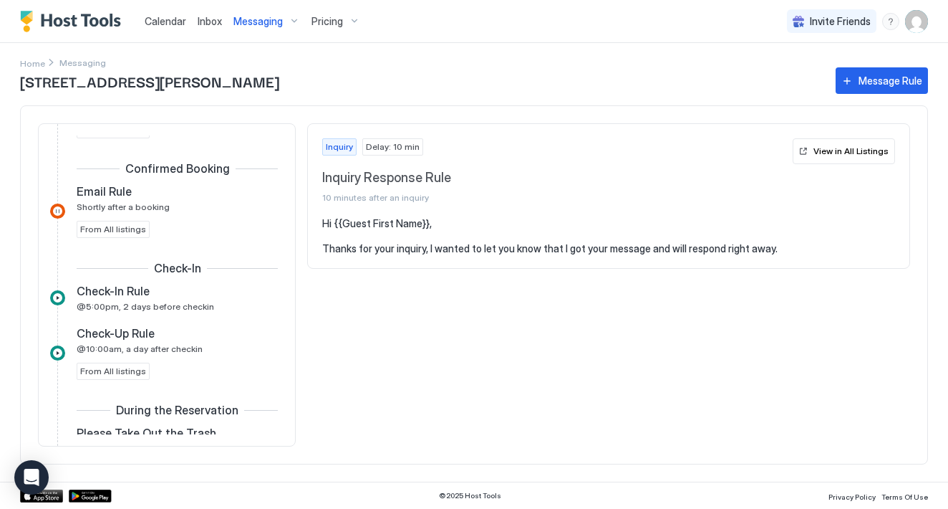
scroll to position [289, 0]
click at [53, 298] on div at bounding box center [57, 296] width 15 height 15
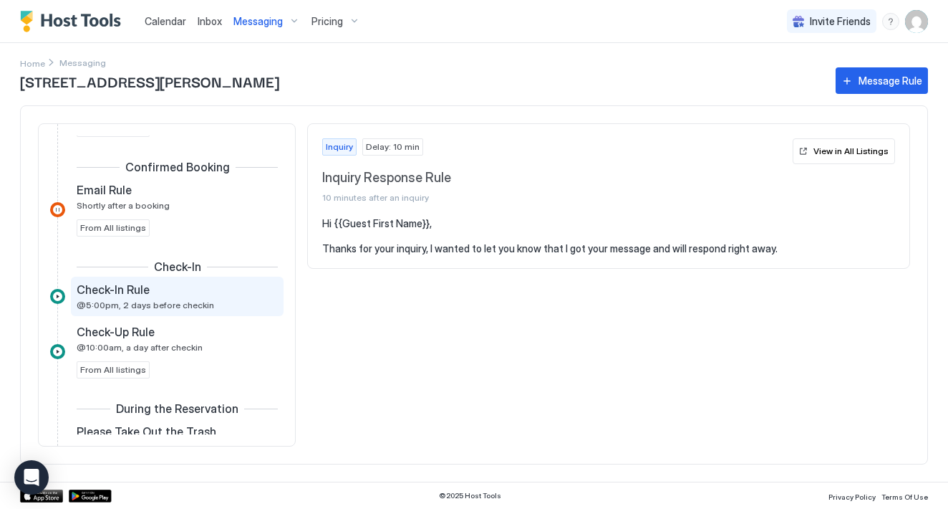
click at [169, 297] on div "Check-In Rule @5:00pm, 2 days before checkin" at bounding box center [167, 296] width 181 height 28
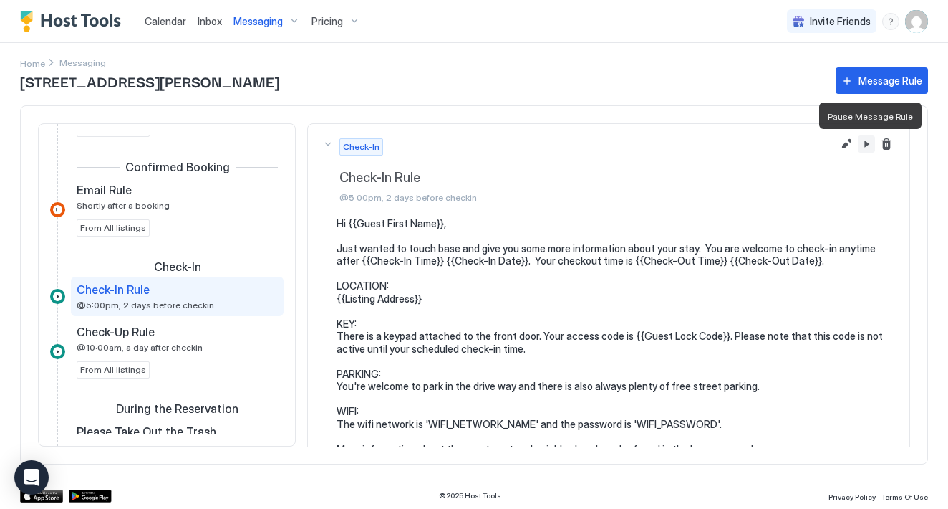
click at [868, 146] on button "Pause Message Rule" at bounding box center [866, 143] width 17 height 17
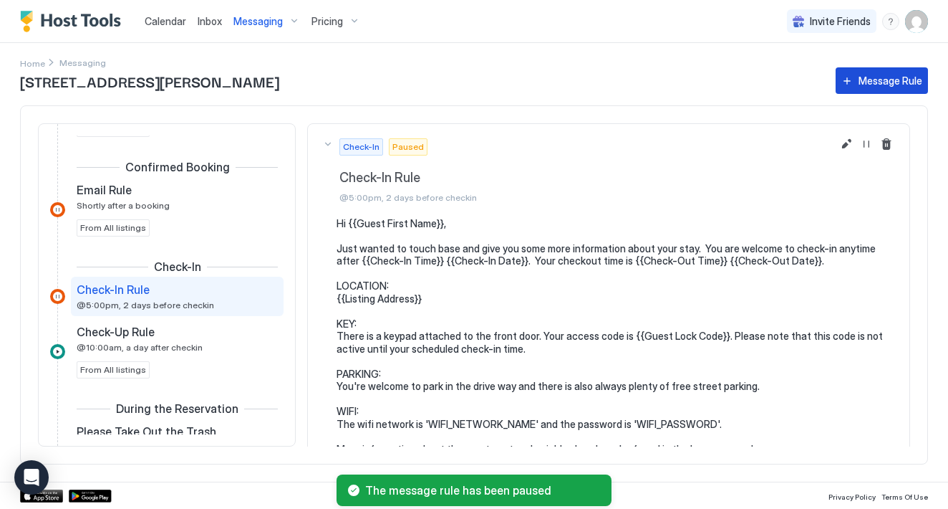
click at [883, 77] on div "Message Rule" at bounding box center [891, 80] width 64 height 15
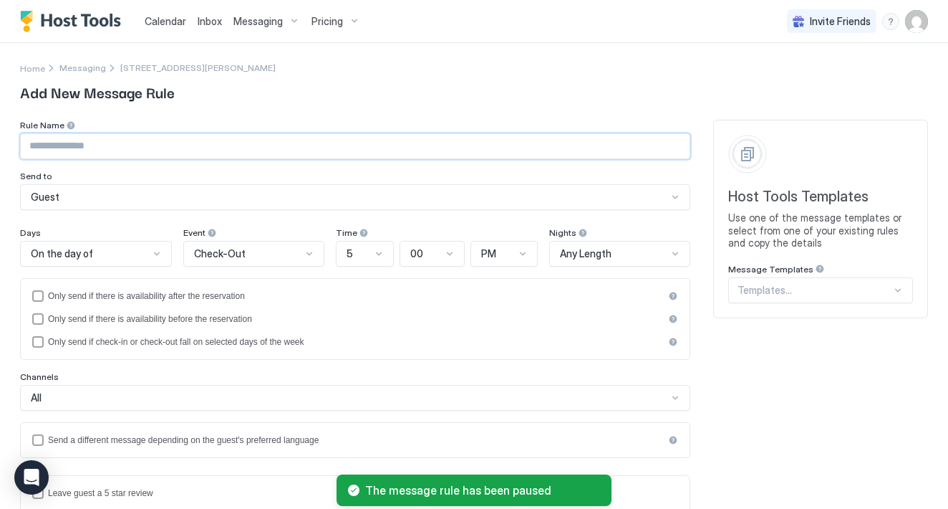
click at [180, 150] on input "Input Field" at bounding box center [355, 146] width 669 height 24
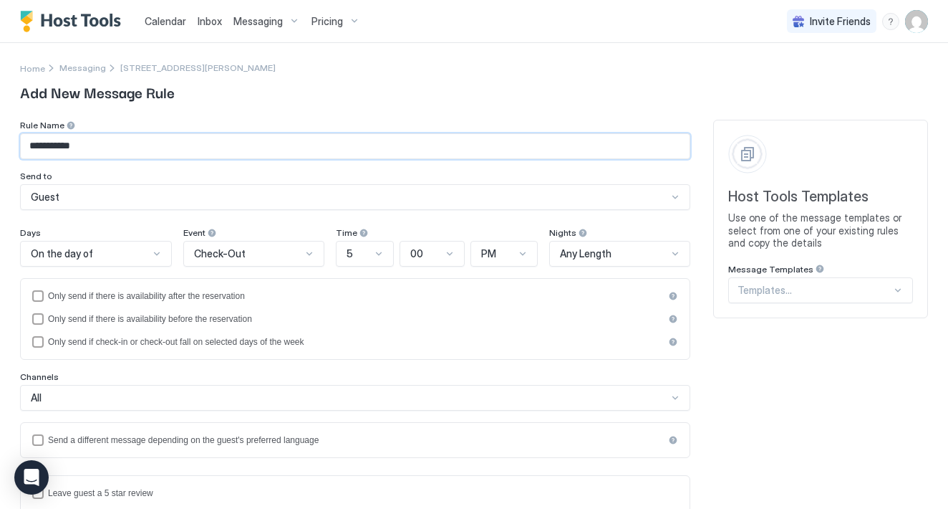
type input "**********"
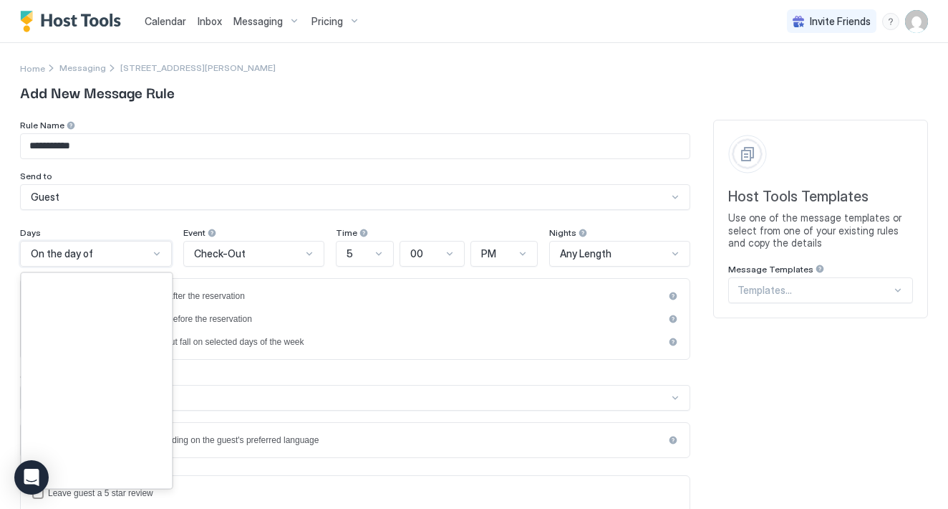
click at [144, 256] on div "On the day of" at bounding box center [90, 253] width 118 height 13
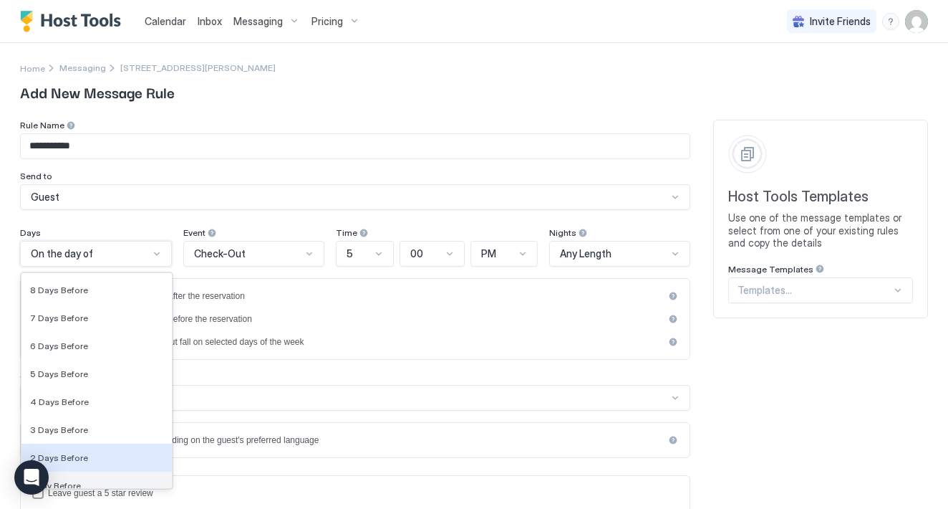
scroll to position [2070, 0]
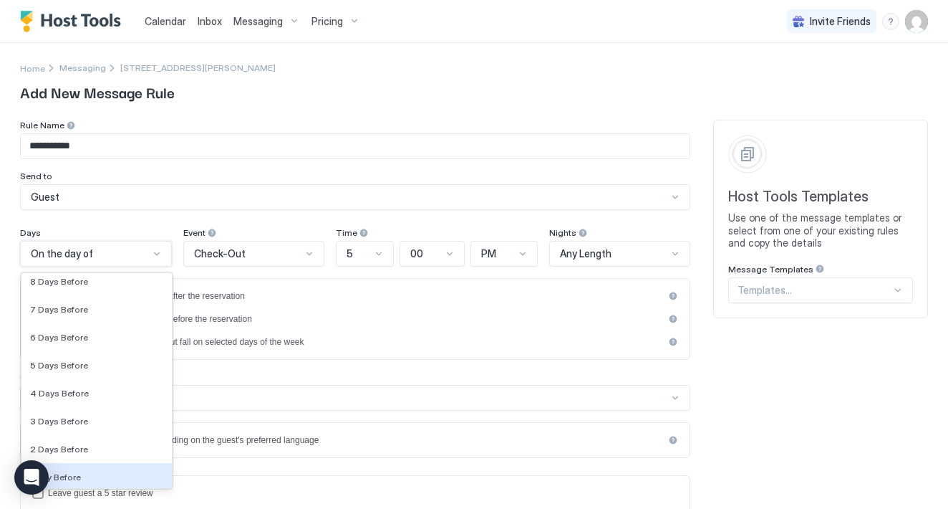
click at [110, 478] on div "1 Day Before" at bounding box center [96, 476] width 133 height 11
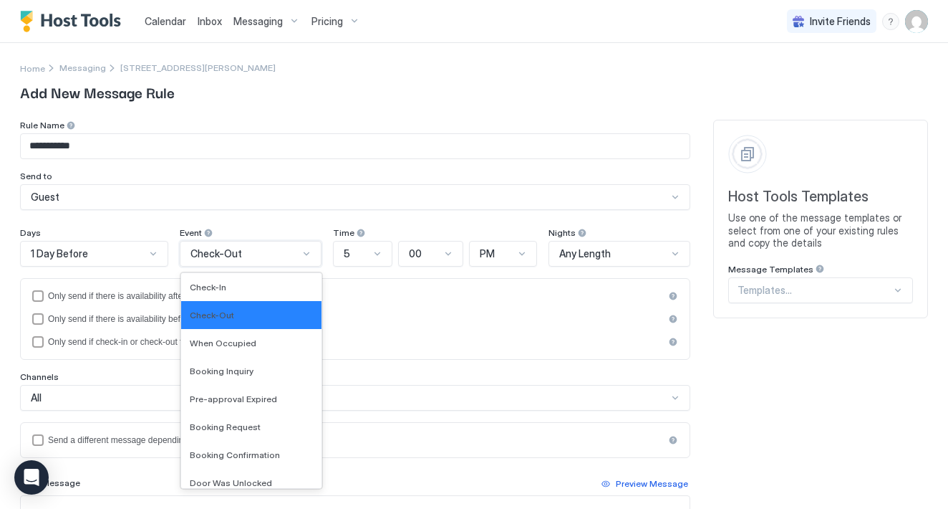
click at [277, 259] on div "Check-Out" at bounding box center [245, 253] width 109 height 13
click at [256, 286] on div "Check-In" at bounding box center [252, 286] width 124 height 11
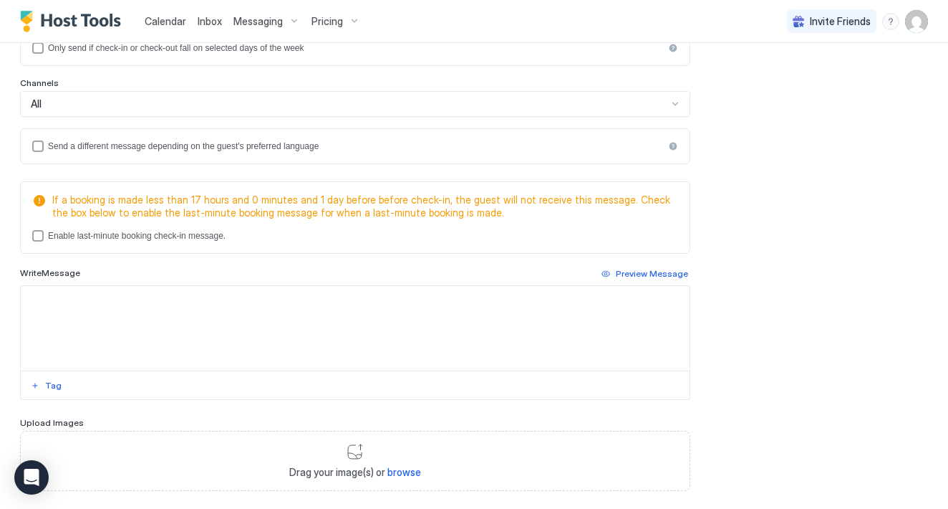
scroll to position [297, 0]
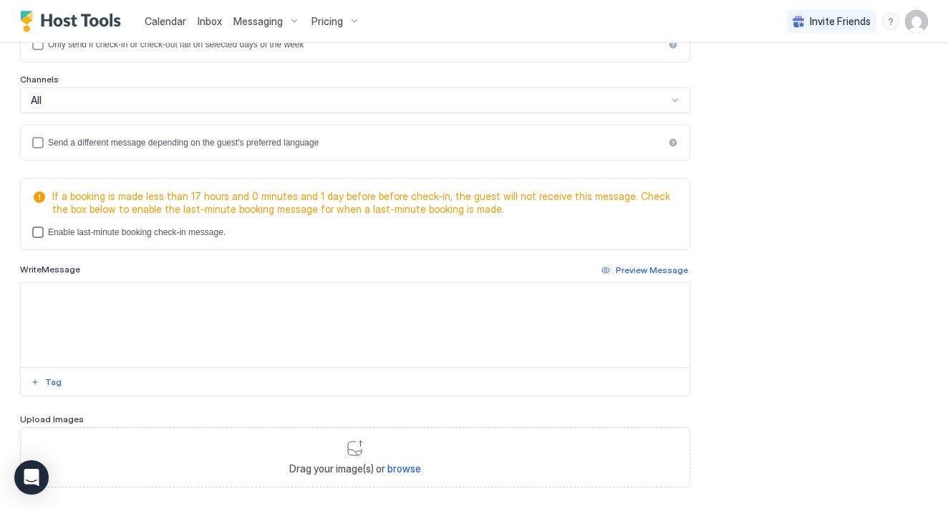
click at [43, 234] on div "lastMinuteMessageEnabled" at bounding box center [37, 231] width 11 height 11
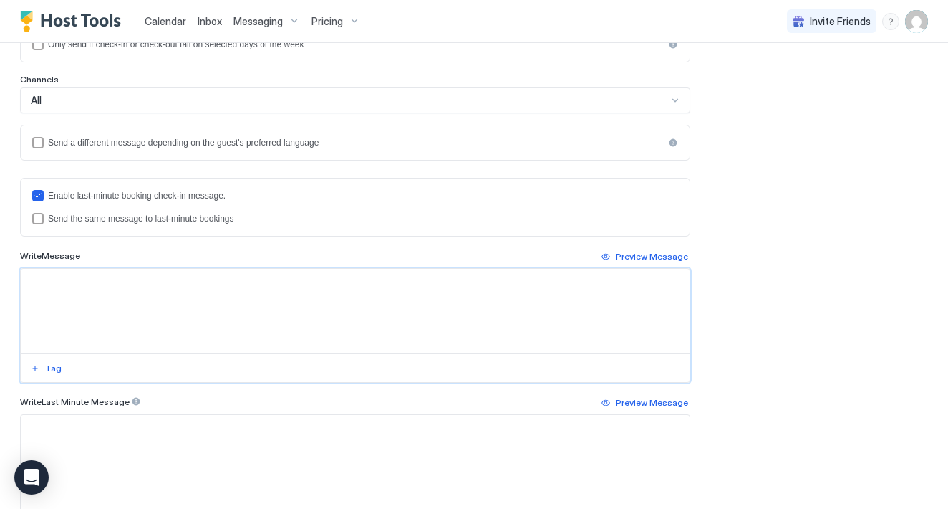
click at [108, 288] on textarea "Input Field" at bounding box center [355, 311] width 669 height 85
paste textarea "**********"
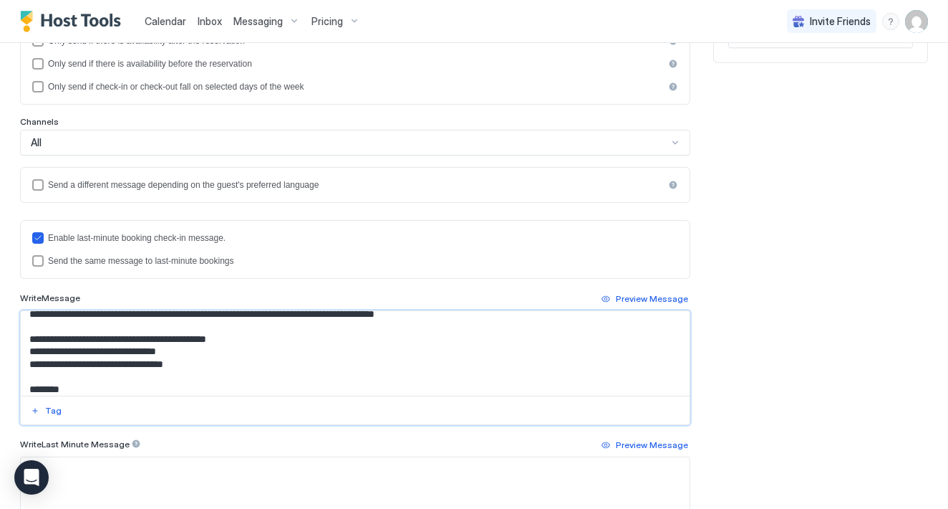
scroll to position [195, 0]
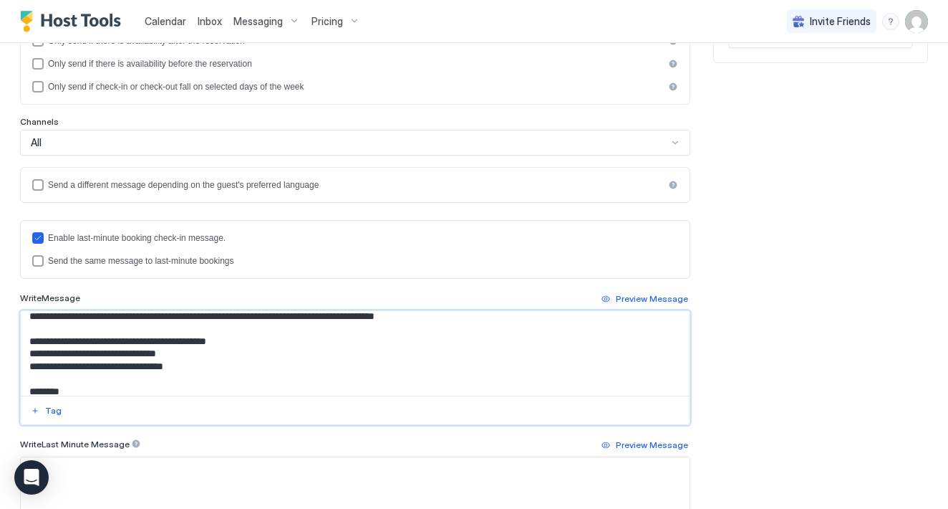
drag, startPoint x: 69, startPoint y: 337, endPoint x: 22, endPoint y: 334, distance: 46.6
click at [22, 334] on textarea "Input Field" at bounding box center [355, 353] width 669 height 85
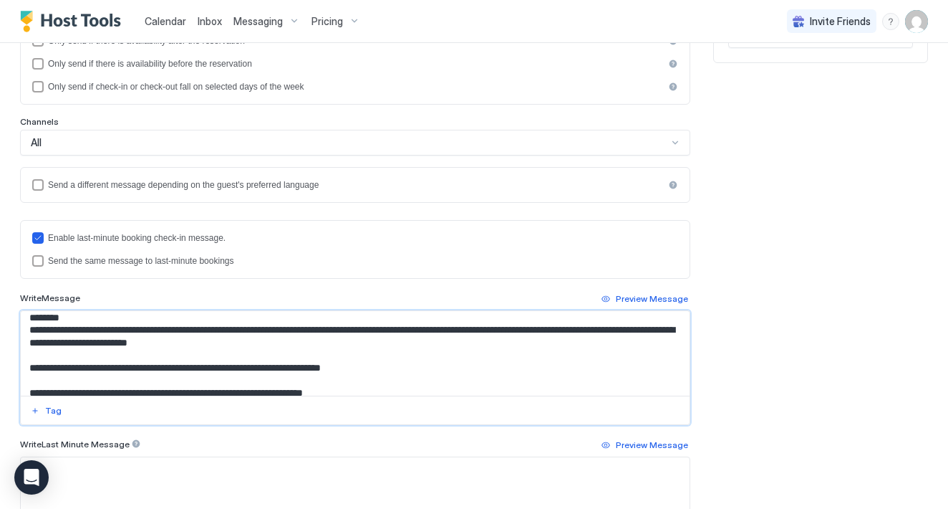
scroll to position [268, 0]
click at [217, 322] on textarea "Input Field" at bounding box center [355, 353] width 669 height 85
drag, startPoint x: 245, startPoint y: 323, endPoint x: 215, endPoint y: 324, distance: 30.1
click at [215, 324] on textarea "Input Field" at bounding box center [355, 353] width 669 height 85
drag, startPoint x: 481, startPoint y: 319, endPoint x: 488, endPoint y: 334, distance: 15.7
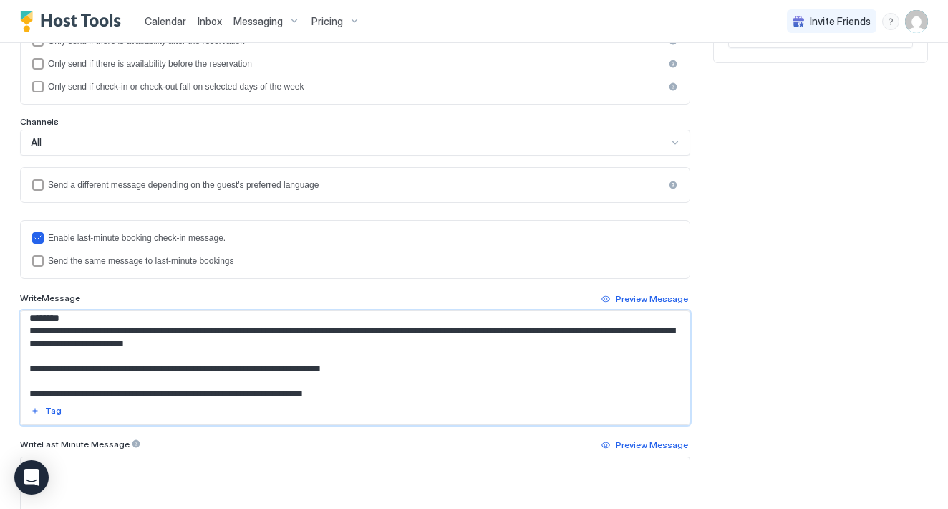
click at [488, 334] on textarea "Input Field" at bounding box center [355, 353] width 669 height 85
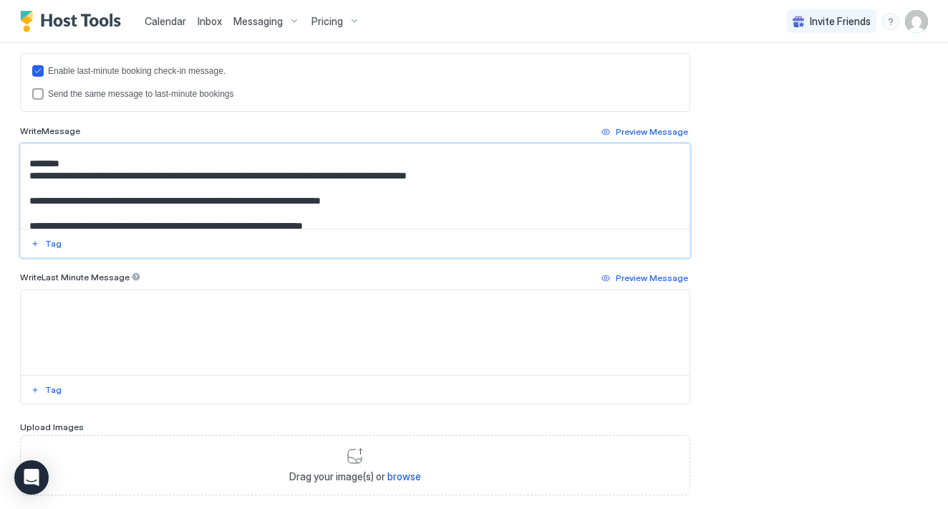
scroll to position [426, 0]
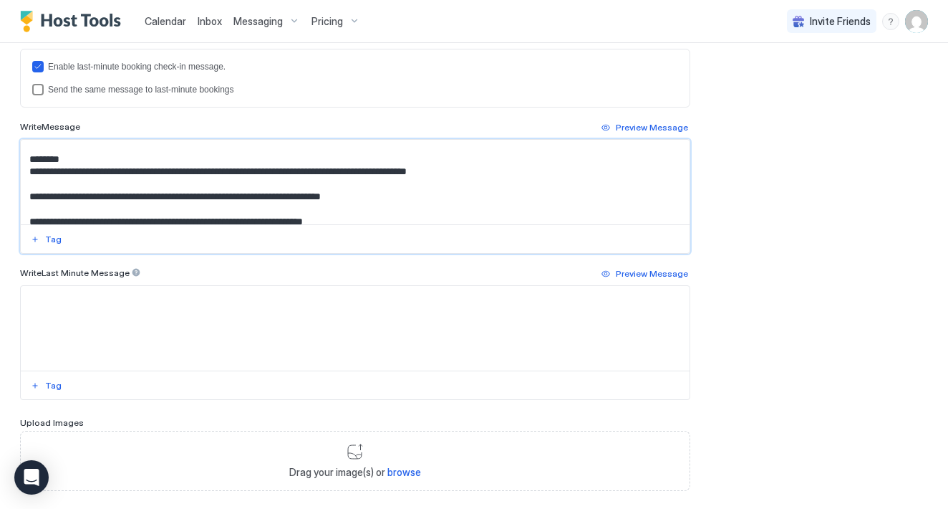
click at [40, 87] on div "lastMinuteMessageIsTheSame" at bounding box center [37, 89] width 11 height 11
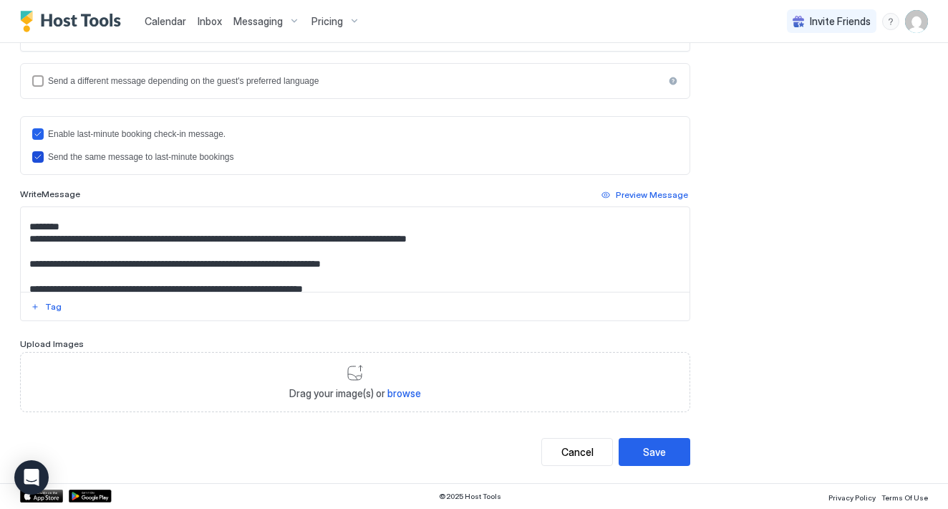
scroll to position [358, 0]
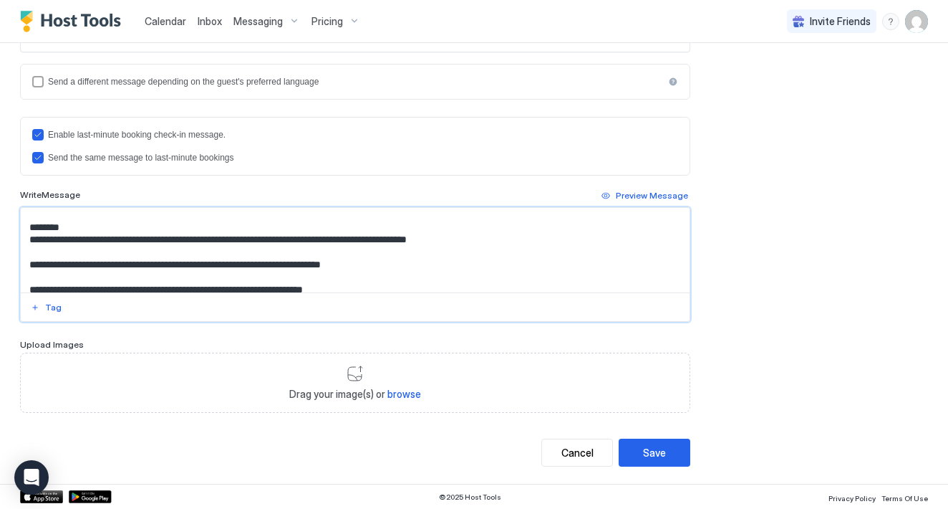
drag, startPoint x: 118, startPoint y: 254, endPoint x: 221, endPoint y: 257, distance: 103.2
click at [221, 257] on textarea "Input Field" at bounding box center [355, 250] width 669 height 85
paste textarea "**********"
drag, startPoint x: 187, startPoint y: 257, endPoint x: 120, endPoint y: 255, distance: 67.4
click at [120, 255] on textarea "Input Field" at bounding box center [355, 250] width 669 height 85
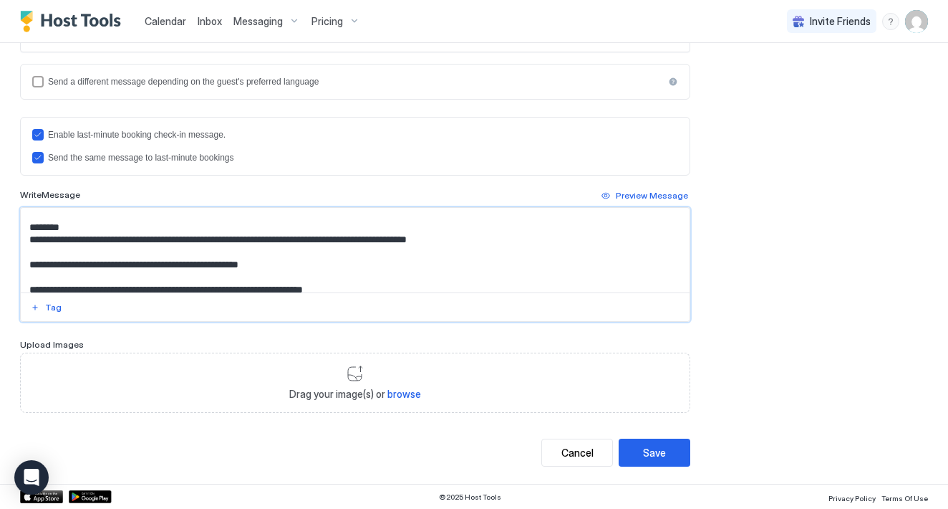
paste textarea "**********"
drag, startPoint x: 362, startPoint y: 254, endPoint x: 278, endPoint y: 260, distance: 84.0
click at [278, 260] on textarea "Input Field" at bounding box center [355, 250] width 669 height 85
paste textarea "**********"
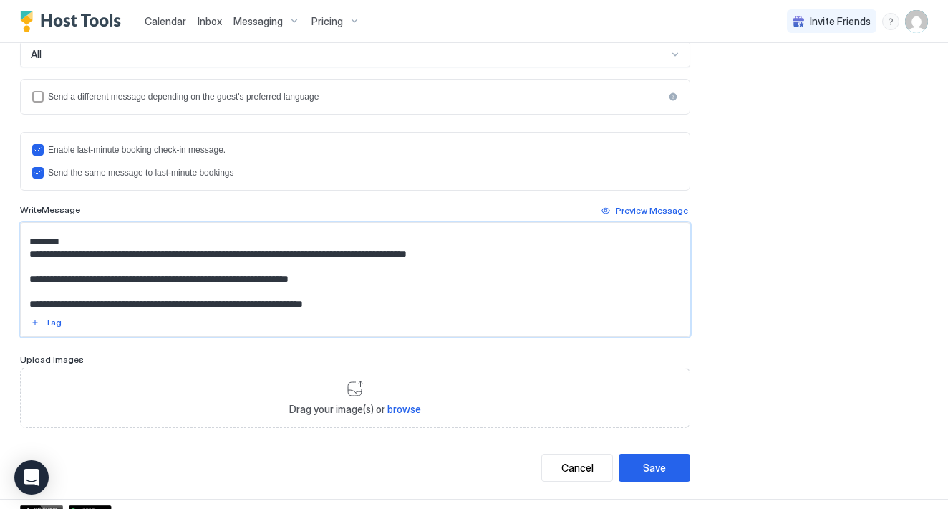
scroll to position [256, 0]
type textarea "**********"
click at [653, 473] on div "Save" at bounding box center [654, 467] width 23 height 15
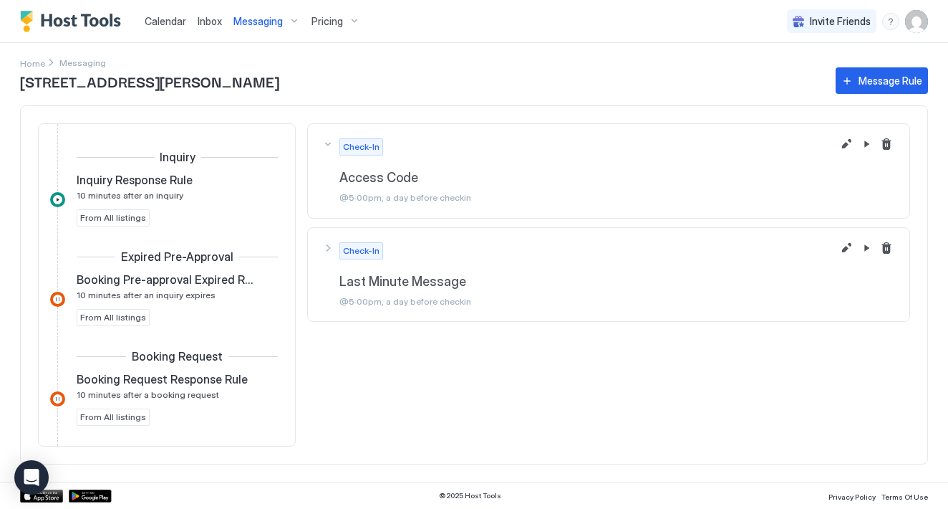
scroll to position [344, 0]
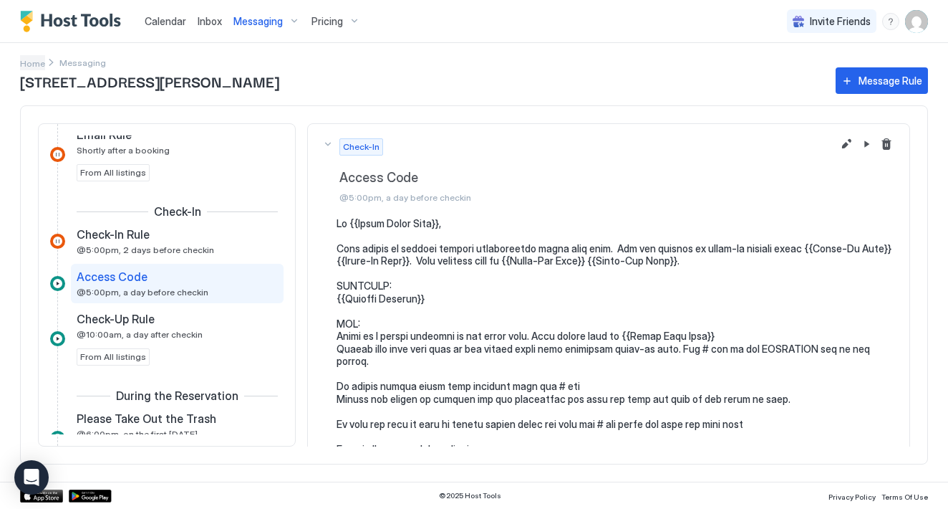
click at [34, 62] on span "Home" at bounding box center [32, 63] width 25 height 11
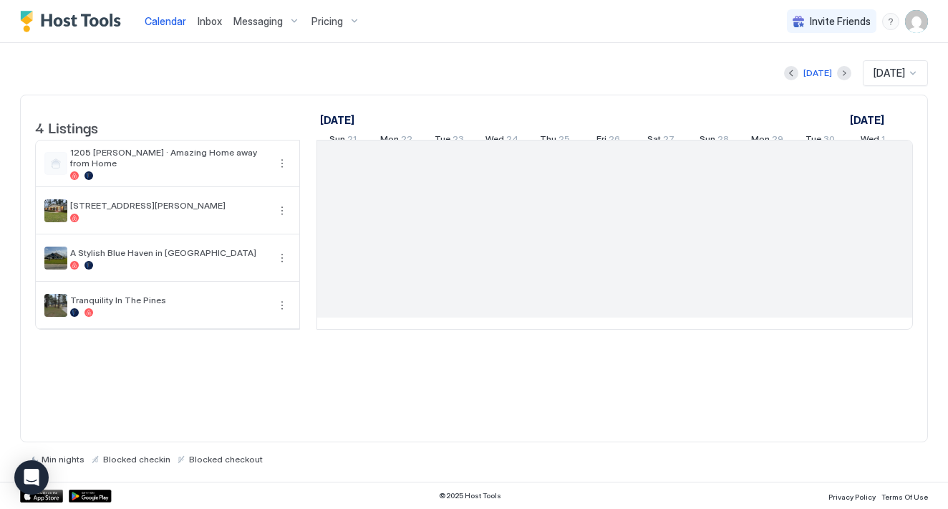
scroll to position [0, 796]
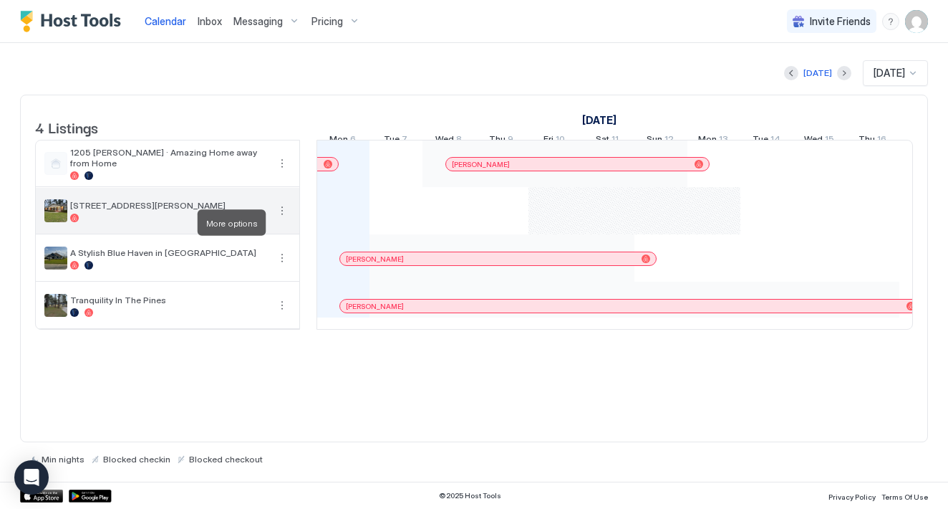
click at [284, 219] on button "More options" at bounding box center [282, 210] width 17 height 17
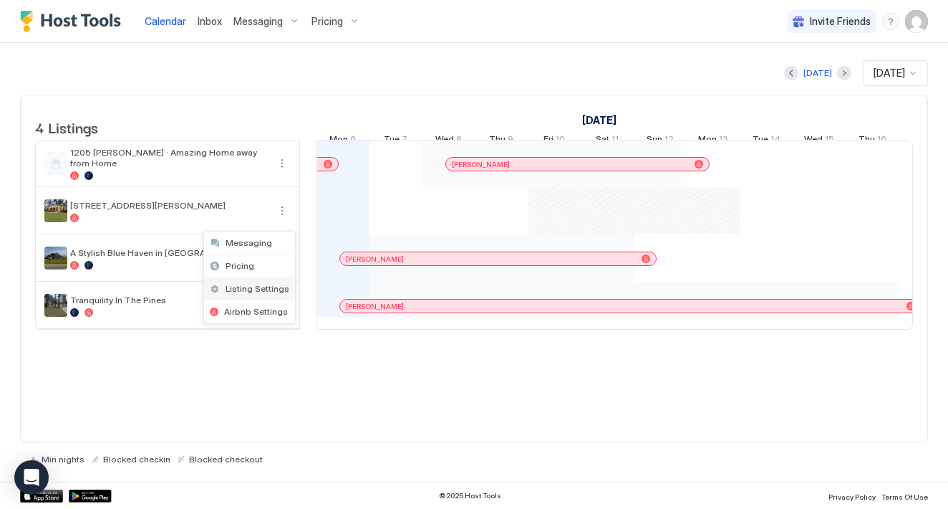
click at [262, 289] on span "Listing Settings" at bounding box center [258, 288] width 64 height 11
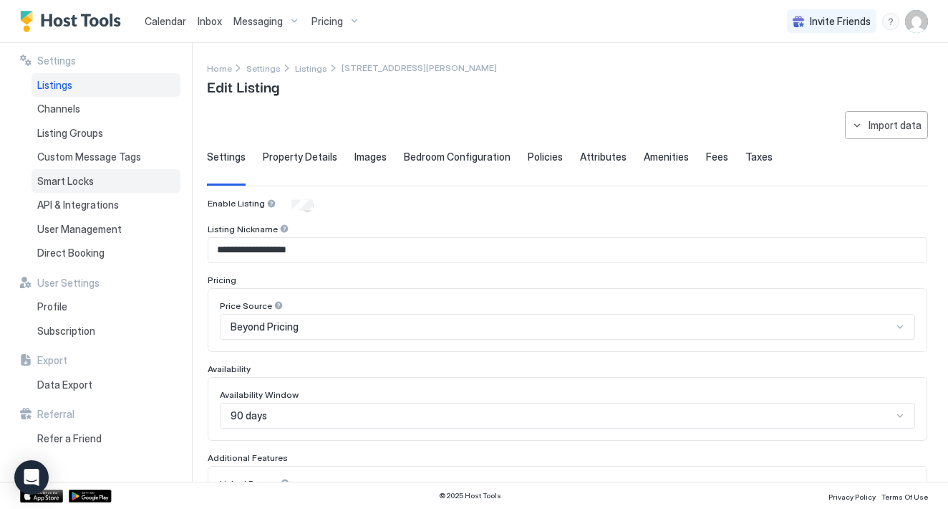
click at [92, 183] on span "Smart Locks" at bounding box center [65, 181] width 57 height 13
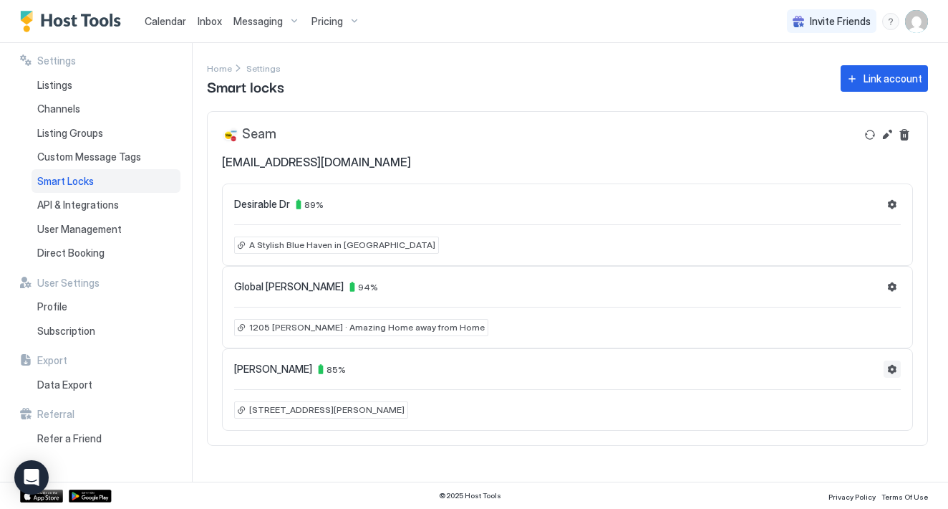
click at [890, 367] on button "Settings" at bounding box center [892, 368] width 17 height 17
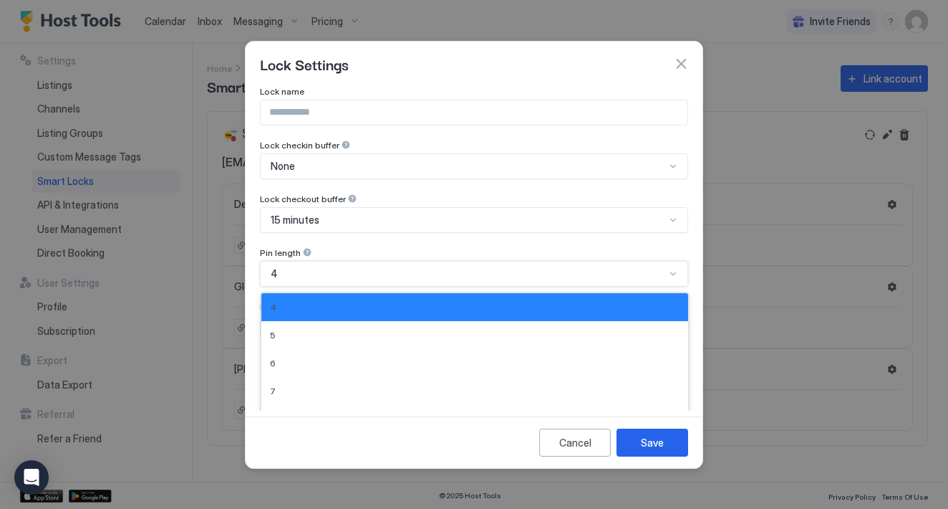
scroll to position [23, 0]
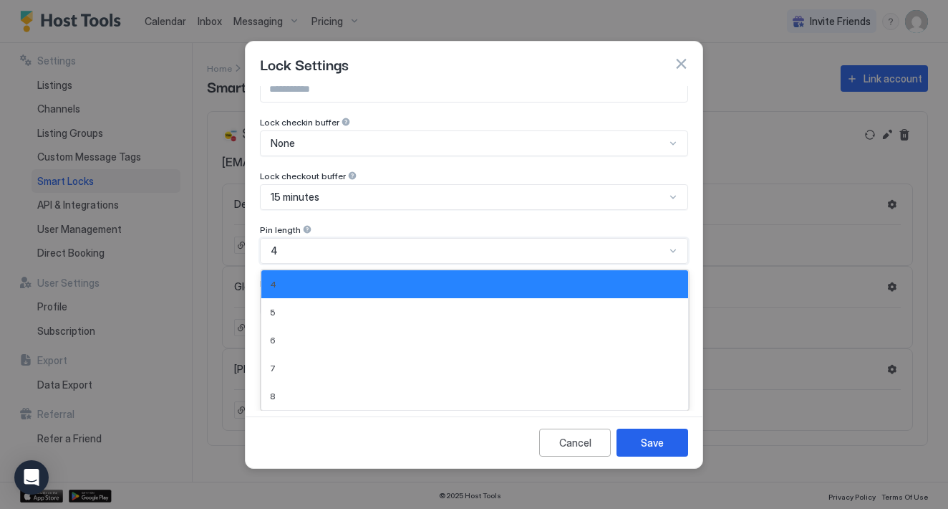
click at [419, 264] on div "4 selected, 1 of 5. 5 results available. Use Up and Down to choose options, pre…" at bounding box center [474, 251] width 428 height 26
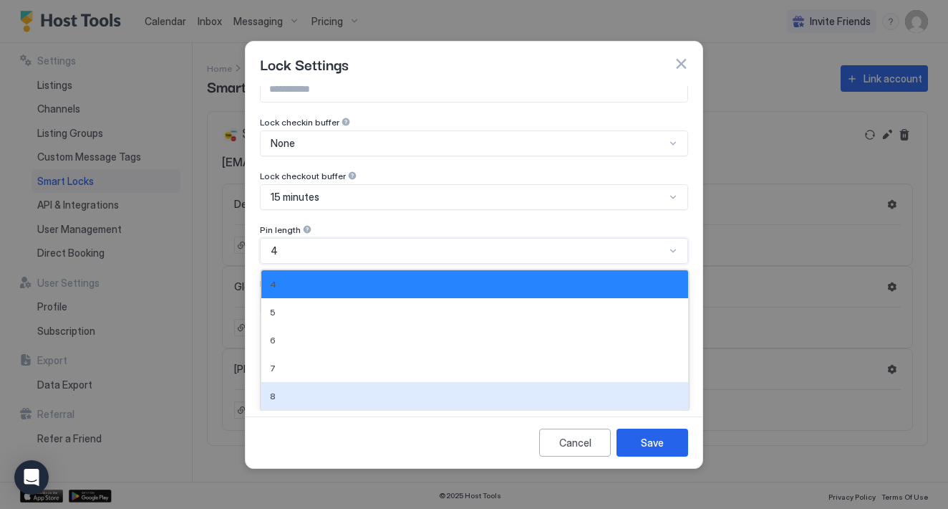
click at [342, 455] on div "Cancel Save" at bounding box center [474, 442] width 457 height 52
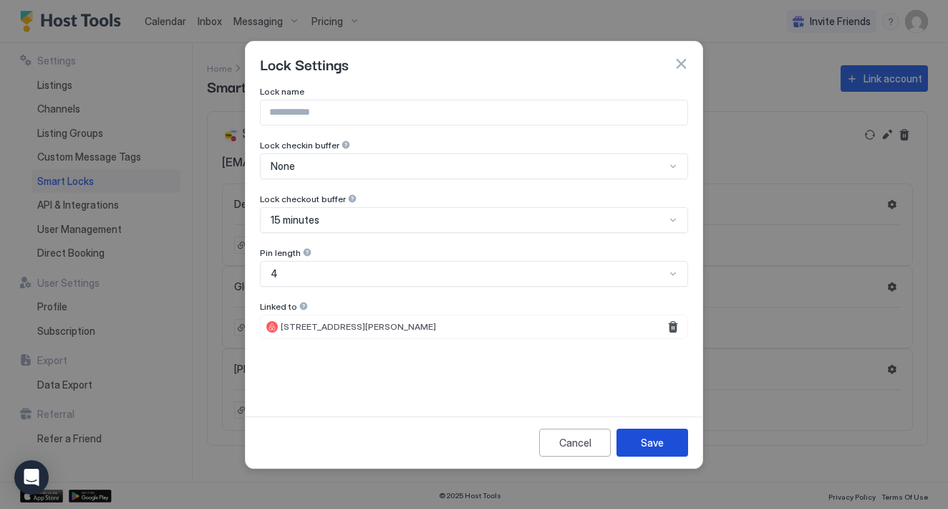
click at [660, 444] on div "Save" at bounding box center [652, 442] width 23 height 15
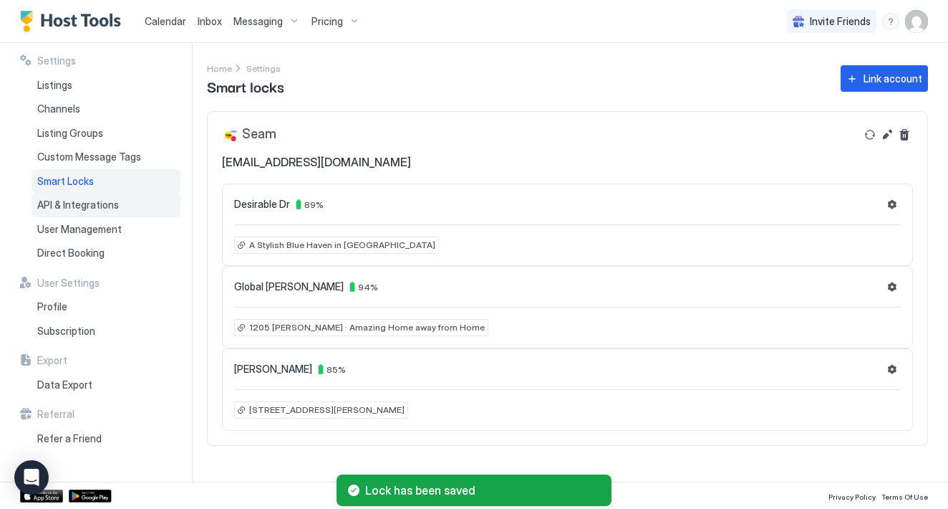
click at [114, 202] on span "API & Integrations" at bounding box center [78, 204] width 82 height 13
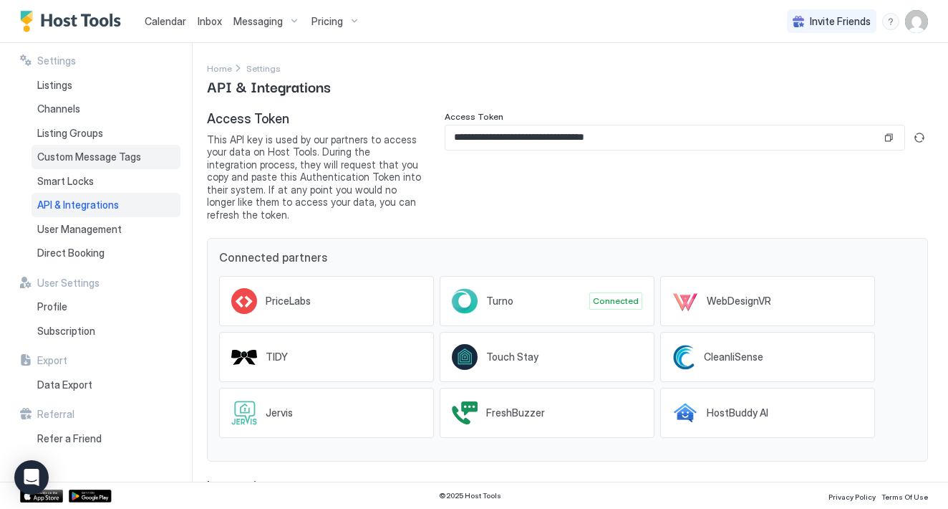
click at [112, 155] on span "Custom Message Tags" at bounding box center [89, 156] width 104 height 13
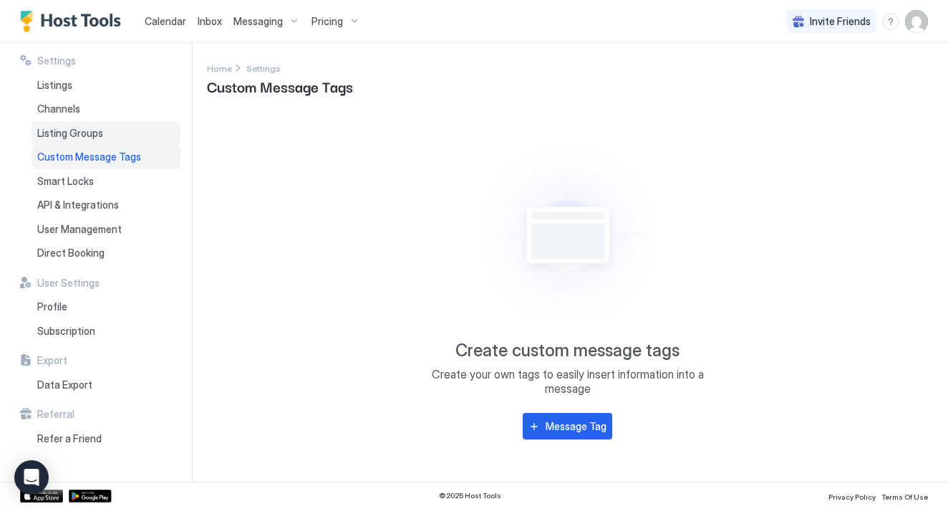
click at [93, 134] on span "Listing Groups" at bounding box center [70, 133] width 66 height 13
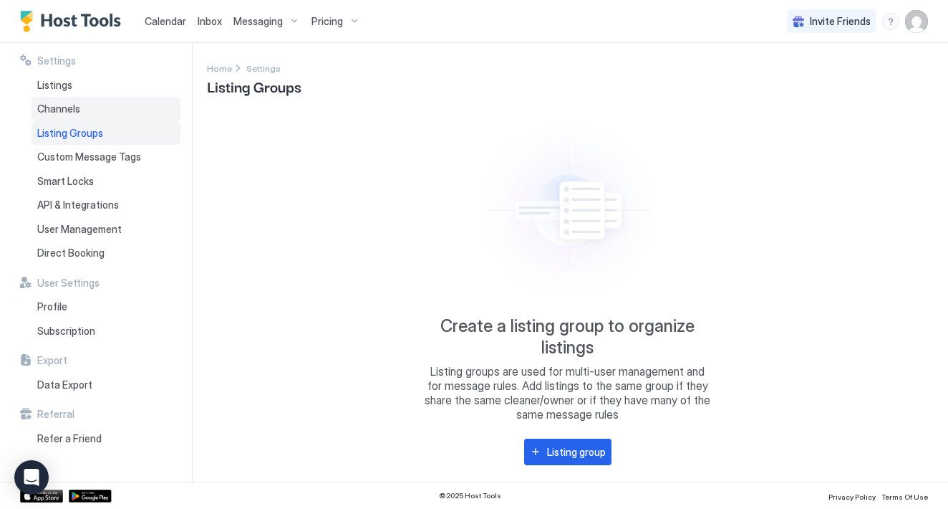
click at [72, 102] on span "Channels" at bounding box center [58, 108] width 43 height 13
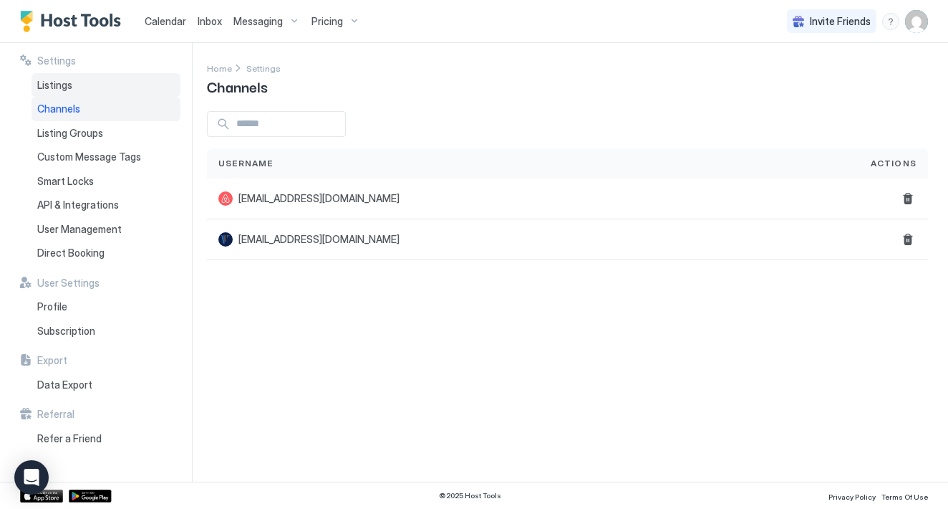
click at [77, 86] on div "Listings" at bounding box center [106, 85] width 149 height 24
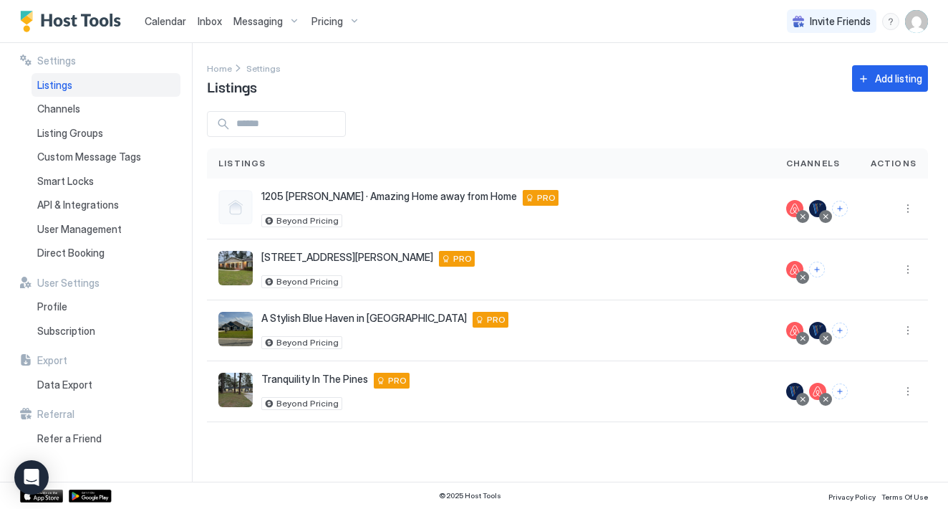
click at [276, 21] on span "Messaging" at bounding box center [258, 21] width 49 height 13
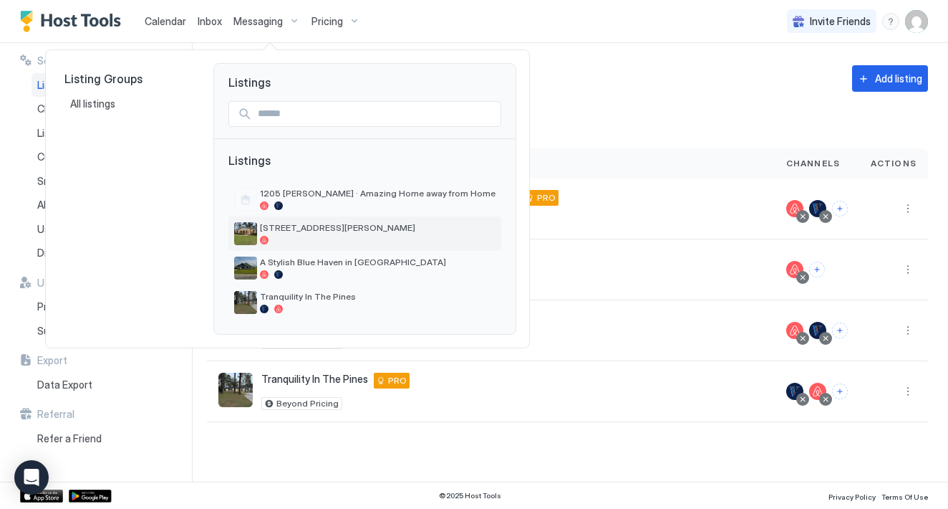
click at [340, 239] on div at bounding box center [378, 240] width 236 height 9
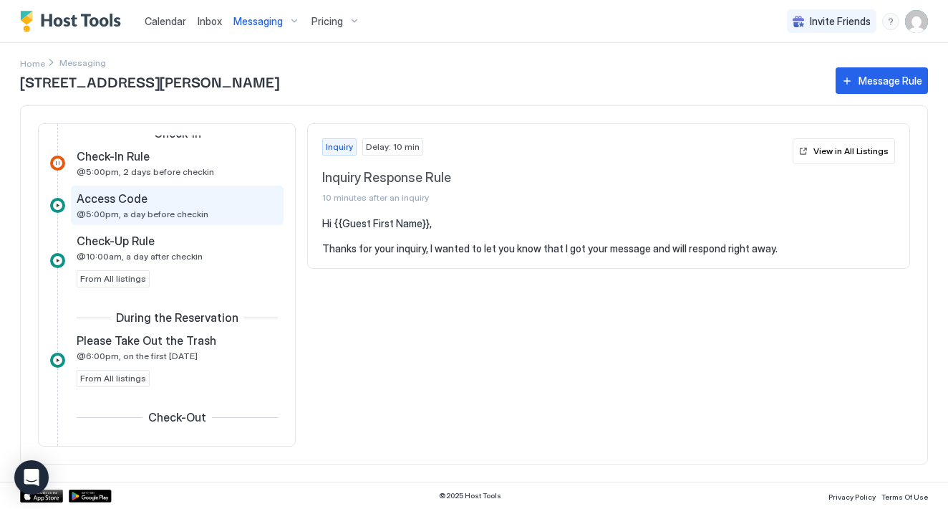
scroll to position [428, 0]
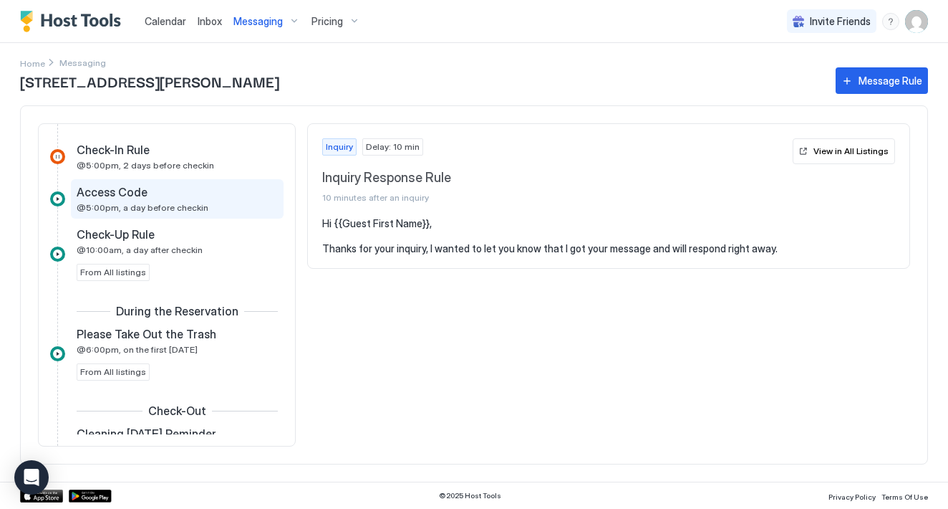
click at [212, 198] on div "Access Code" at bounding box center [167, 192] width 181 height 14
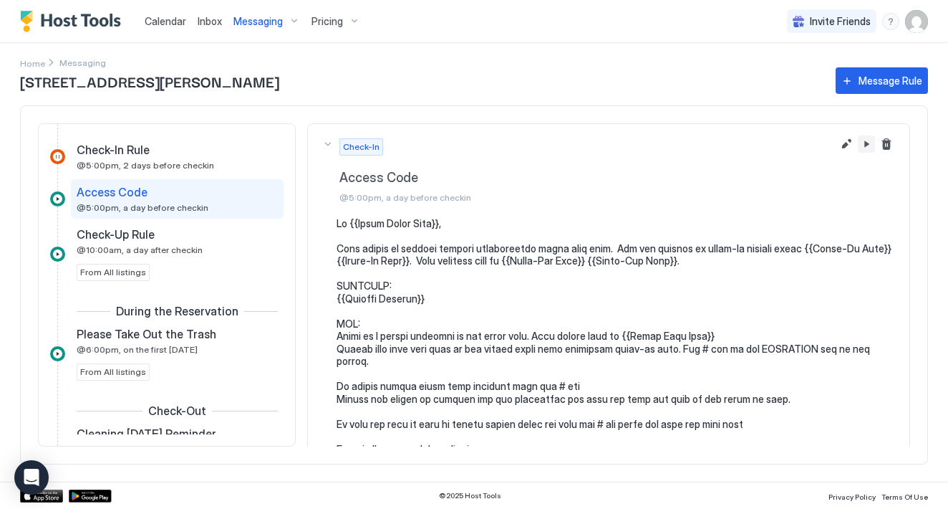
click at [867, 147] on button "Pause Message Rule" at bounding box center [866, 143] width 17 height 17
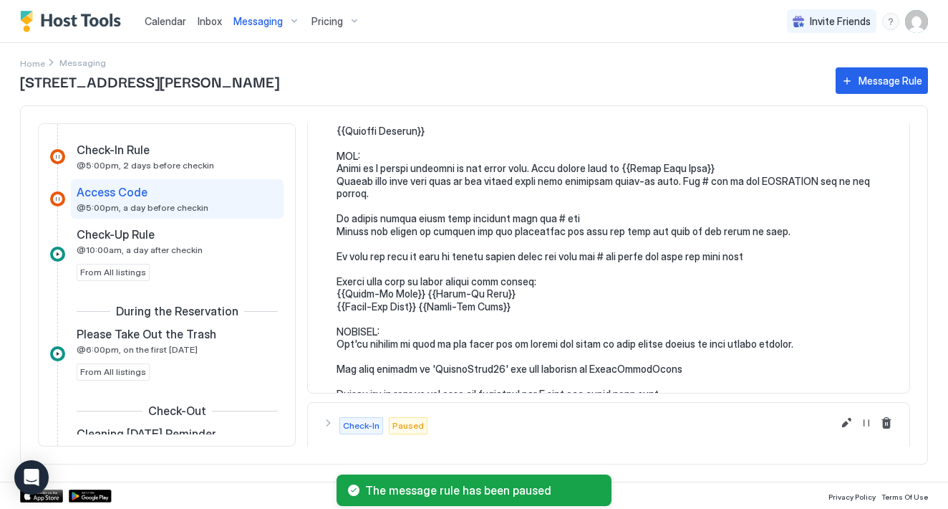
scroll to position [216, 0]
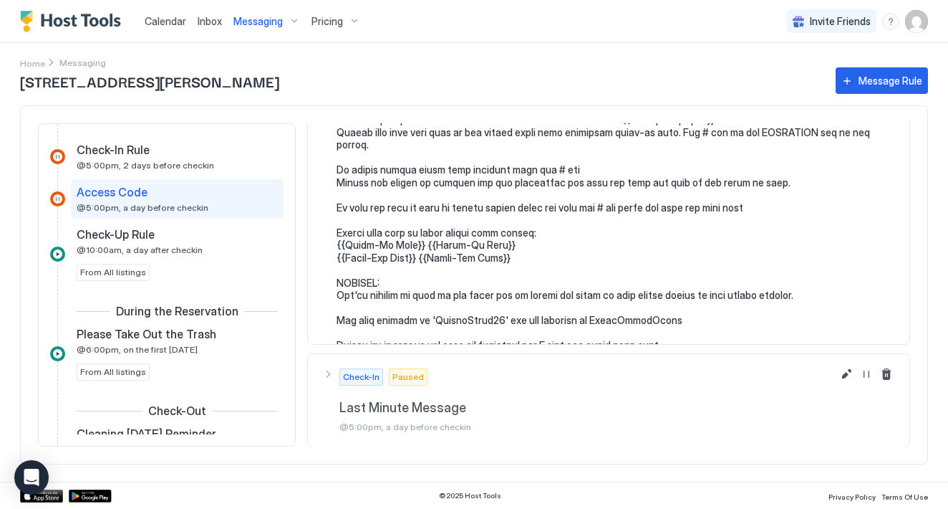
click at [60, 196] on div at bounding box center [57, 198] width 15 height 15
click at [168, 196] on div "Access Code" at bounding box center [167, 192] width 181 height 14
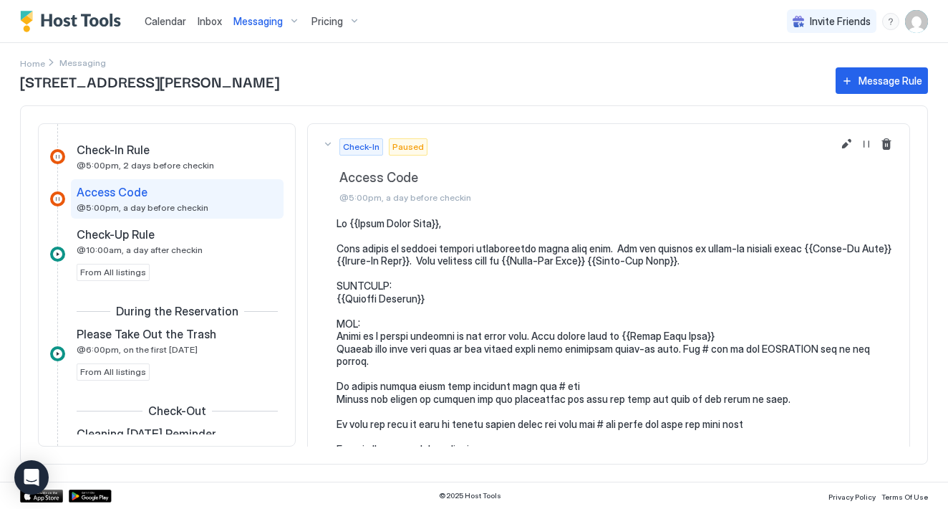
scroll to position [0, 0]
click at [865, 143] on button "Resume Message Rule" at bounding box center [866, 143] width 17 height 17
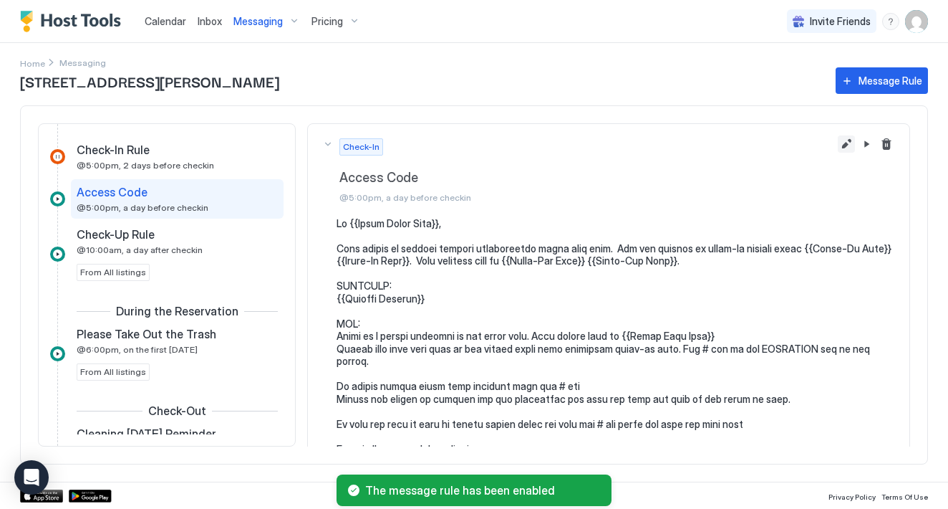
click at [844, 145] on button "Edit message rule" at bounding box center [846, 143] width 17 height 17
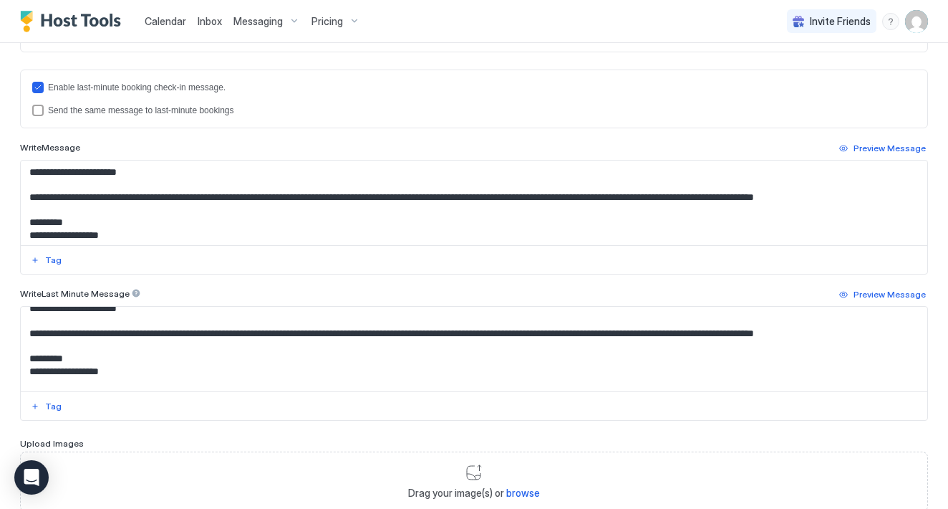
scroll to position [11, 0]
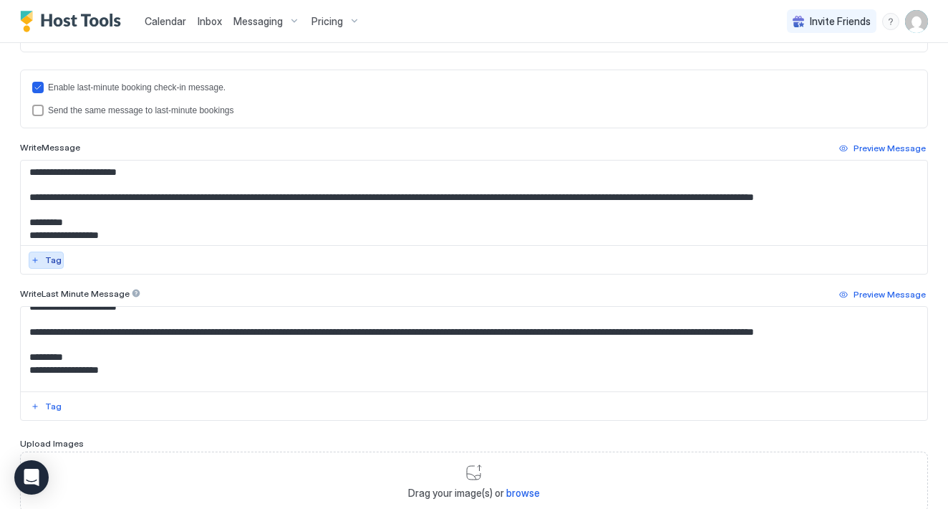
click at [49, 263] on div "Tag" at bounding box center [53, 260] width 16 height 13
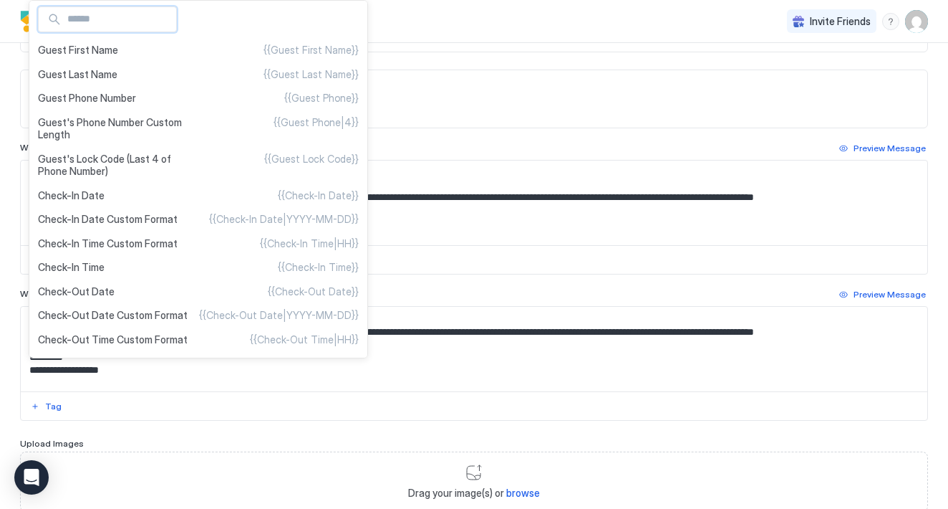
click at [476, 168] on div at bounding box center [474, 254] width 948 height 509
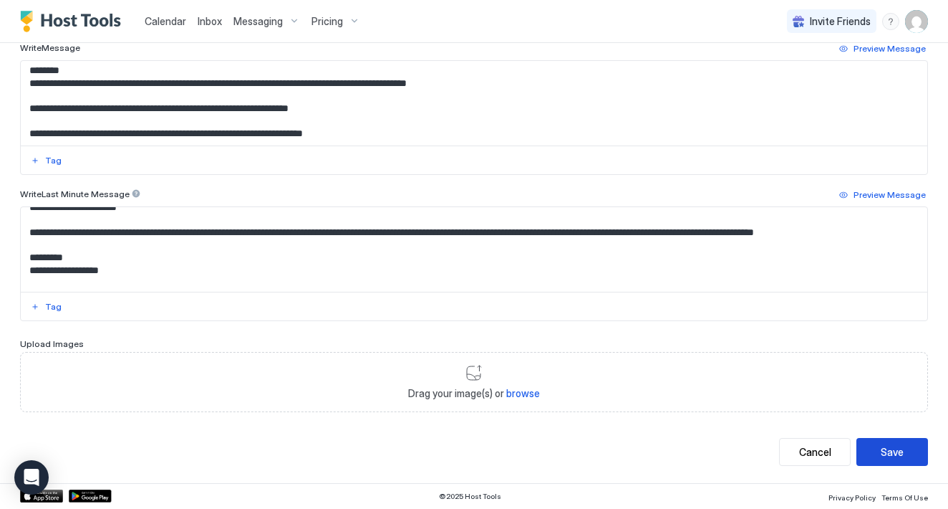
scroll to position [504, 0]
click at [910, 455] on button "Save" at bounding box center [893, 452] width 72 height 28
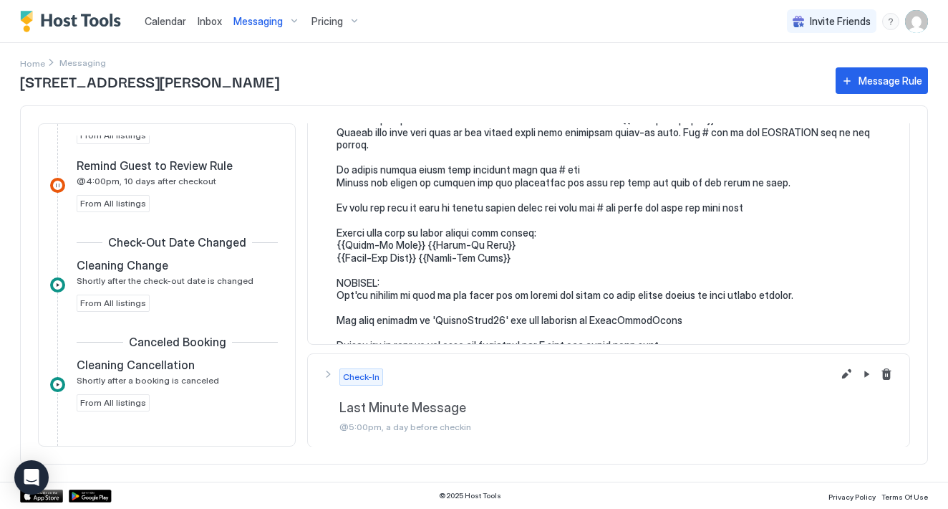
scroll to position [968, 0]
click at [39, 62] on span "Home" at bounding box center [32, 63] width 25 height 11
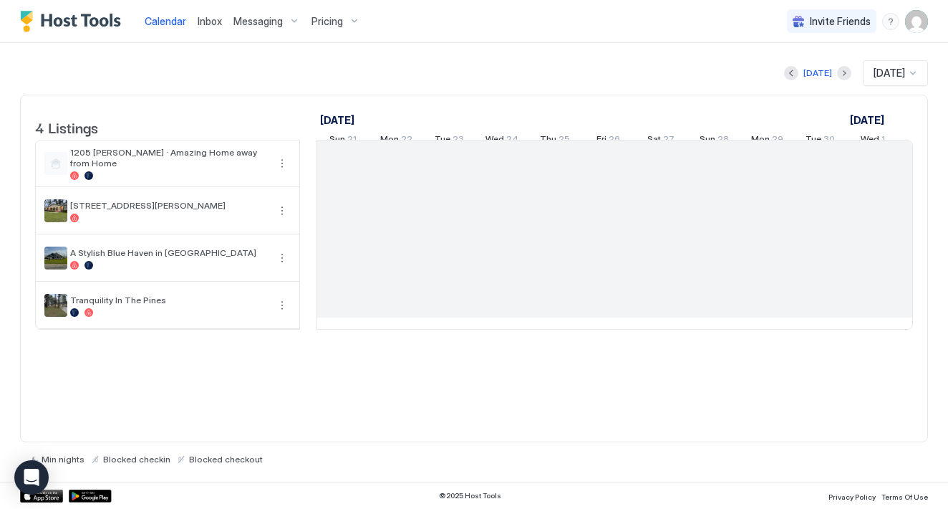
scroll to position [0, 796]
